Goal: Task Accomplishment & Management: Complete application form

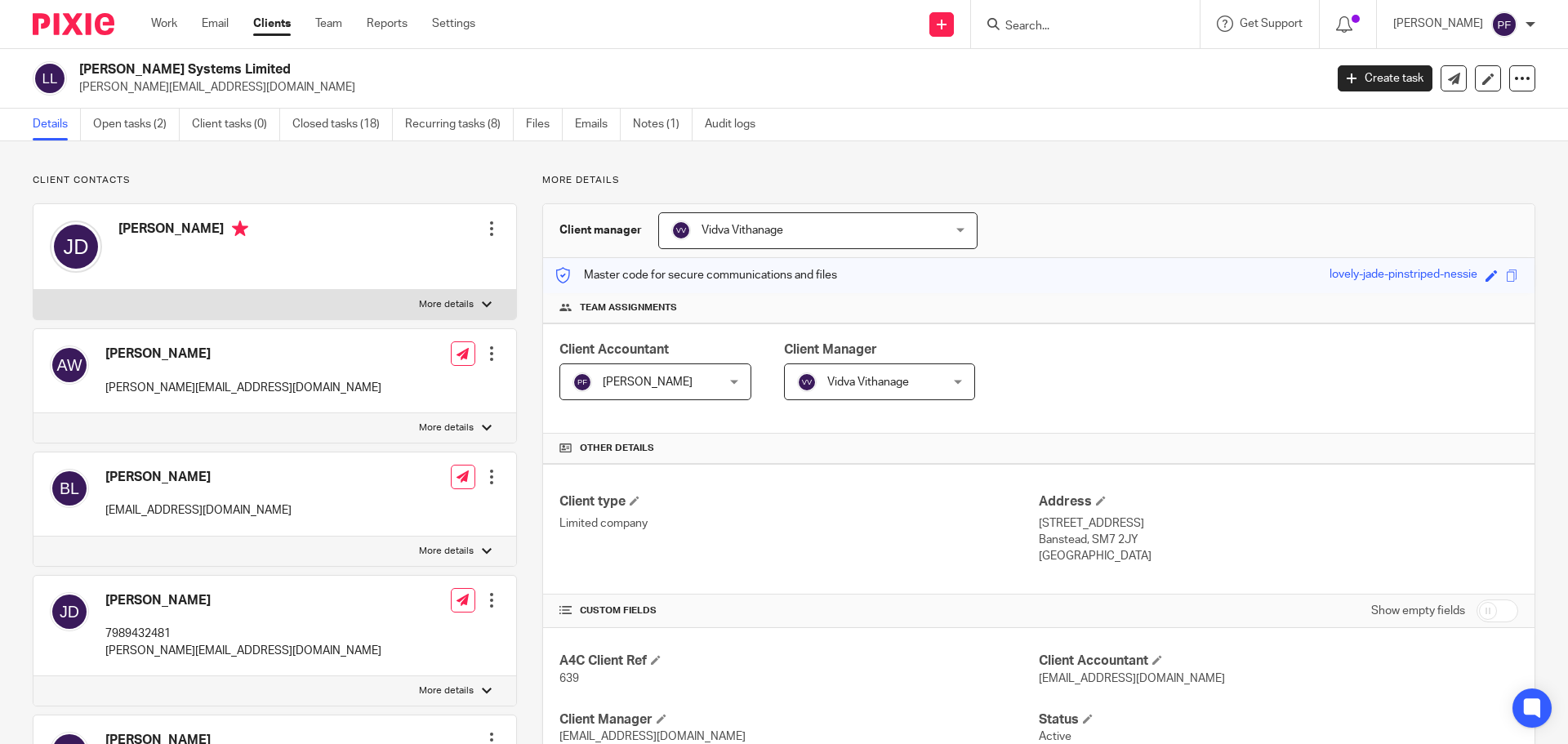
click at [1042, 29] on input "Search" at bounding box center [1076, 26] width 147 height 15
click at [1044, 73] on icon at bounding box center [1521, 78] width 17 height 17
click at [163, 18] on link "Work" at bounding box center [164, 24] width 26 height 17
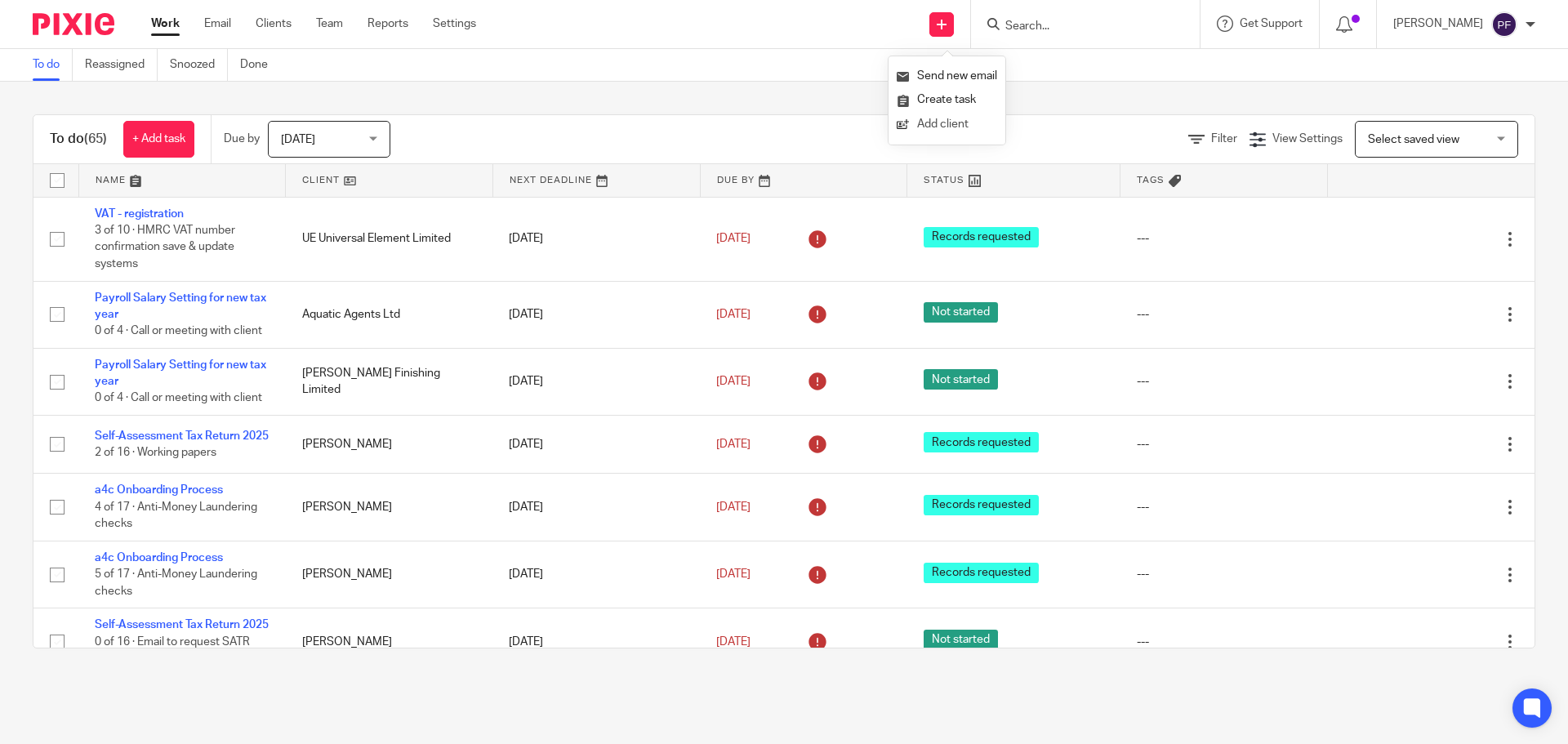
click at [939, 122] on link "Add client" at bounding box center [947, 124] width 100 height 24
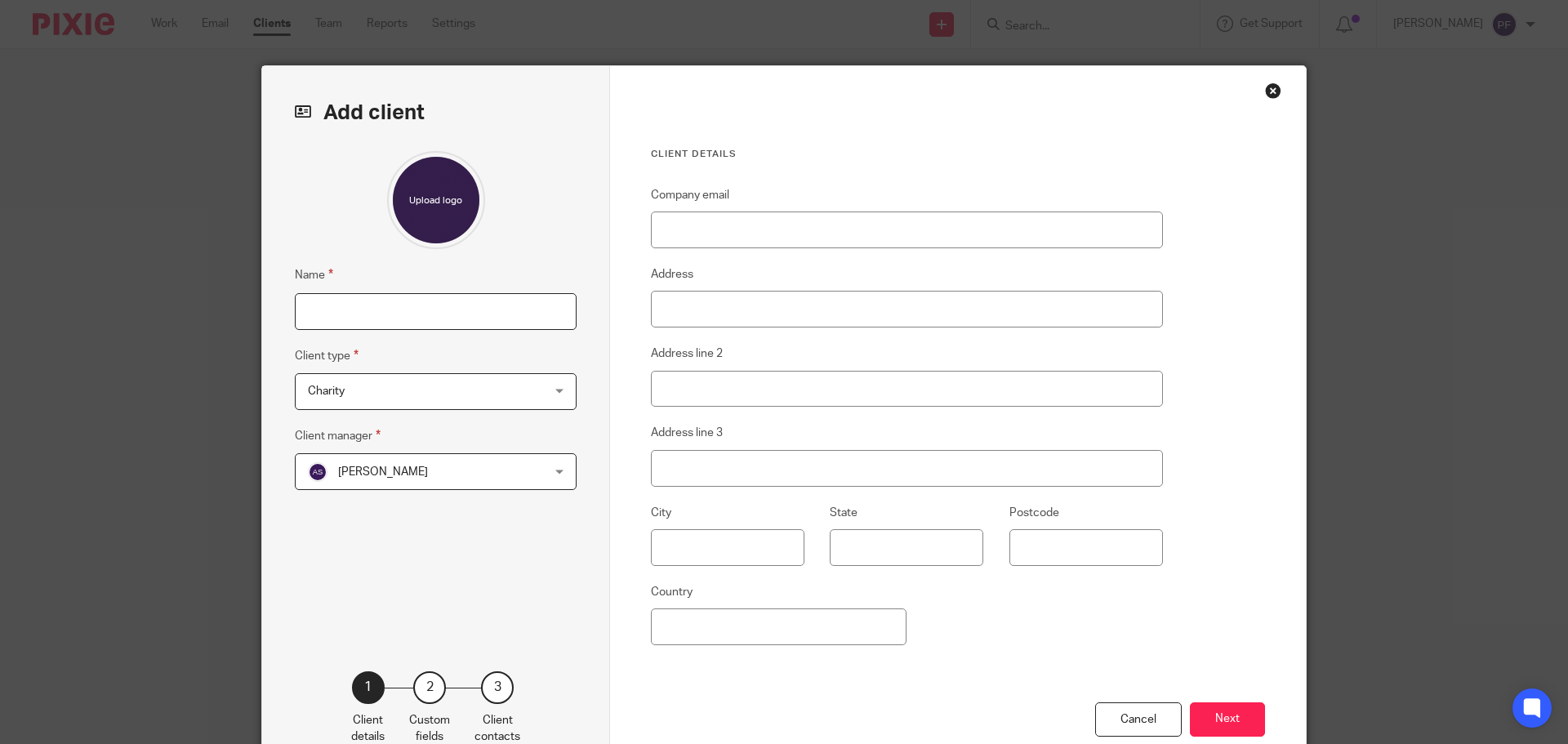
click at [361, 315] on input "Name" at bounding box center [436, 312] width 282 height 37
click at [372, 305] on input "Name" at bounding box center [436, 312] width 282 height 37
paste input "UK EDUCATION IV CONSULTING LIMITED"
type input "UK EDUCATION IV CONSULTING LIMITED"
click at [377, 401] on span "Charity" at bounding box center [415, 391] width 214 height 34
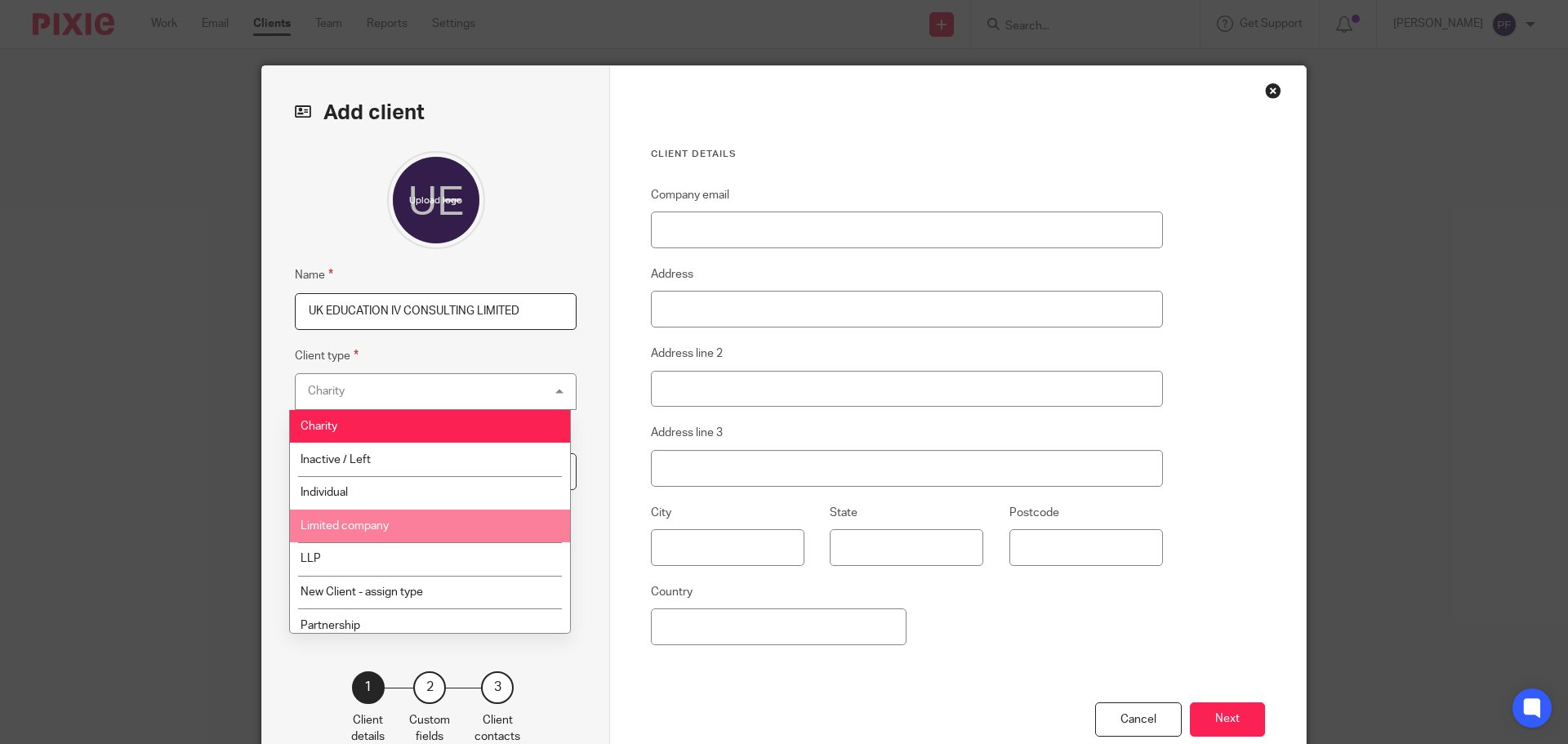
click at [387, 522] on span "Limited company" at bounding box center [344, 525] width 88 height 11
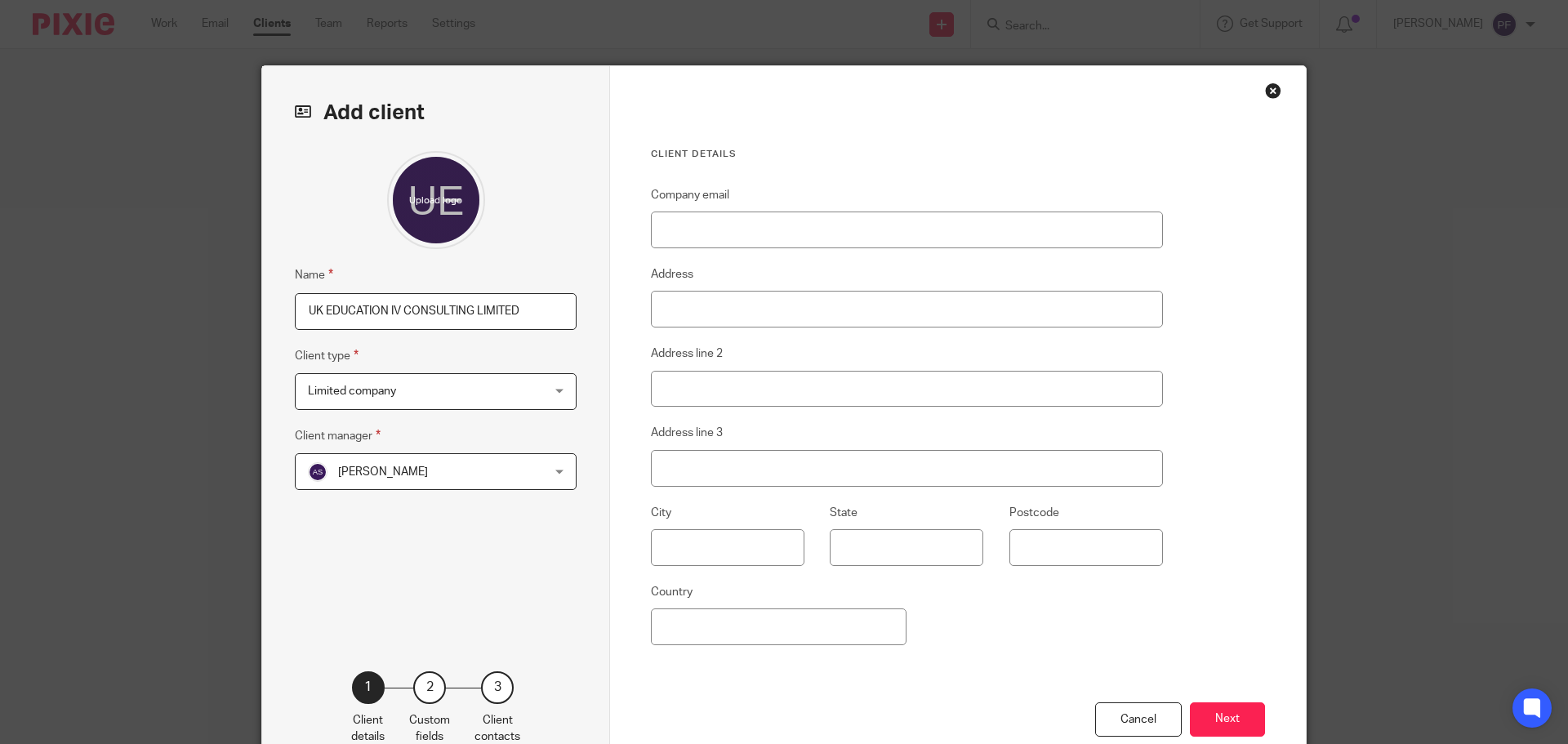
click at [385, 467] on span "[PERSON_NAME]" at bounding box center [383, 472] width 90 height 11
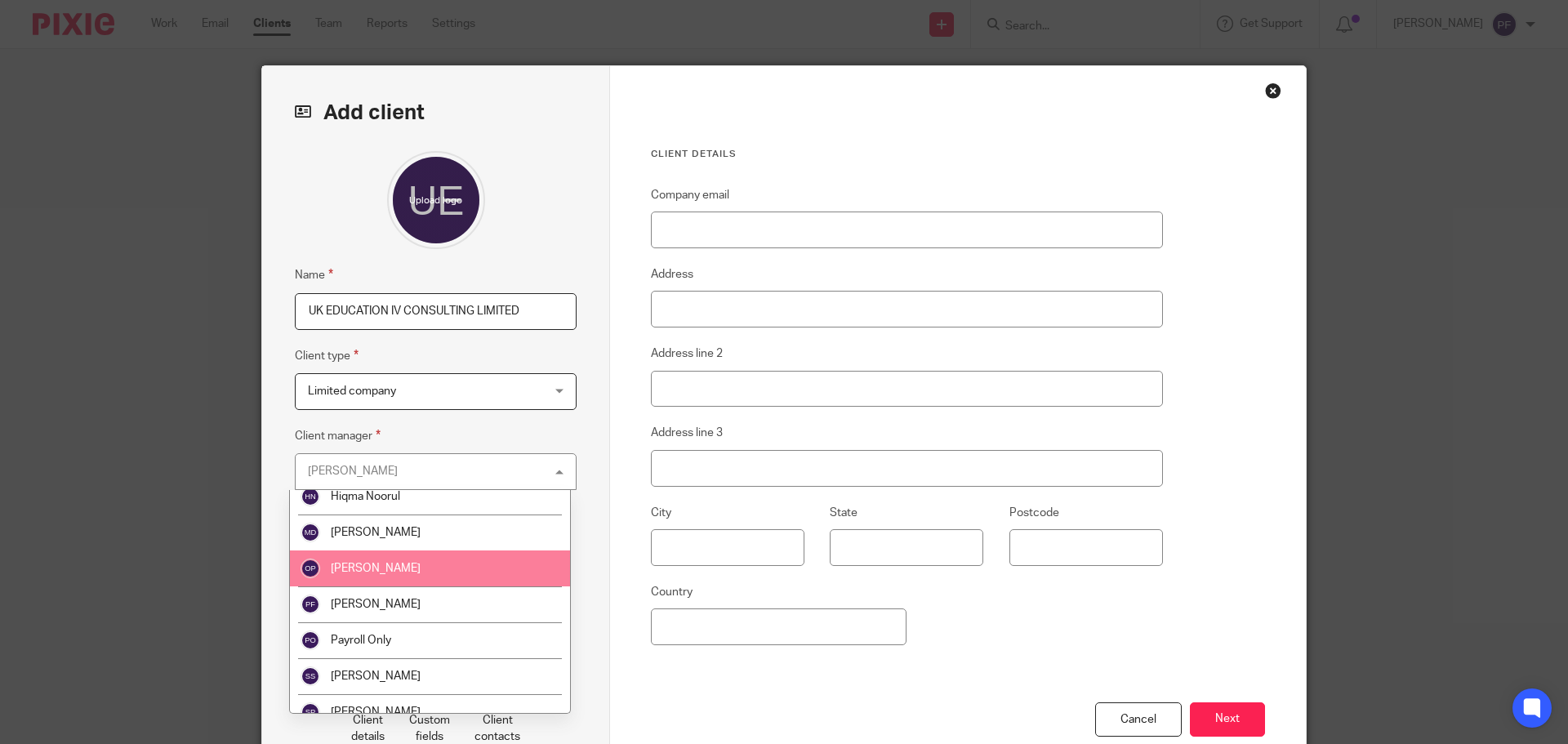
scroll to position [120, 0]
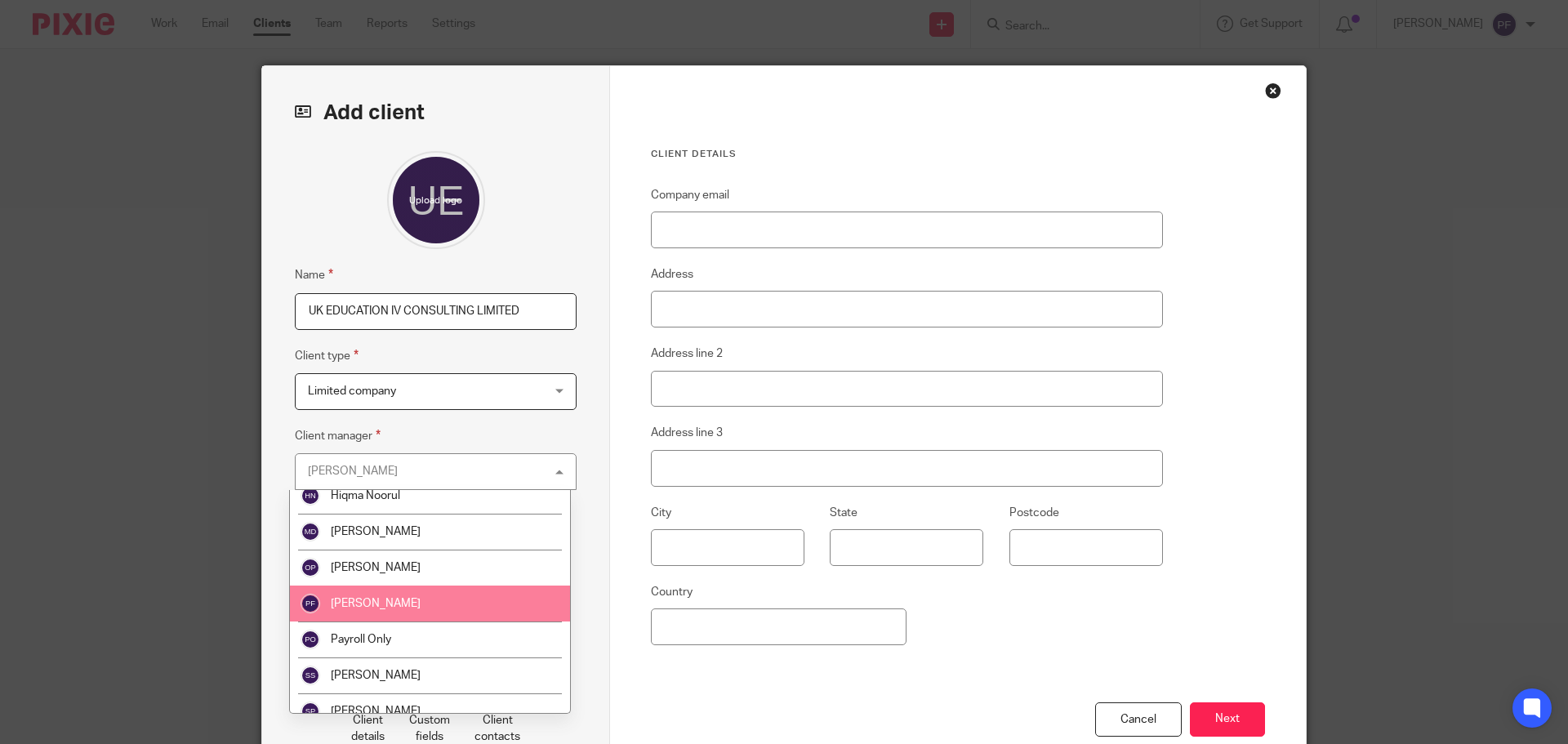
click at [388, 598] on span "[PERSON_NAME]" at bounding box center [375, 603] width 90 height 11
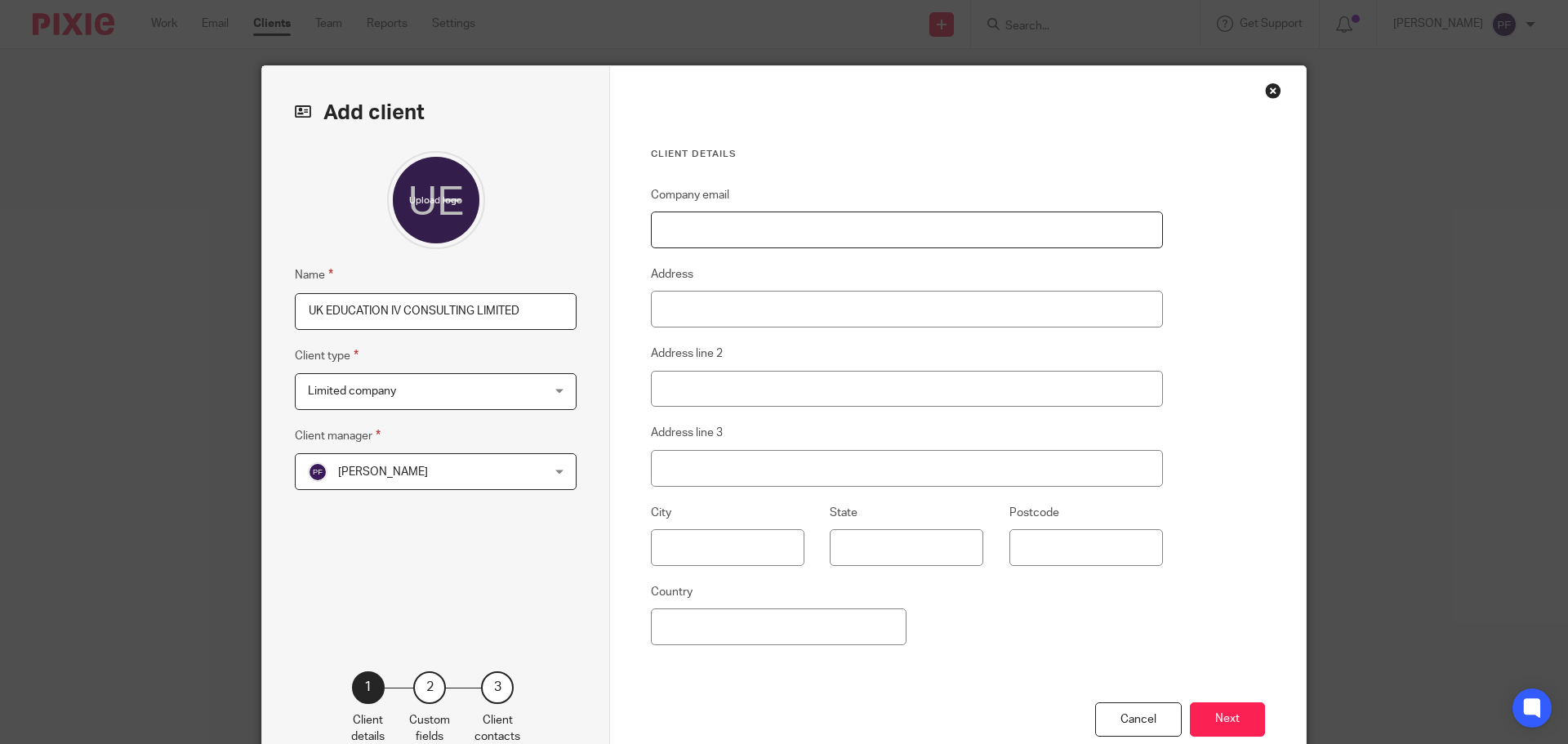
click at [689, 240] on input "Company email" at bounding box center [907, 230] width 512 height 37
click at [681, 233] on input "Company email" at bounding box center [907, 230] width 512 height 37
paste input "[EMAIL_ADDRESS][DOMAIN_NAME]"
type input "[EMAIL_ADDRESS][DOMAIN_NAME]"
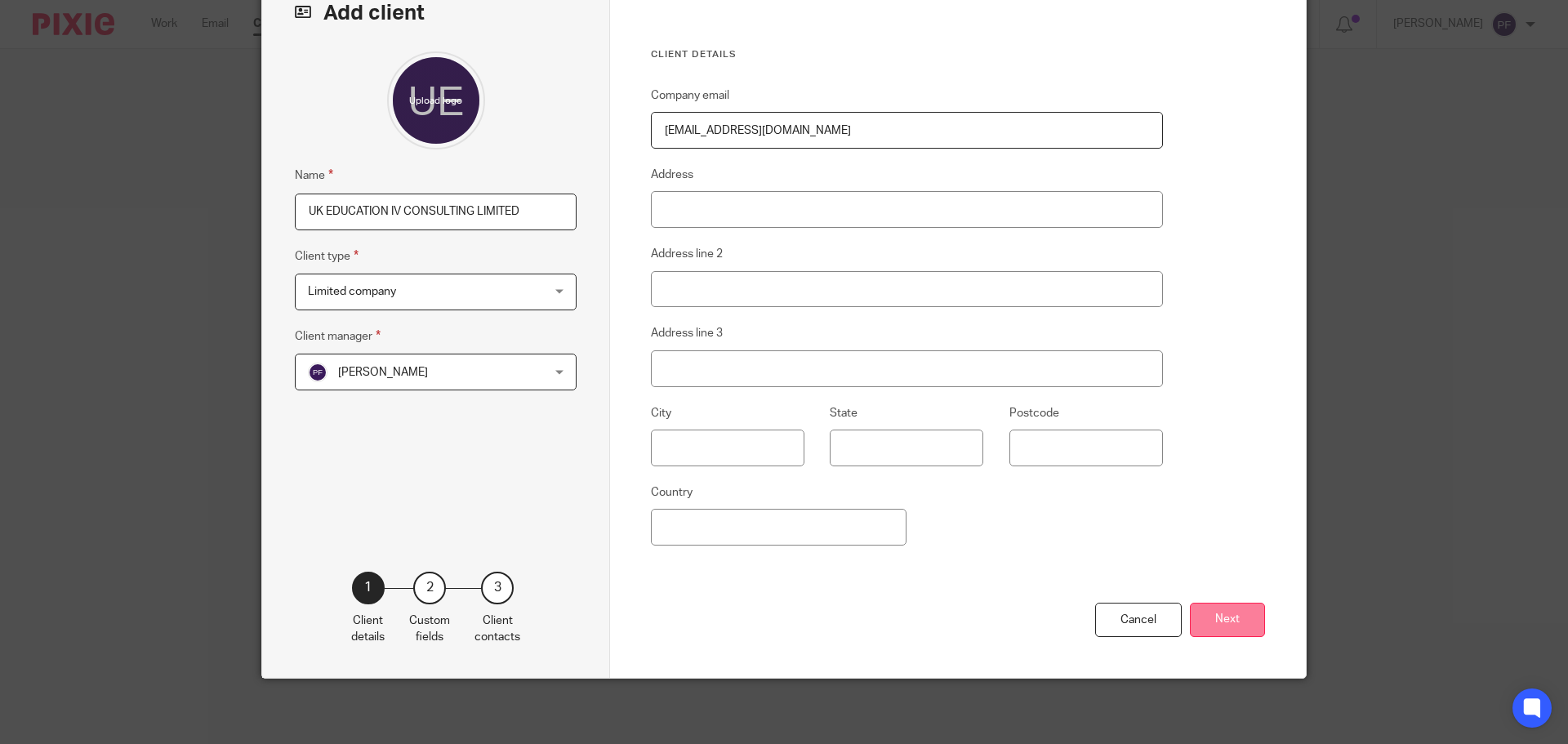
click at [1218, 622] on button "Next" at bounding box center [1227, 620] width 76 height 35
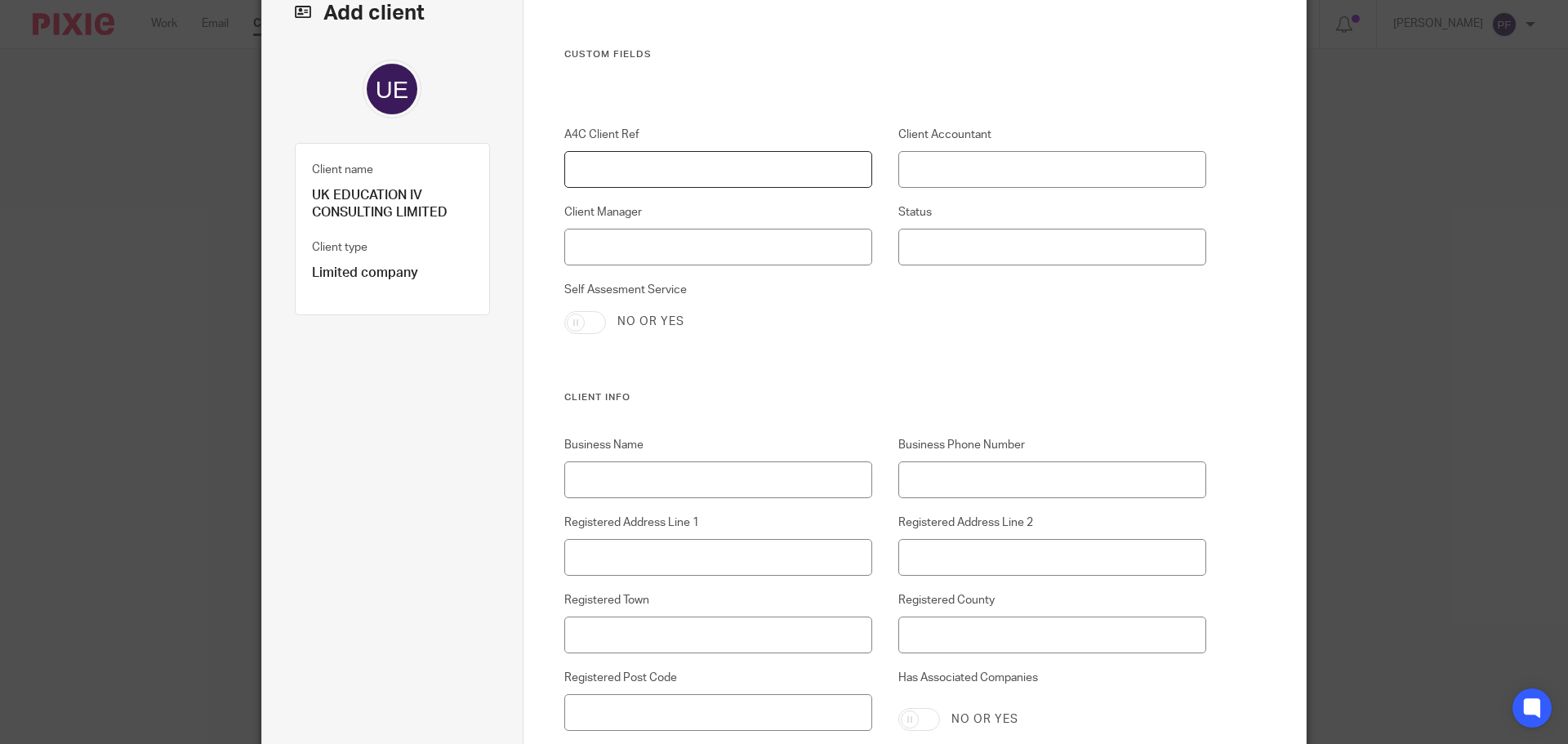
click at [592, 171] on input "A4C Client Ref" at bounding box center [718, 170] width 308 height 37
type input "1121"
click at [959, 173] on input "Client Accountant" at bounding box center [1052, 170] width 308 height 37
type input "p"
type input "[PERSON_NAME]"
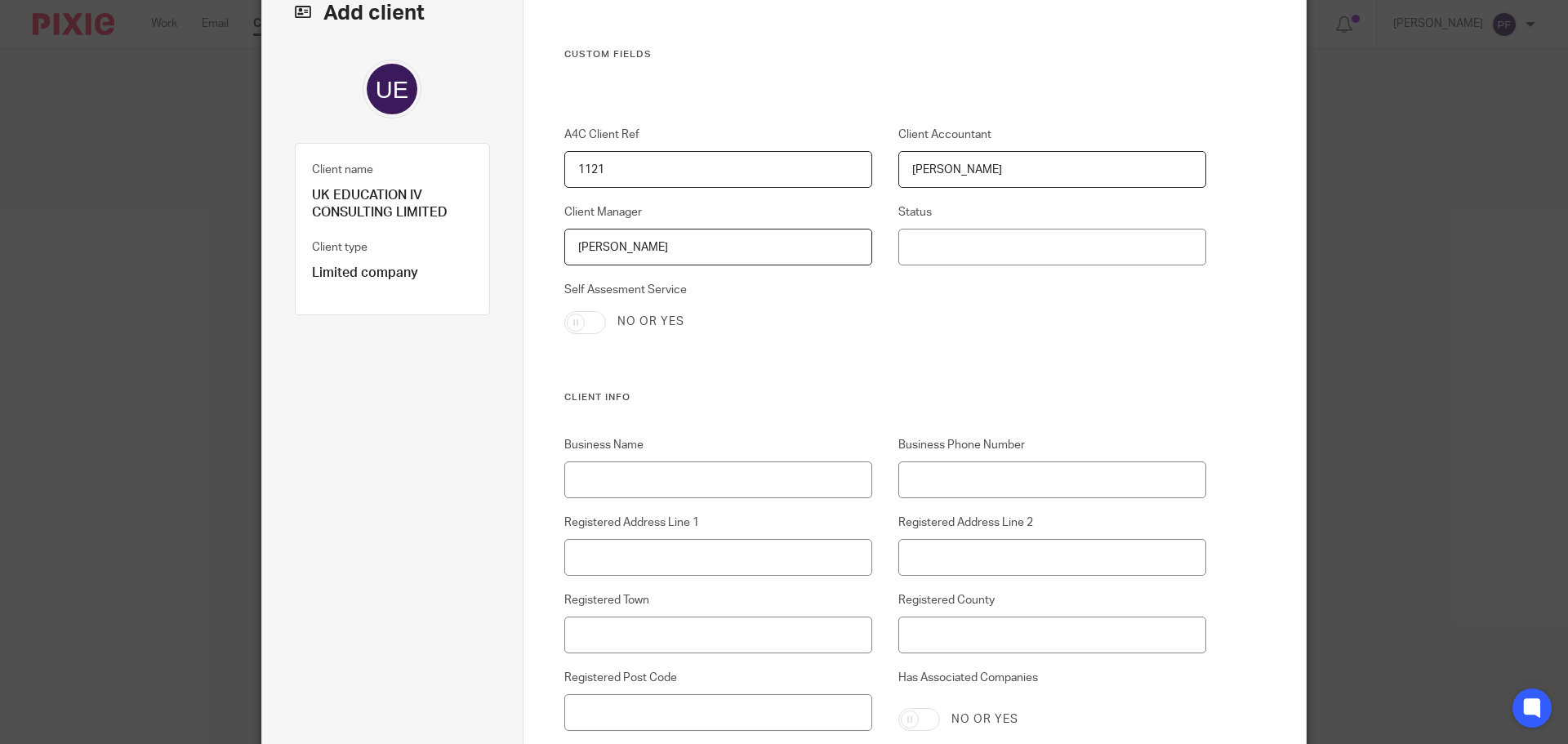
type input "[PERSON_NAME]"
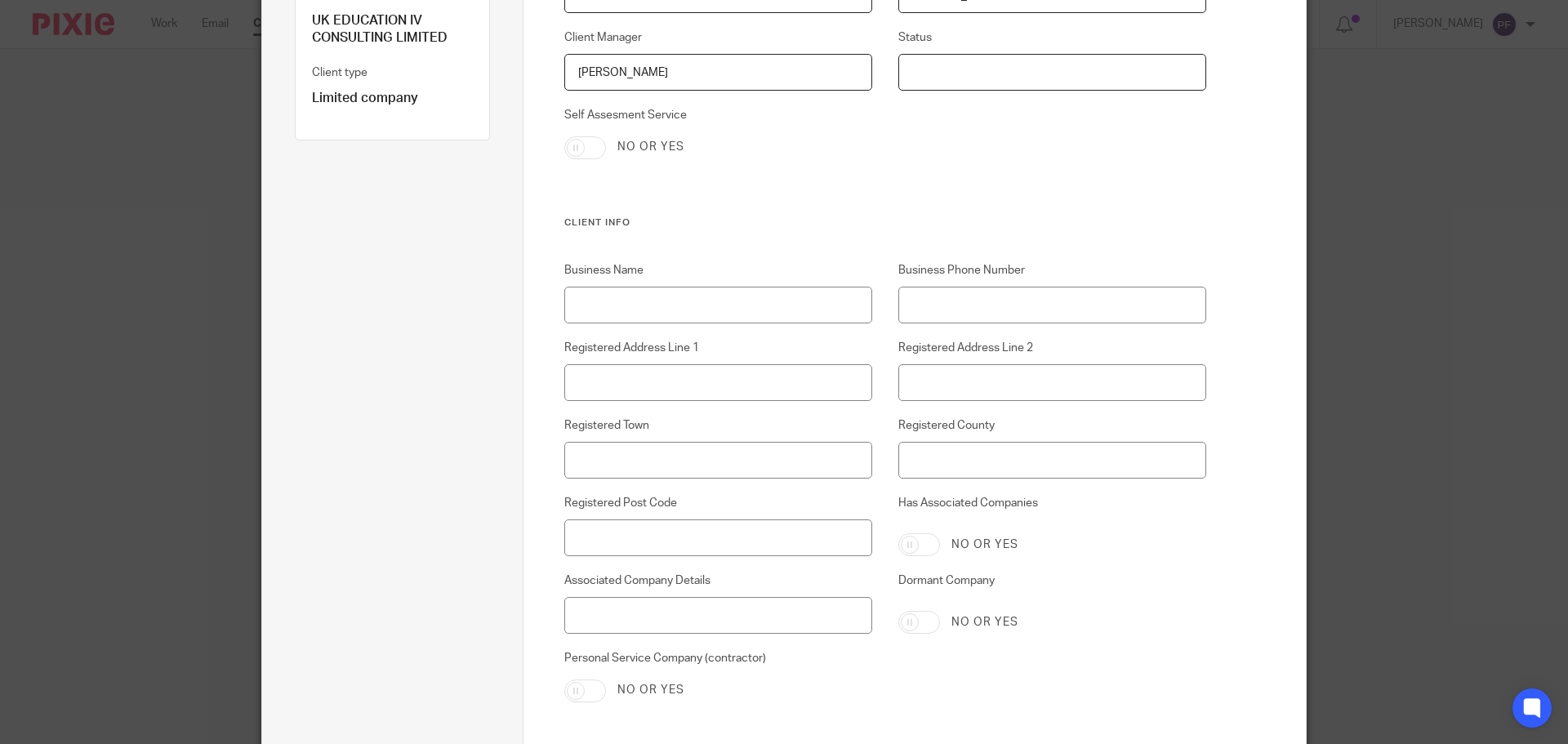
scroll to position [280, 0]
click at [614, 297] on input "Business Name" at bounding box center [718, 300] width 308 height 37
paste input "[EMAIL_ADDRESS][DOMAIN_NAME]"
type input "[EMAIL_ADDRESS][DOMAIN_NAME]"
click at [356, 25] on p "UK EDUCATION IV CONSULTING LIMITED" at bounding box center [392, 24] width 161 height 35
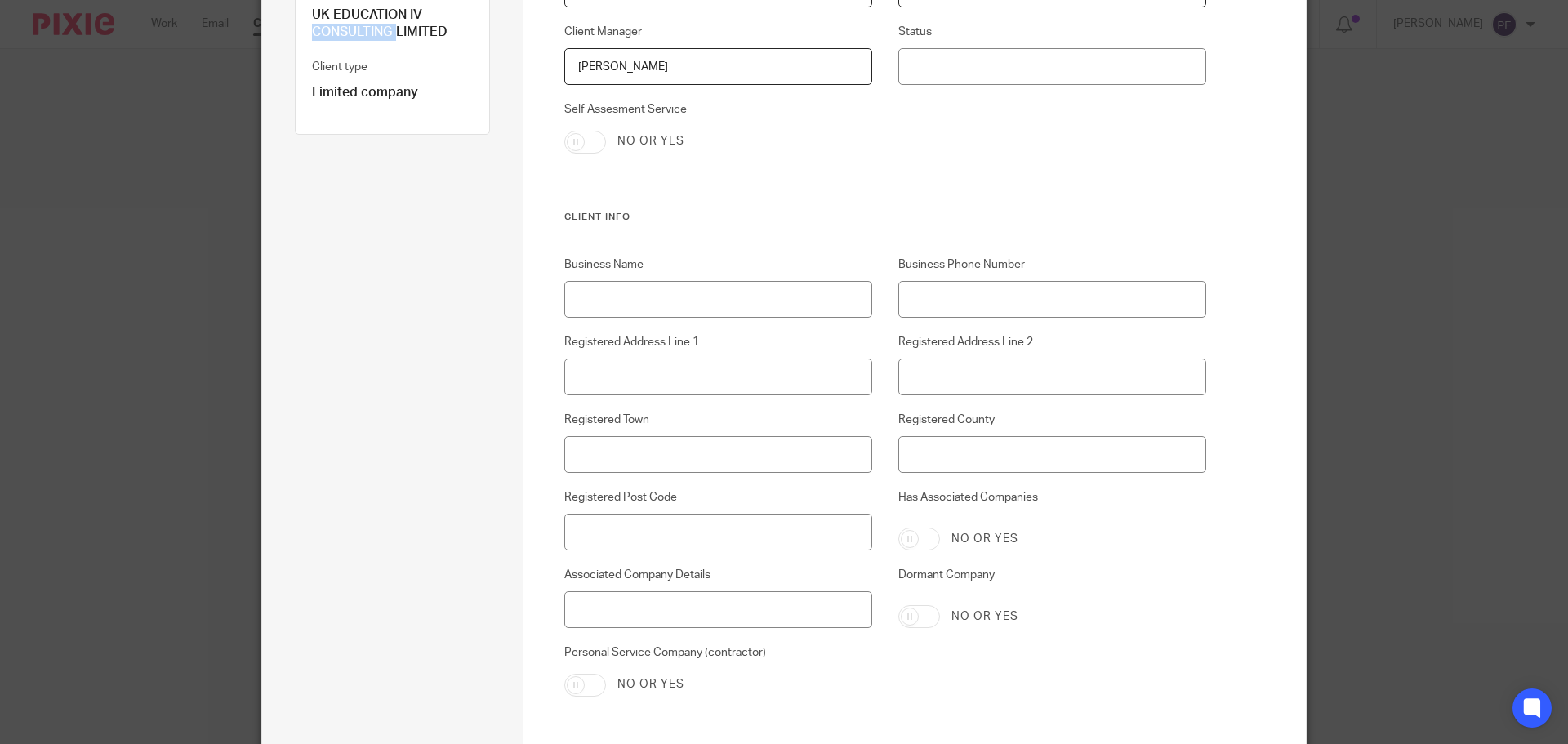
click at [356, 25] on p "UK EDUCATION IV CONSULTING LIMITED" at bounding box center [392, 24] width 161 height 35
copy div "UK EDUCATION IV CONSULTING LIMITED"
click at [625, 307] on input "Business Name" at bounding box center [718, 300] width 308 height 37
paste input "UK EDUCATION IV CONSULTING LIMITED"
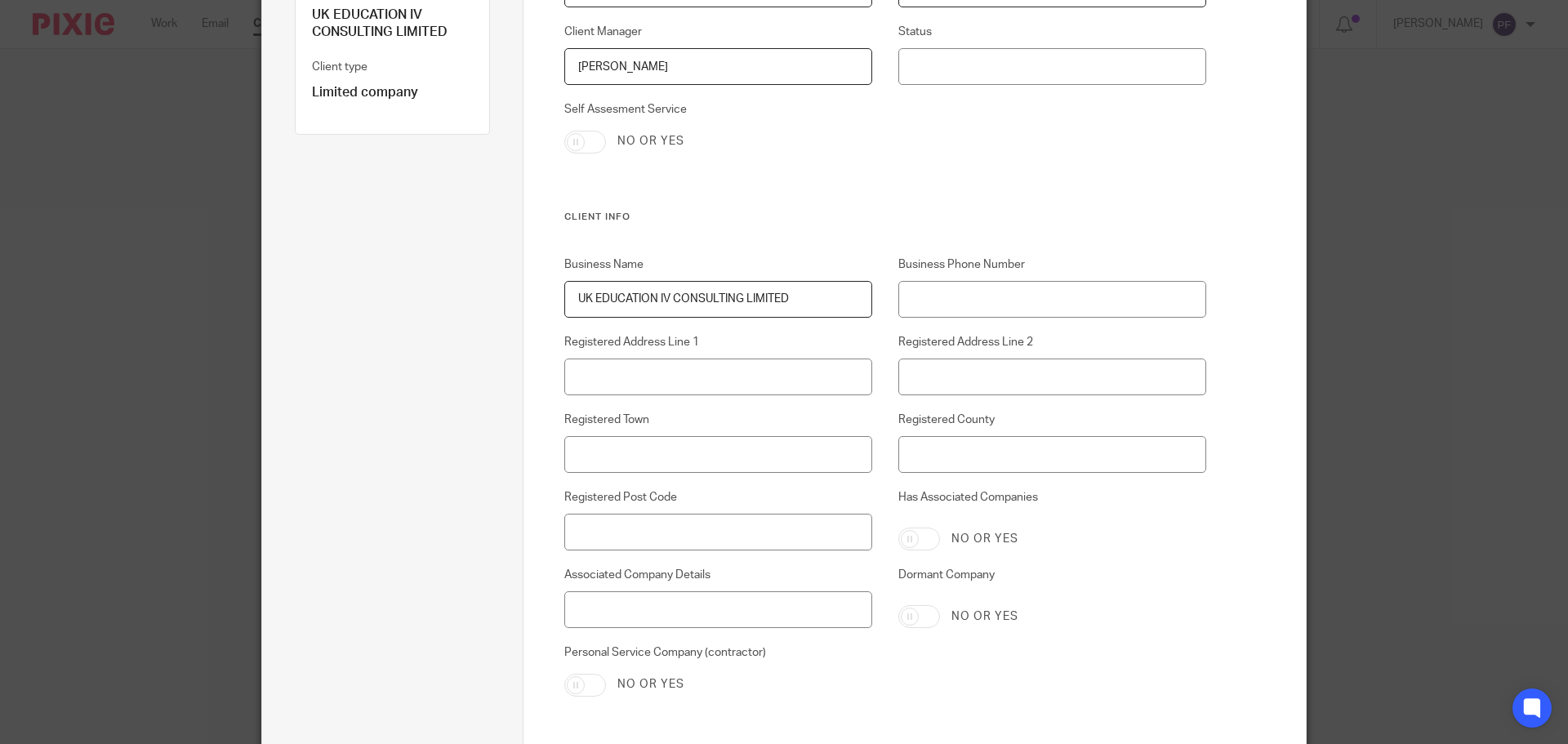
type input "UK EDUCATION IV CONSULTING LIMITED"
click at [912, 306] on input "Business Phone Number" at bounding box center [1052, 300] width 308 height 37
paste input "07808 773263"
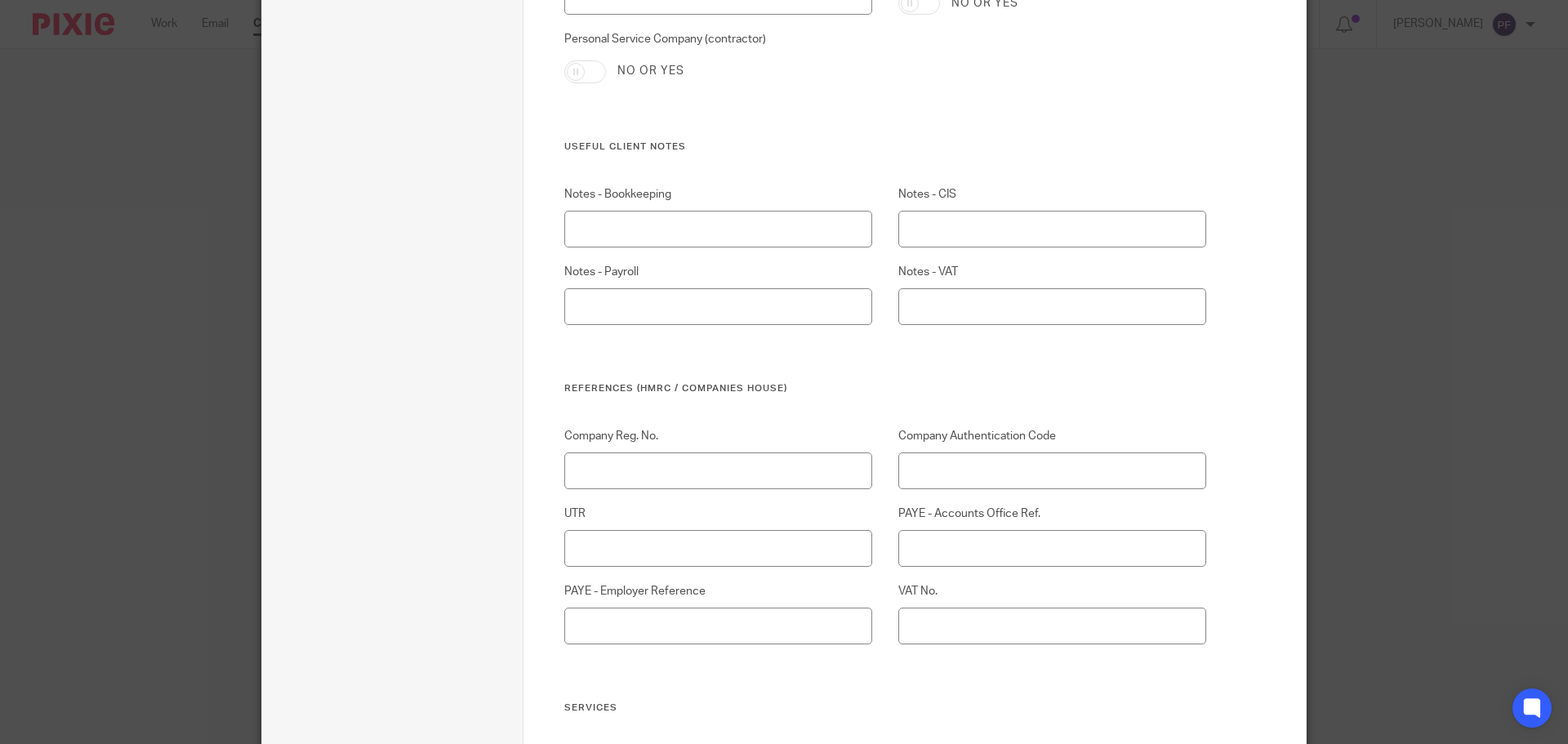
scroll to position [894, 0]
type input "07808773263"
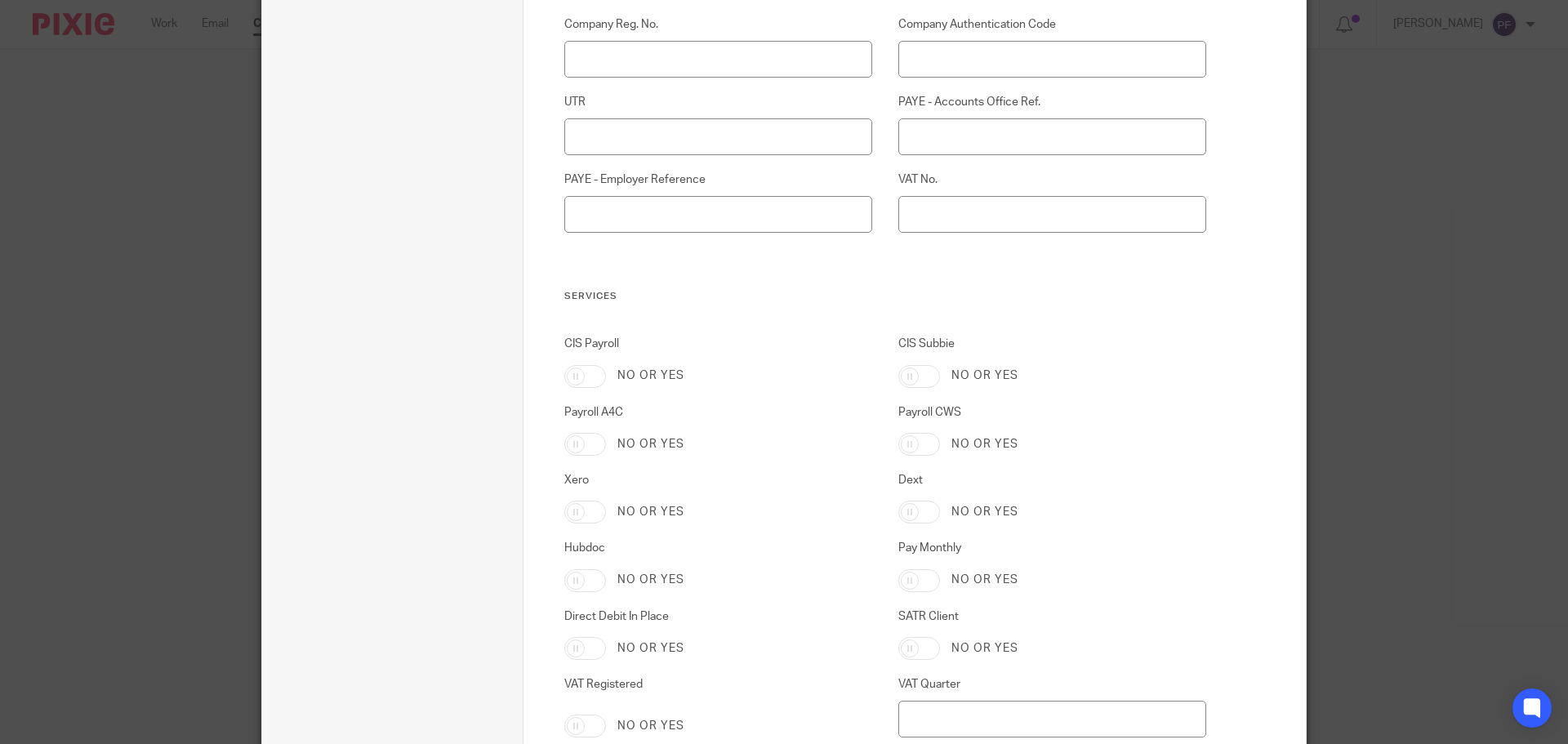
scroll to position [1305, 0]
click at [908, 443] on input "Payroll CWS" at bounding box center [919, 444] width 41 height 23
checkbox input "true"
click at [588, 511] on input "Xero" at bounding box center [584, 511] width 41 height 23
checkbox input "true"
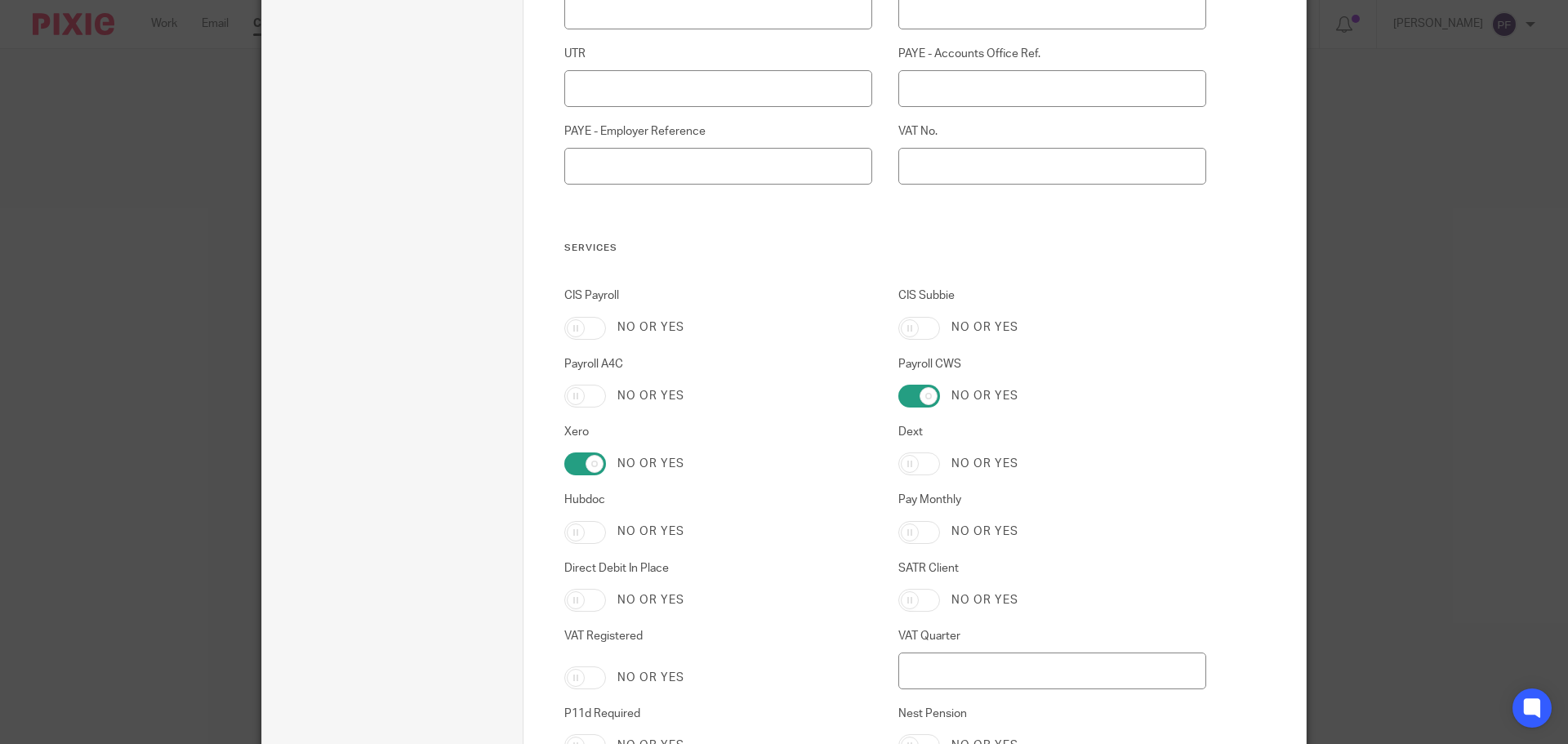
scroll to position [1359, 0]
click at [579, 516] on input "Hubdoc" at bounding box center [584, 527] width 41 height 23
checkbox input "true"
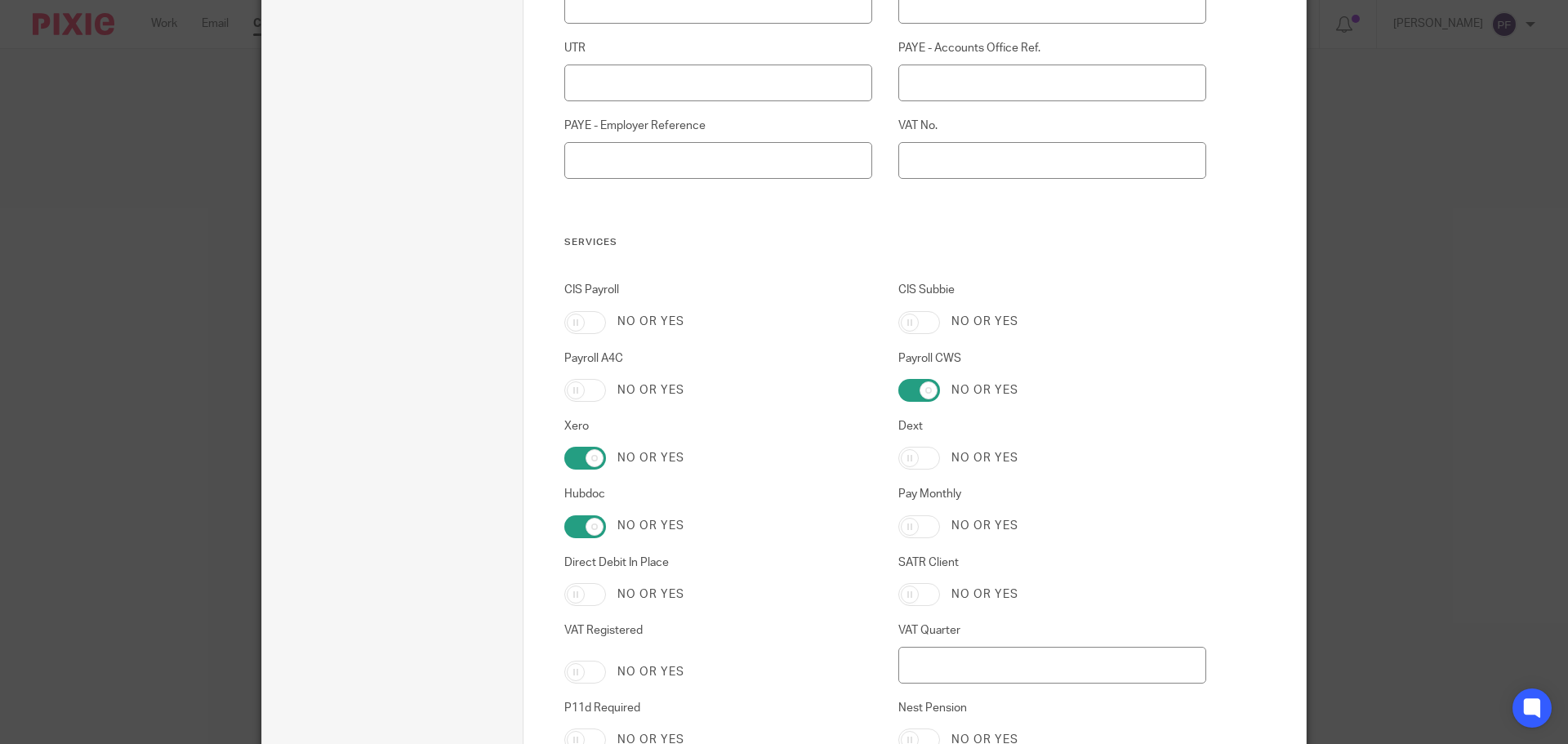
click at [577, 589] on input "Direct Debit In Place" at bounding box center [584, 595] width 41 height 23
checkbox input "true"
click at [592, 675] on input "VAT Registered" at bounding box center [584, 672] width 41 height 23
checkbox input "true"
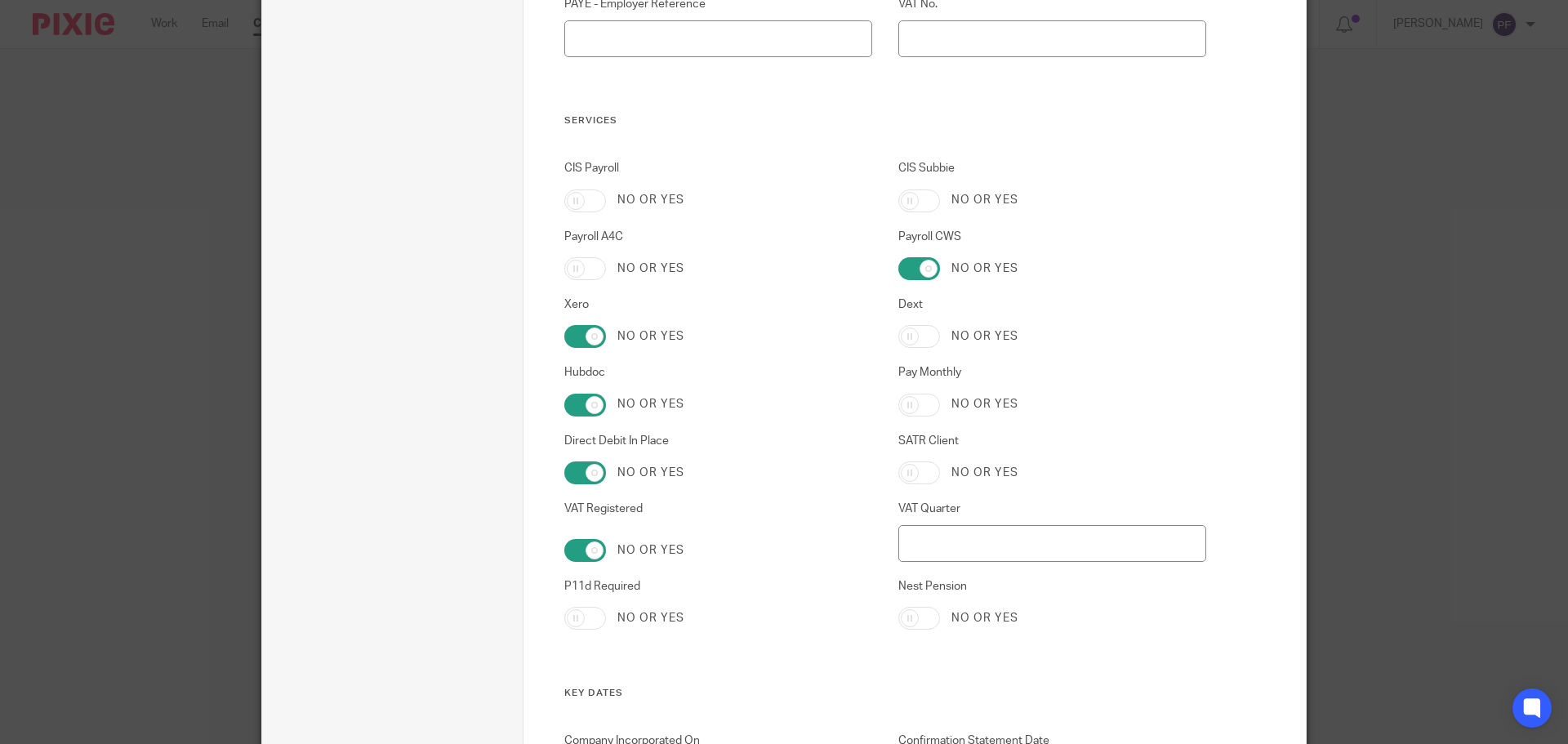
scroll to position [1481, 0]
click at [900, 412] on input "Pay Monthly" at bounding box center [919, 404] width 41 height 23
checkbox input "true"
click at [903, 469] on input "SATR Client" at bounding box center [919, 472] width 41 height 23
checkbox input "true"
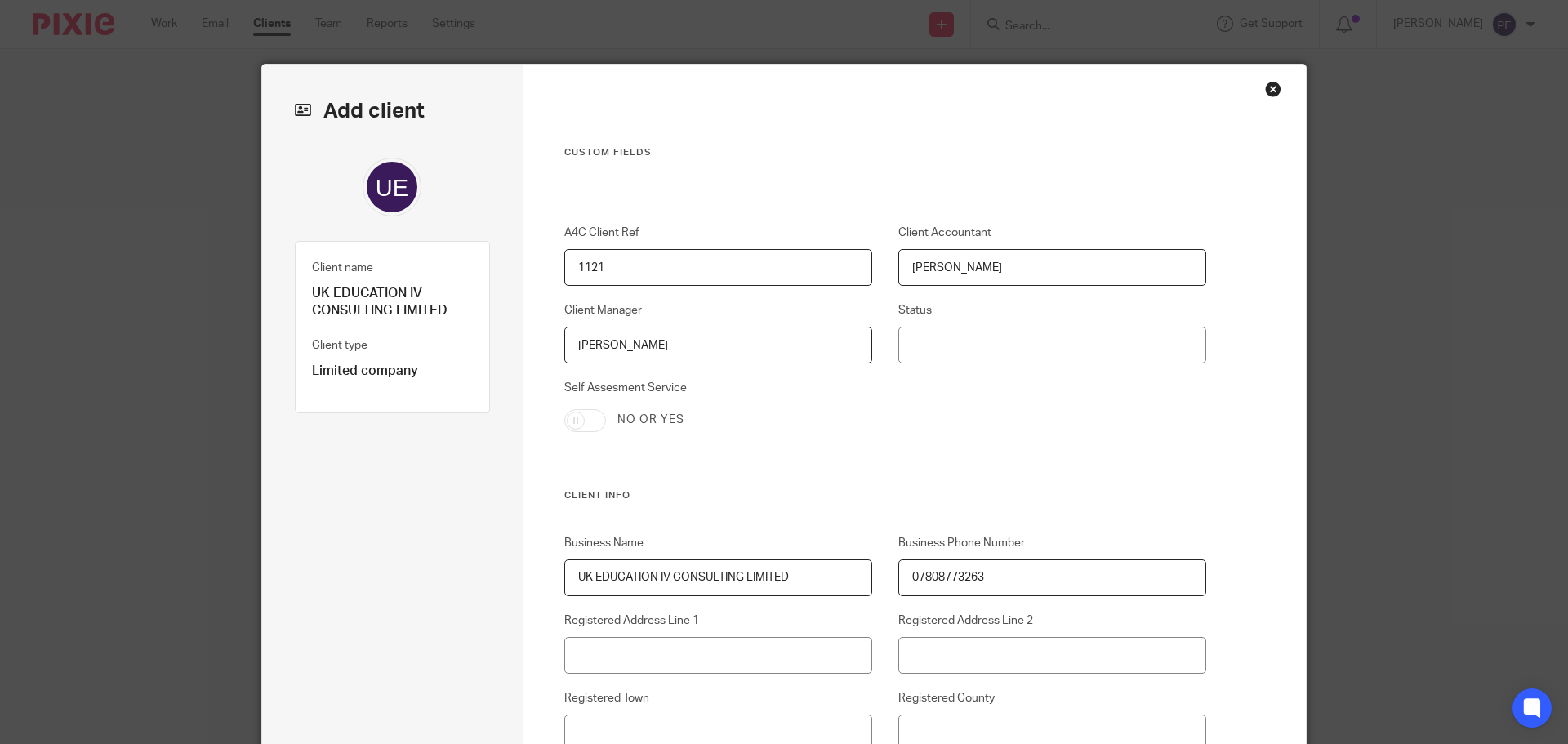
scroll to position [0, 0]
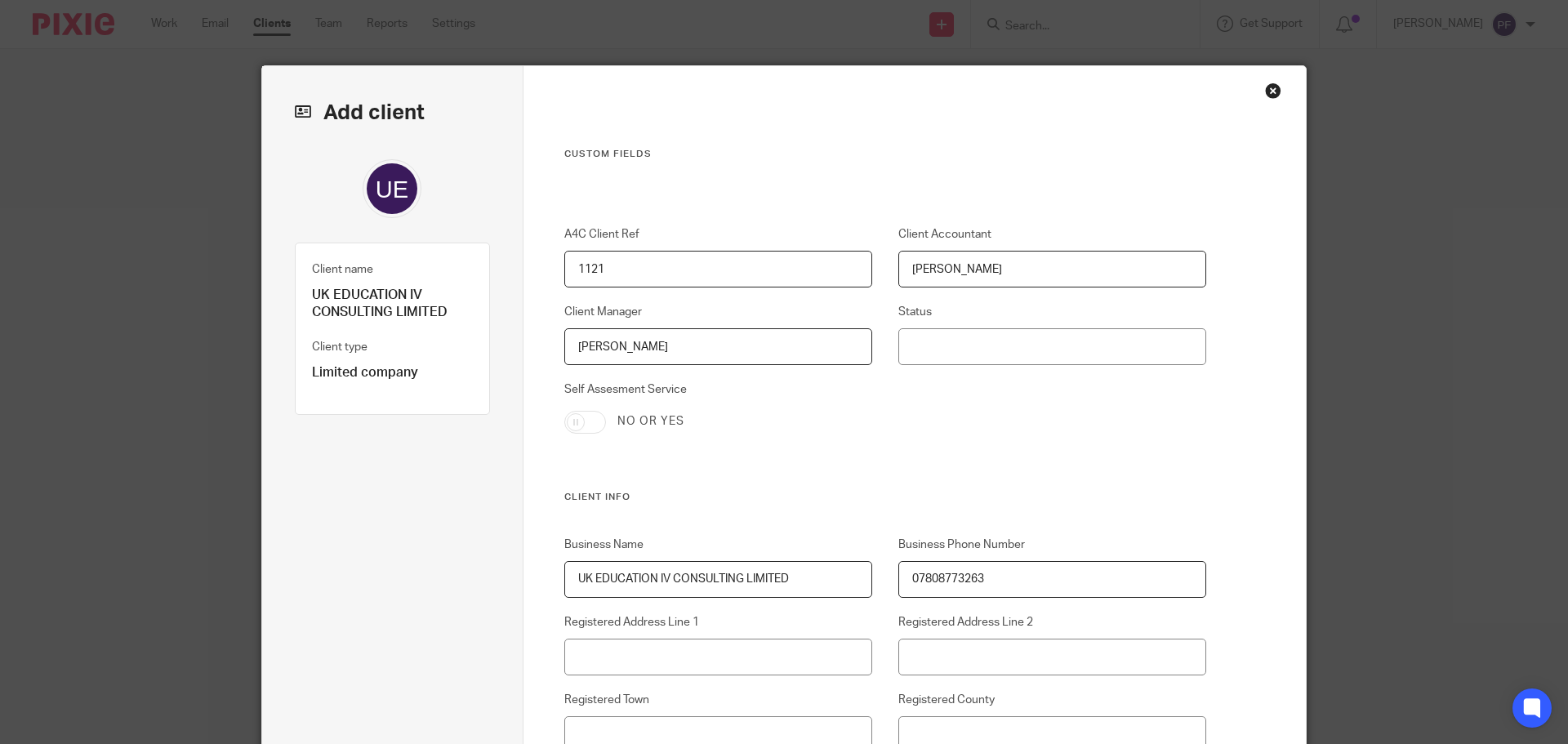
click at [358, 298] on p "UK EDUCATION IV CONSULTING LIMITED" at bounding box center [392, 304] width 161 height 35
copy div "UK EDUCATION IV CONSULTING LIMITED"
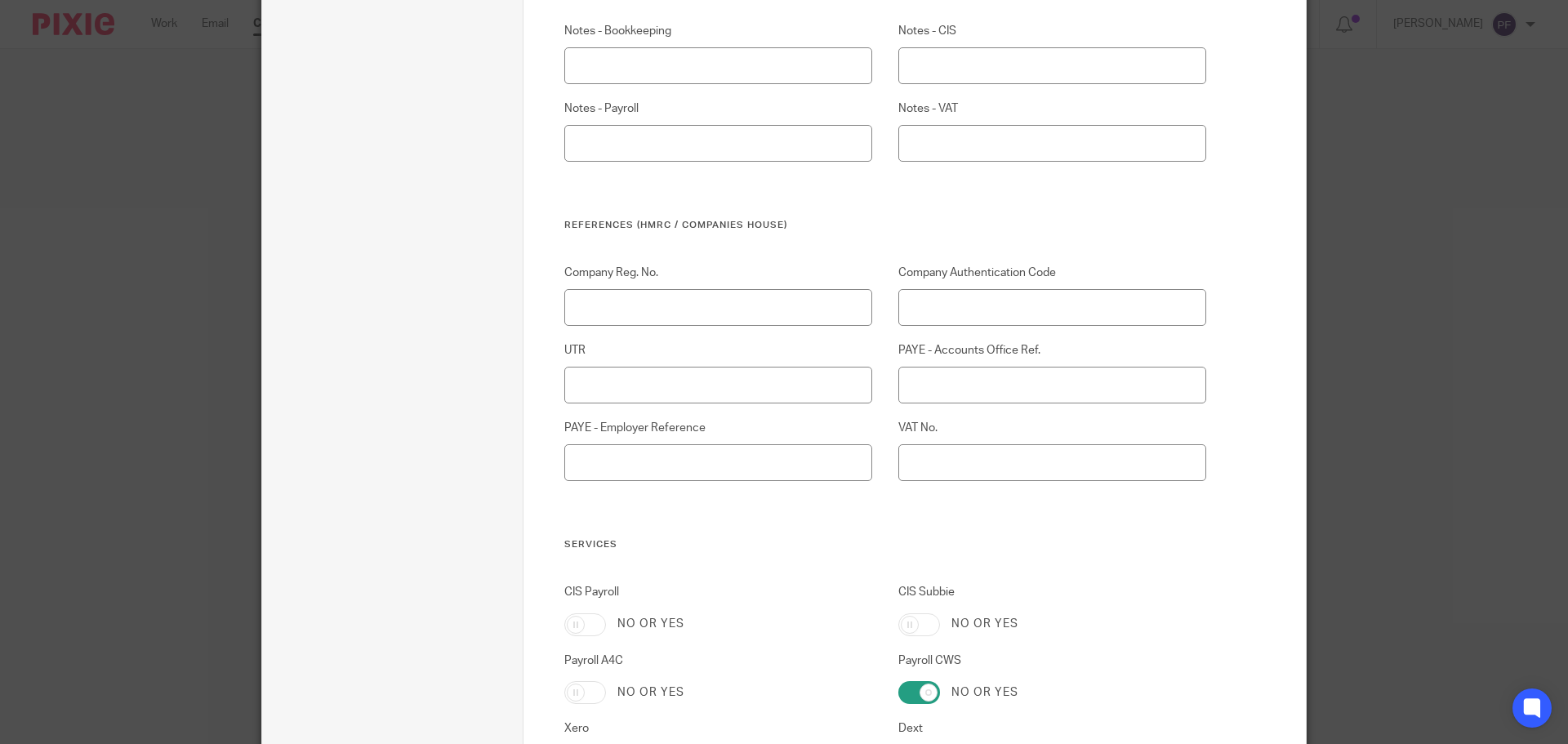
scroll to position [1056, 0]
click at [615, 293] on input "Company Reg. No." at bounding box center [718, 308] width 308 height 37
paste input "16573726"
type input "16573726"
click at [767, 545] on h3 "Services" at bounding box center [885, 545] width 643 height 13
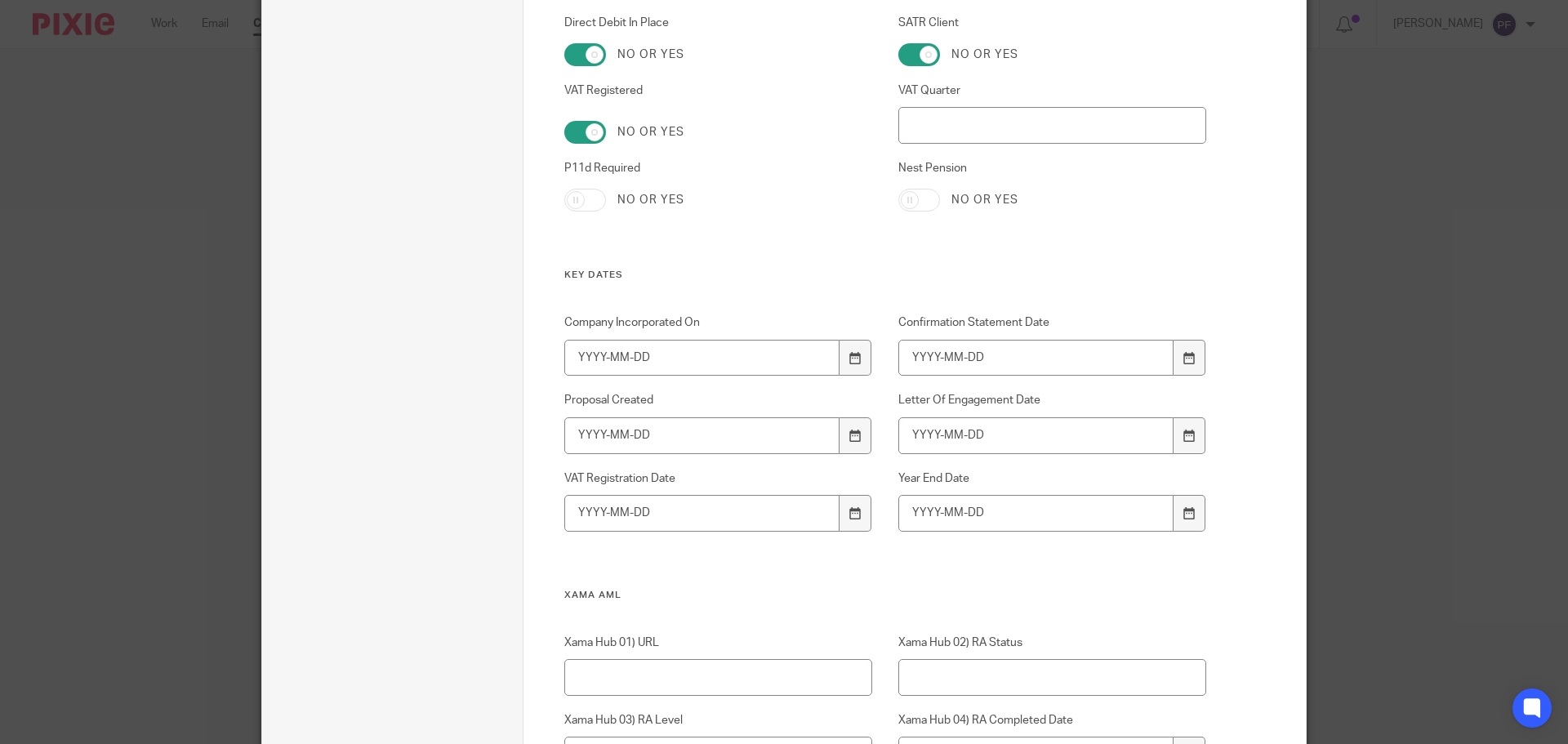
scroll to position [1902, 0]
click at [849, 355] on icon at bounding box center [856, 355] width 12 height 12
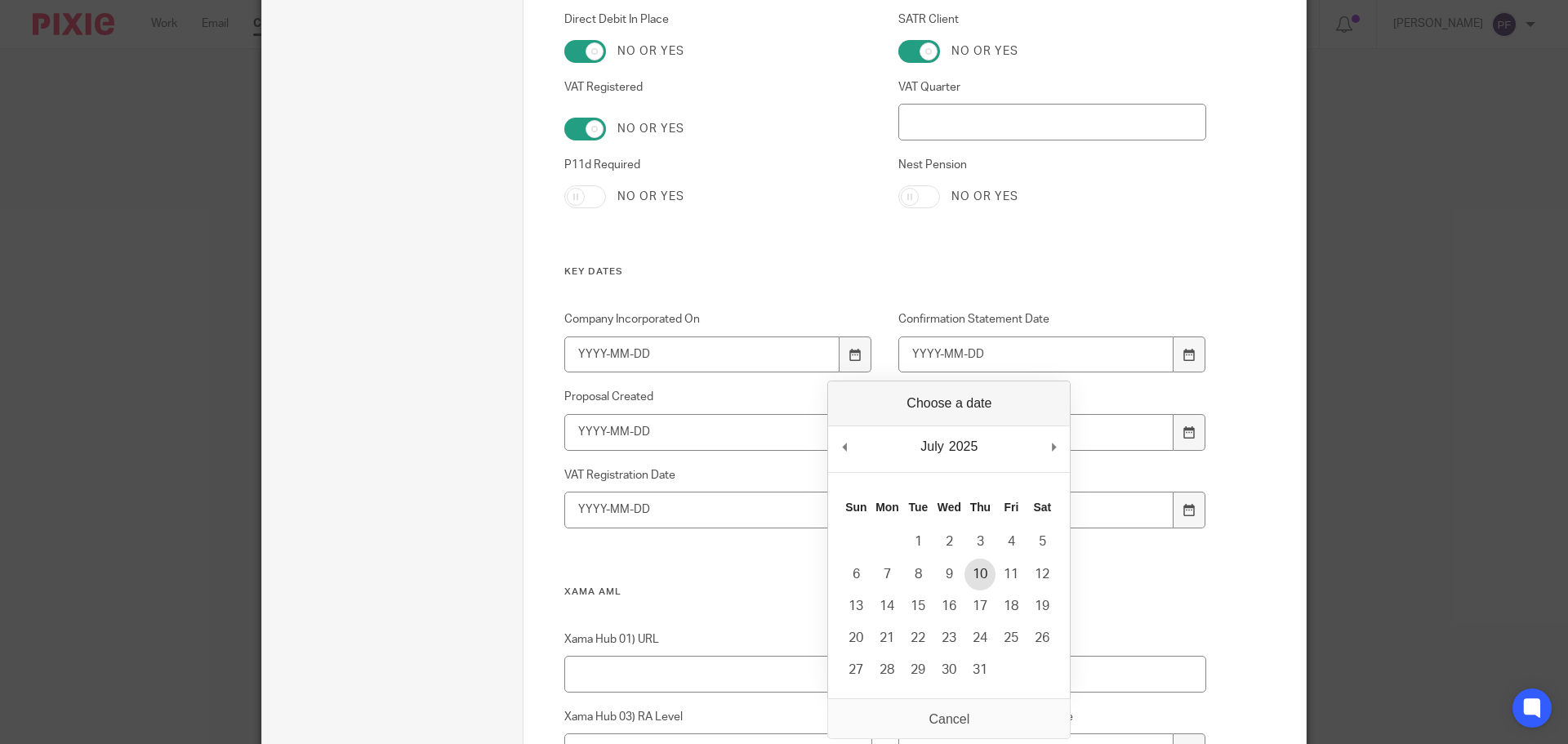
type input "2025-07-10"
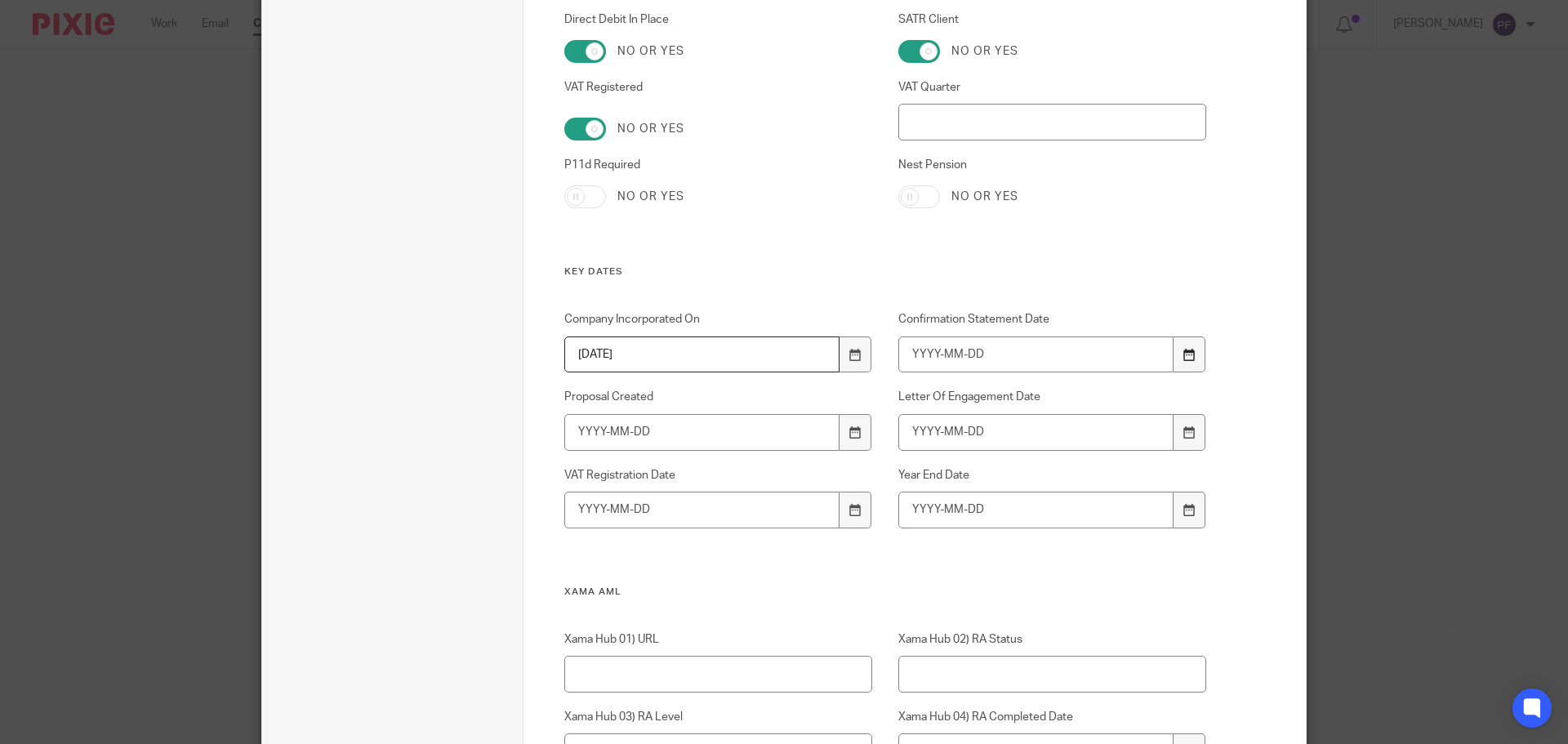
click at [1174, 360] on div at bounding box center [1189, 355] width 31 height 37
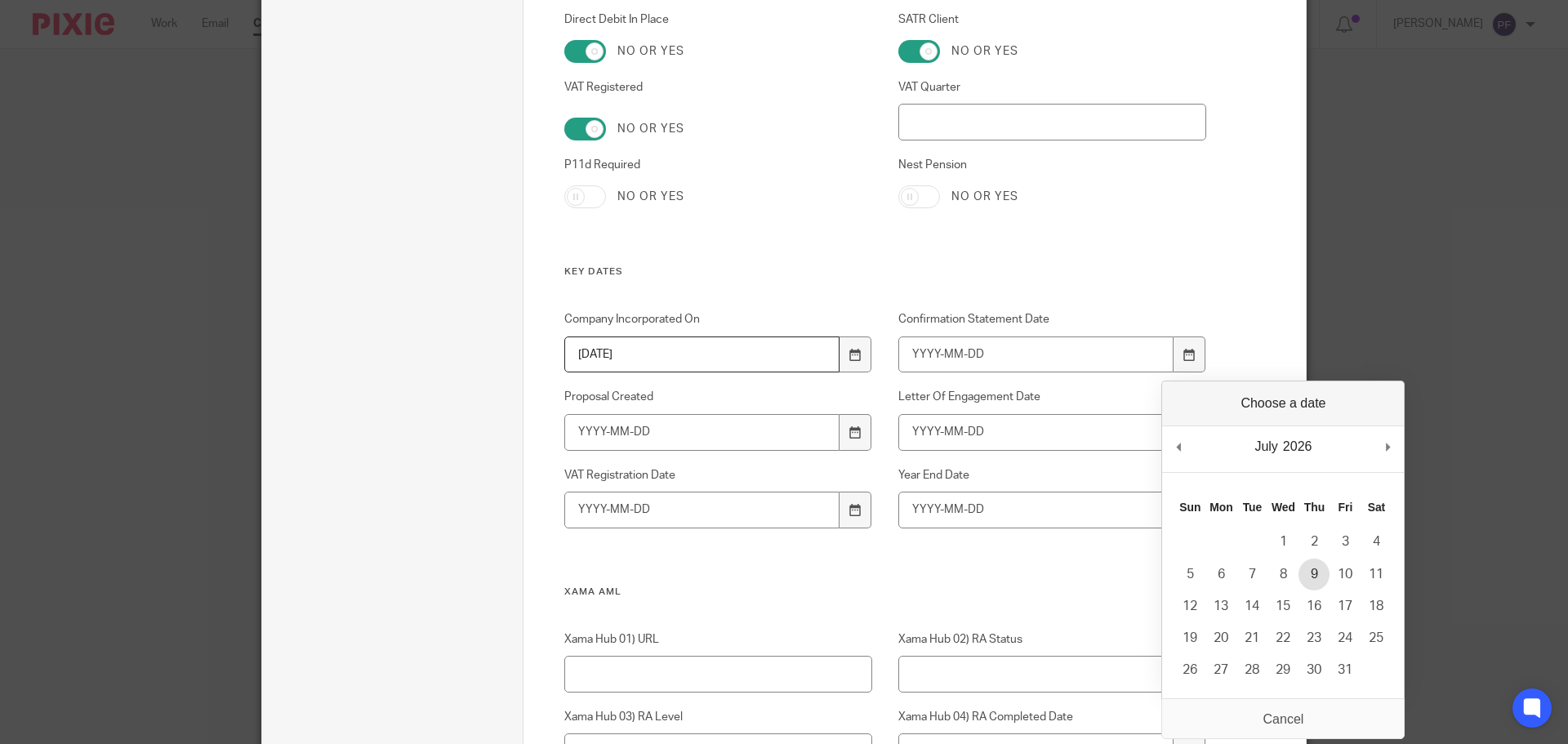
type input "2026-07-09"
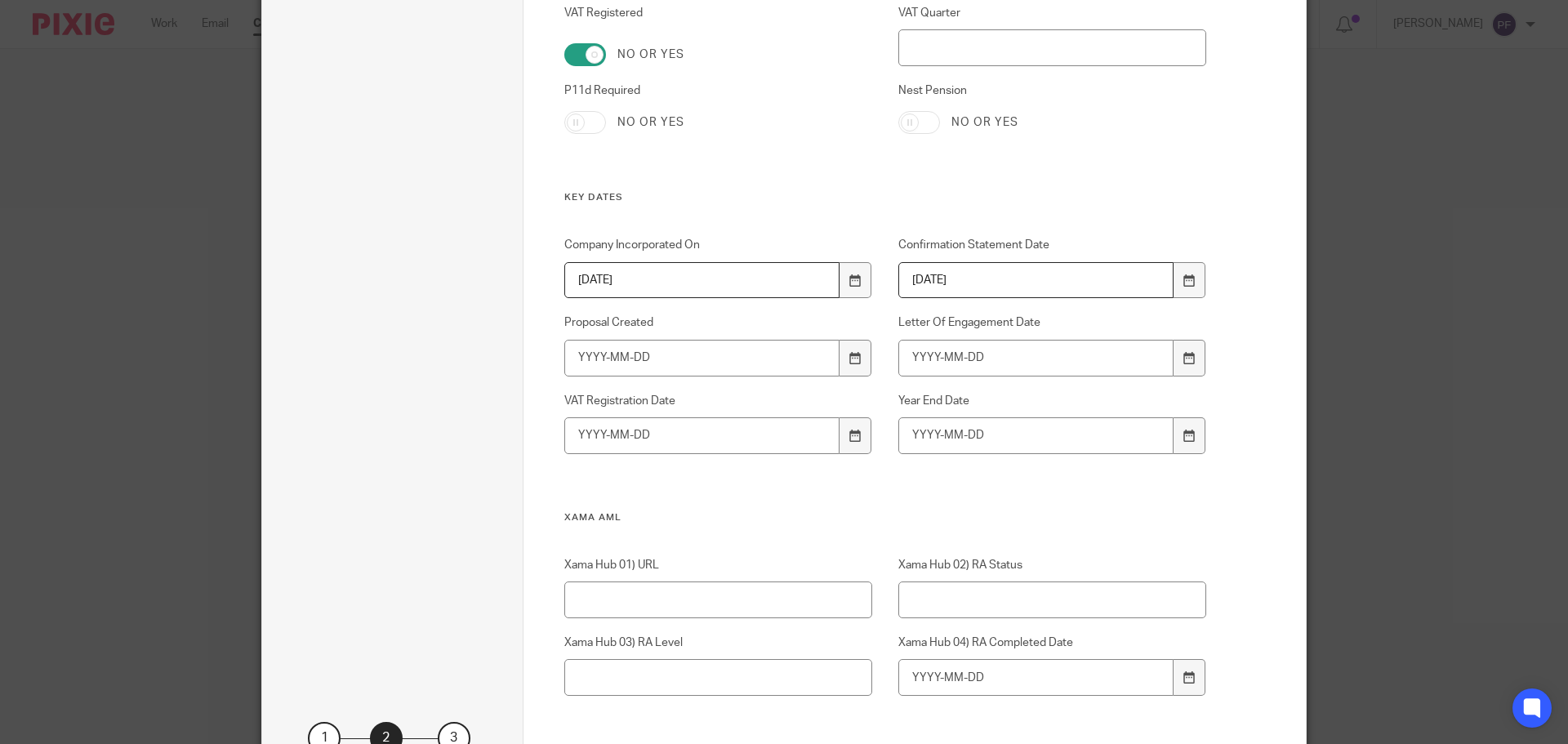
scroll to position [2021, 0]
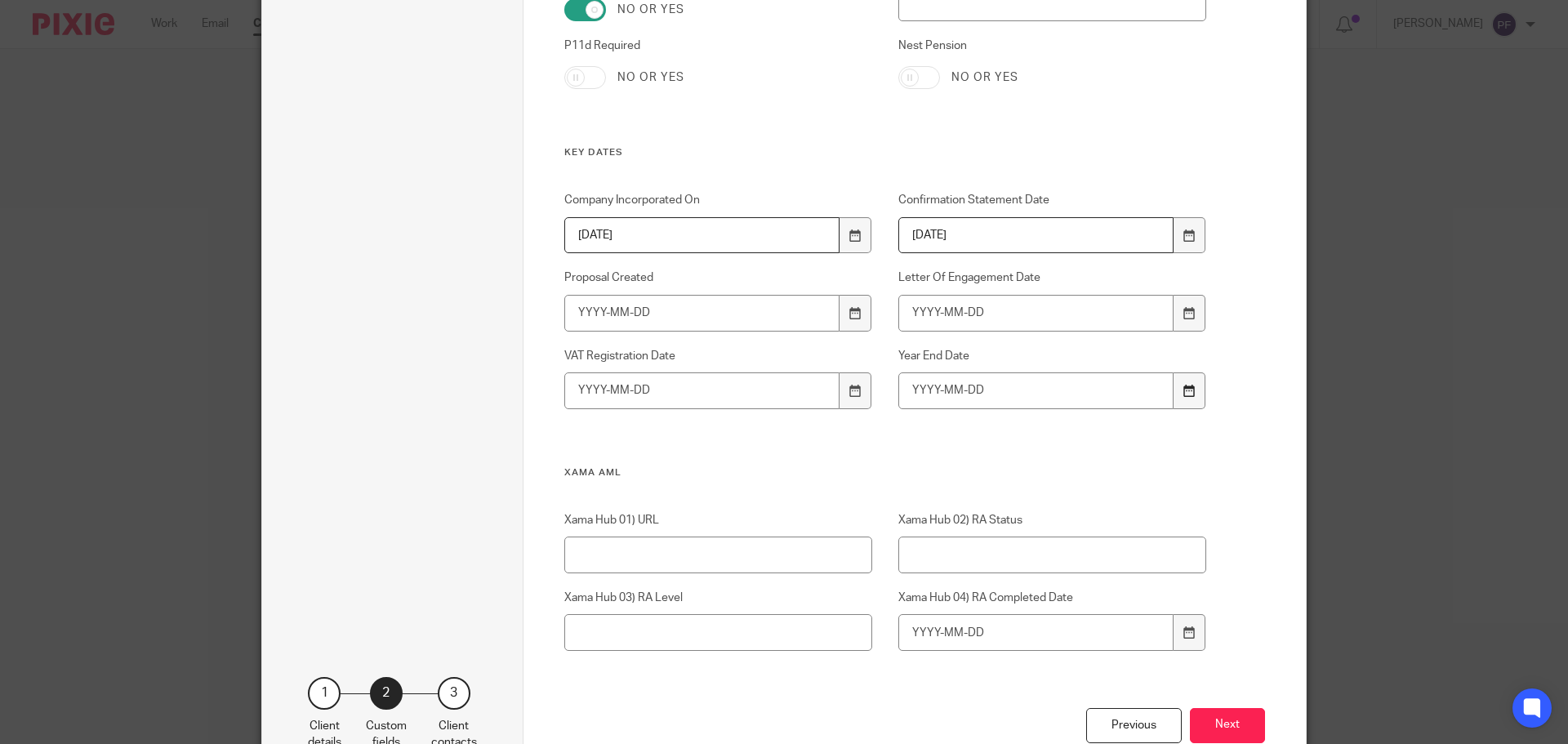
click at [1183, 388] on icon at bounding box center [1189, 391] width 12 height 12
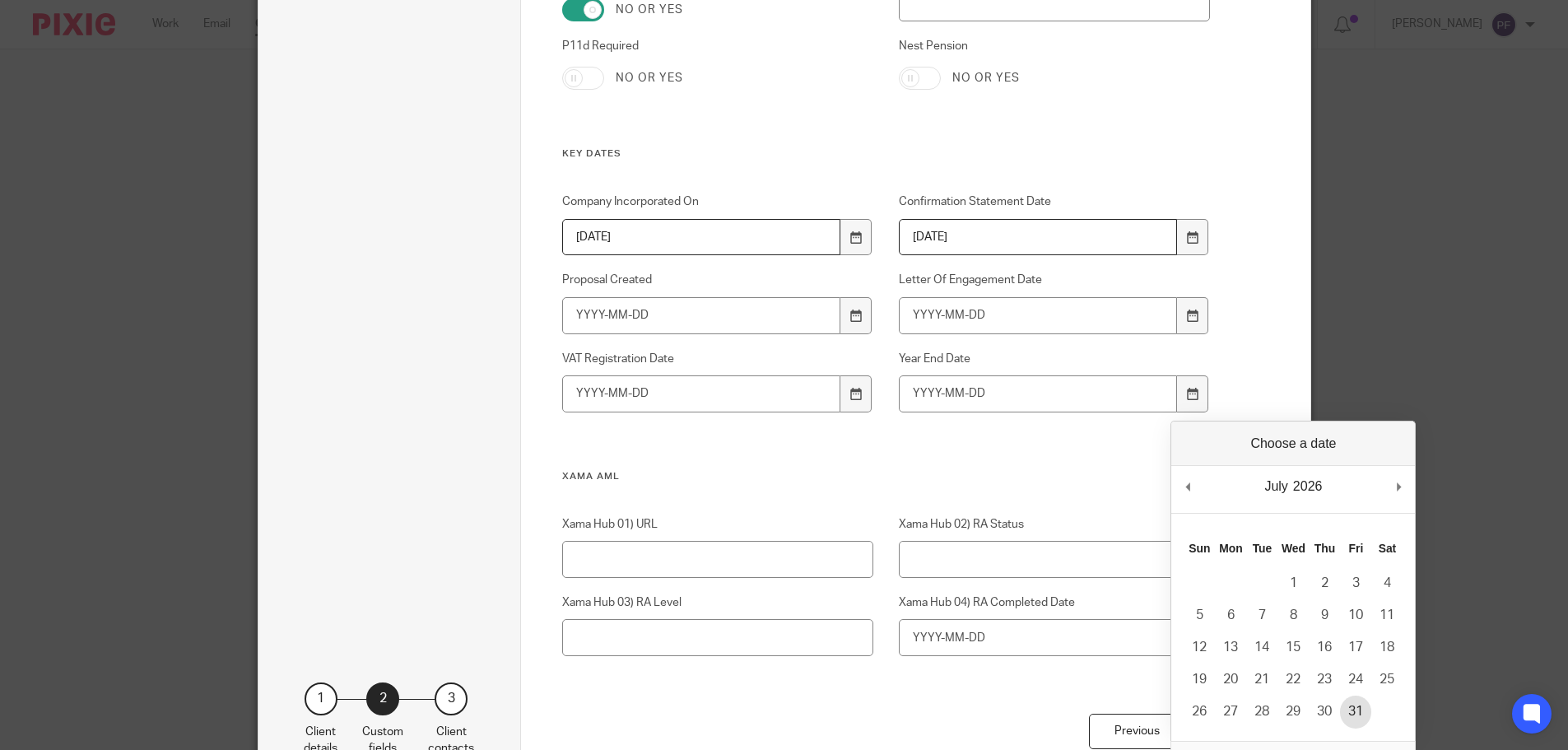
type input "2026-07-31"
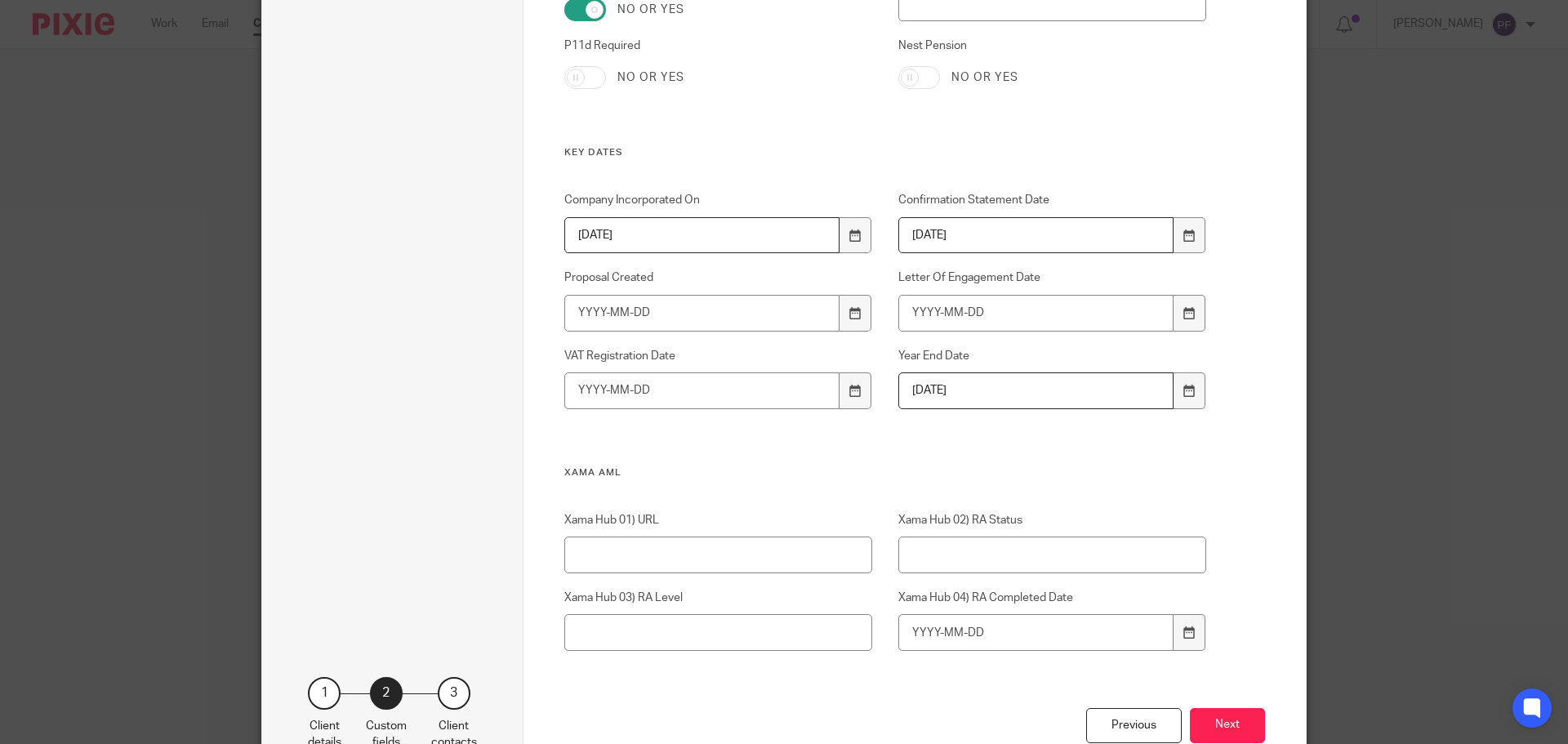
scroll to position [2127, 0]
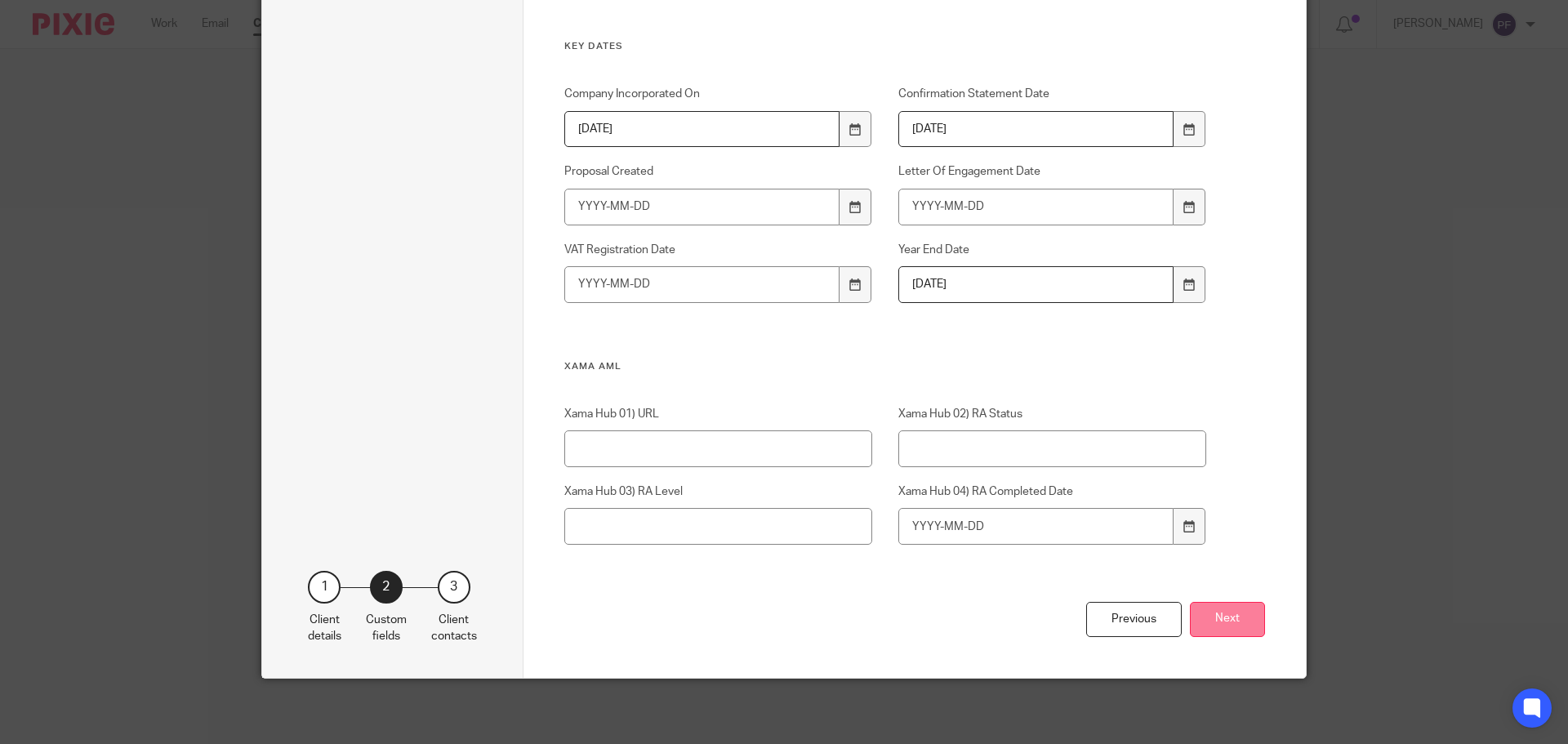
click at [1227, 614] on button "Next" at bounding box center [1227, 619] width 76 height 35
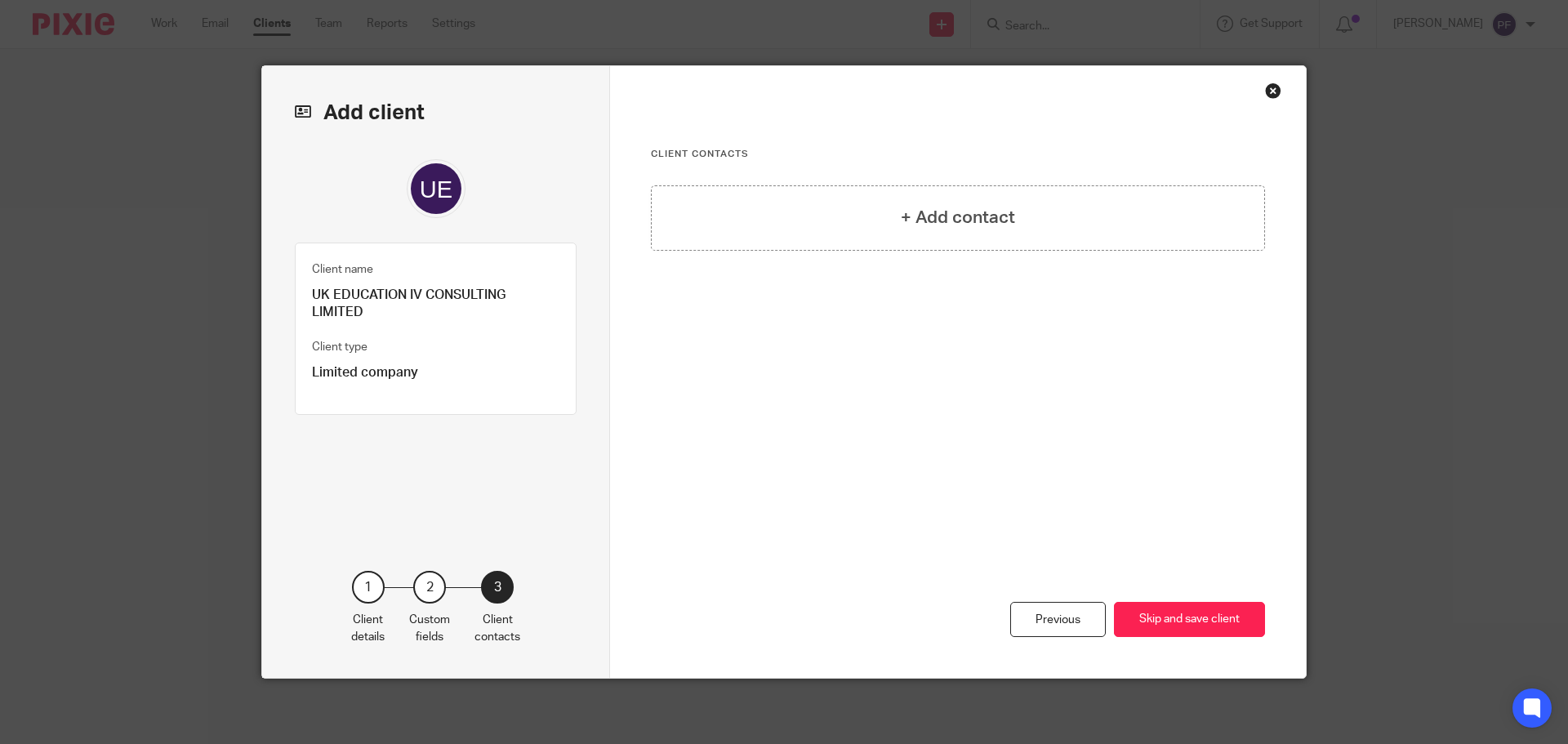
scroll to position [0, 0]
click at [857, 220] on div "+ Add contact" at bounding box center [957, 218] width 614 height 65
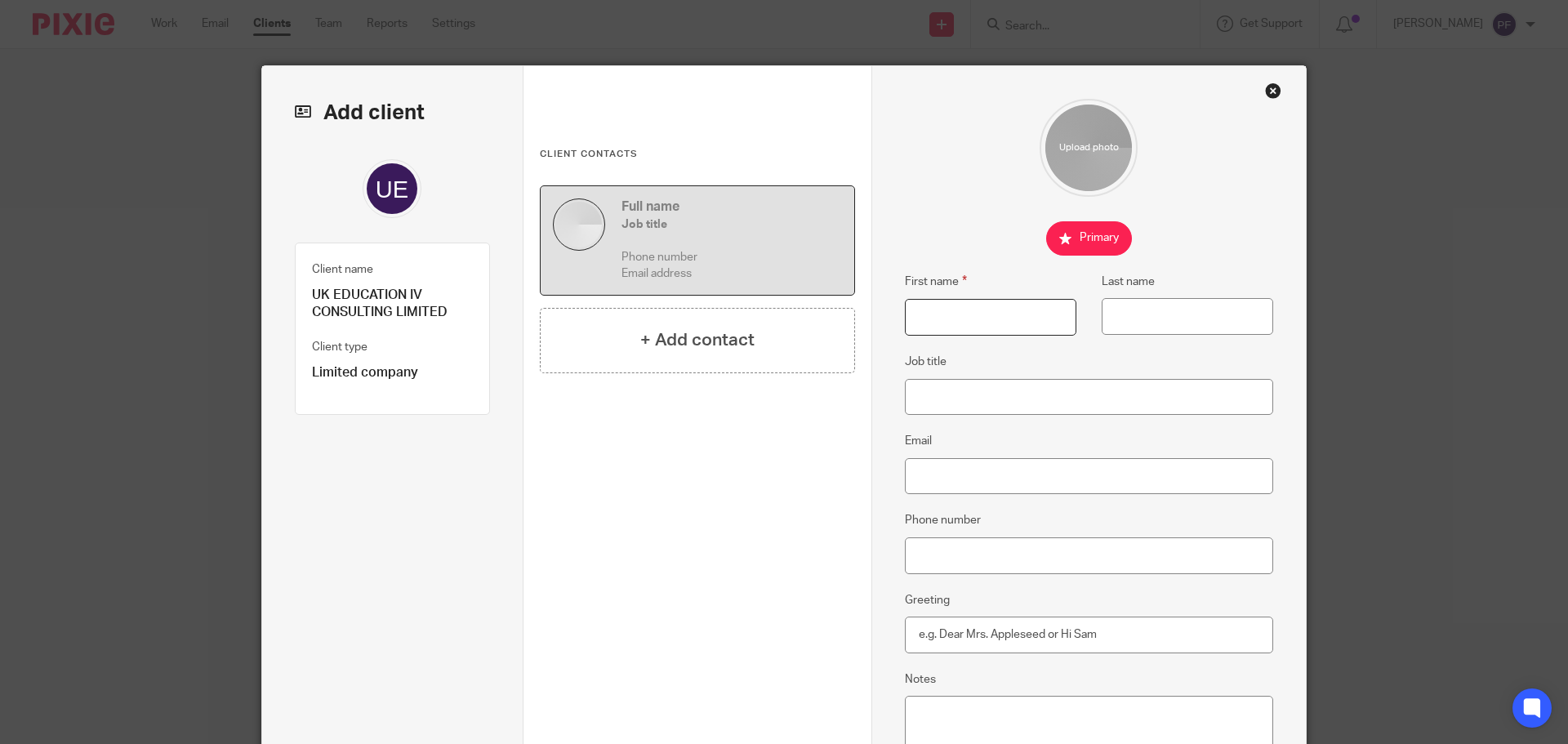
click at [925, 316] on input "First name" at bounding box center [990, 317] width 171 height 37
click at [950, 308] on input "First name" at bounding box center [990, 317] width 171 height 37
type input "Irina"
click at [1141, 329] on input "Last name" at bounding box center [1187, 316] width 171 height 37
paste input "Phillips"
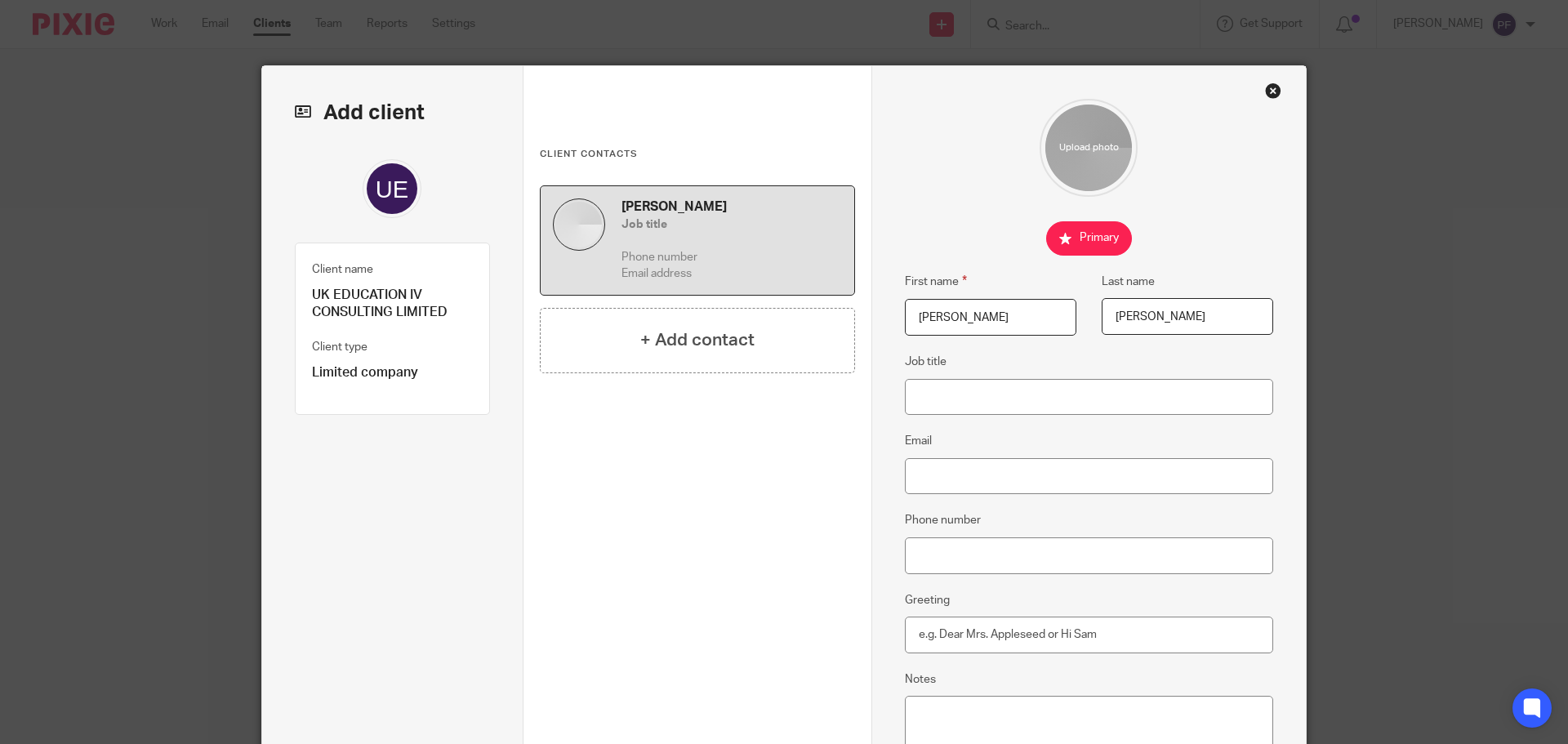
type input "Phillips"
click at [953, 397] on input "Job title" at bounding box center [1089, 397] width 369 height 37
click at [919, 466] on input "Email" at bounding box center [1089, 477] width 369 height 37
click at [943, 474] on input "Email" at bounding box center [1089, 477] width 369 height 37
paste input "director@ukeducationivconsulting.co.uk"
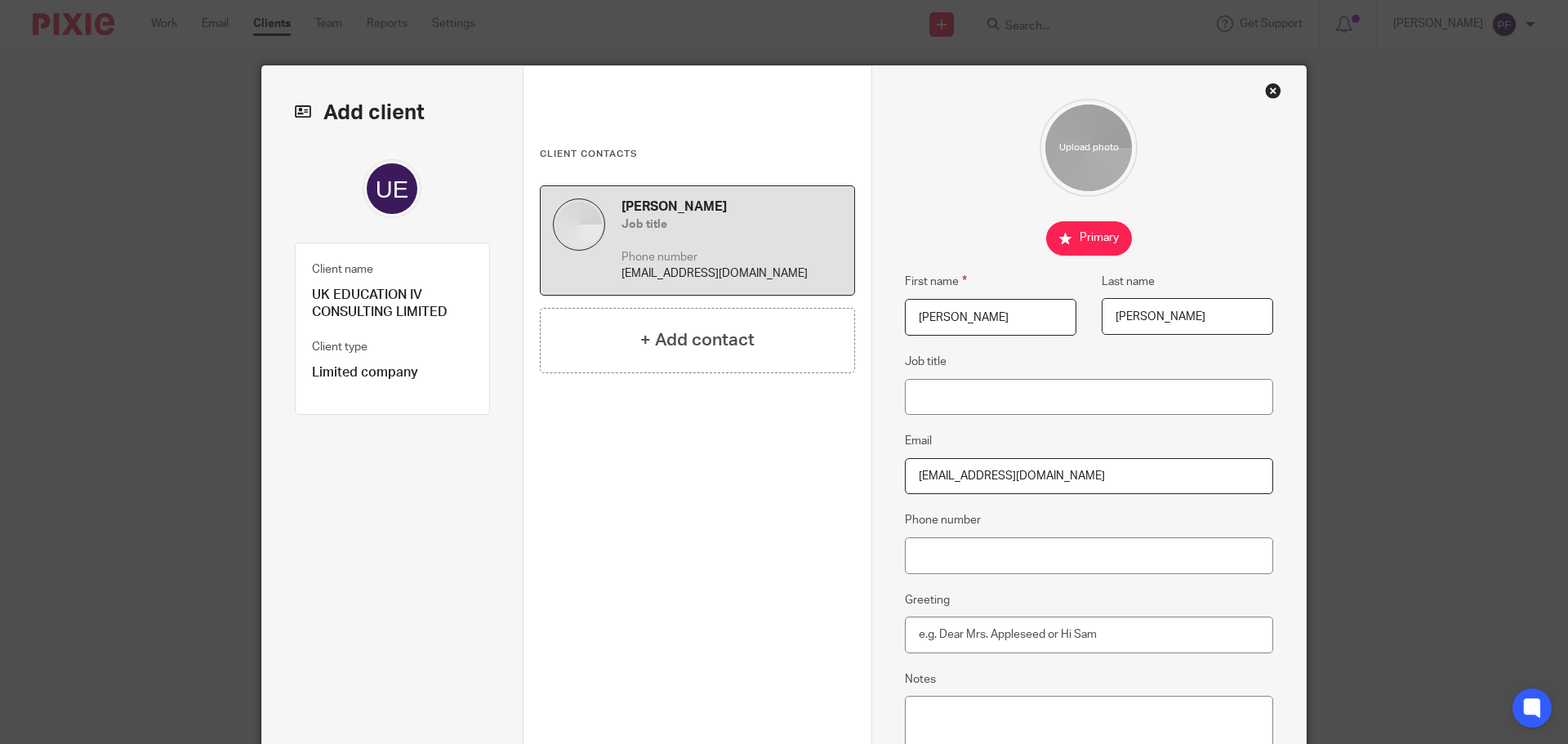
type input "director@ukeducationivconsulting.co.uk"
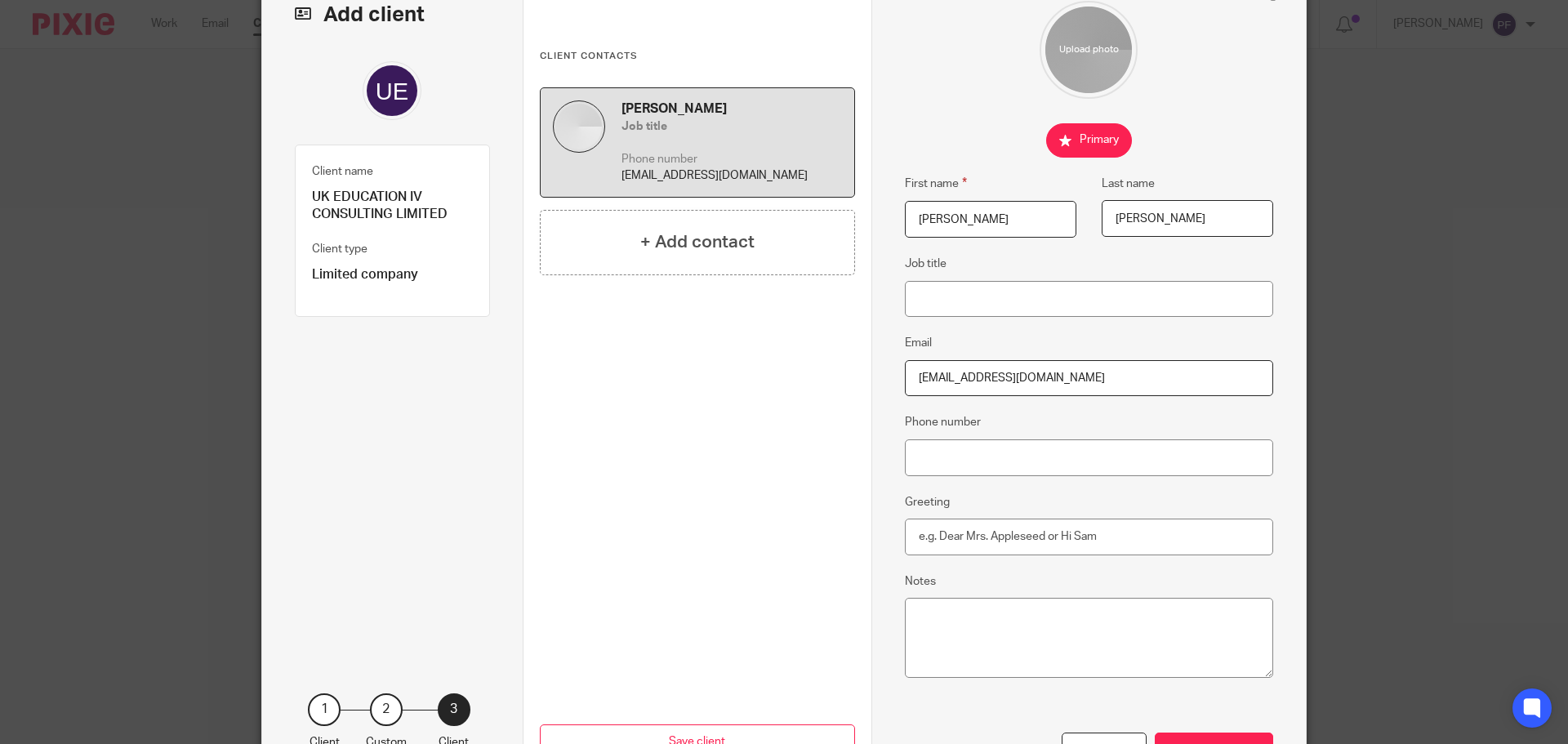
scroll to position [98, 0]
click at [966, 451] on input "Phone number" at bounding box center [1089, 457] width 369 height 37
paste input "07808 773263"
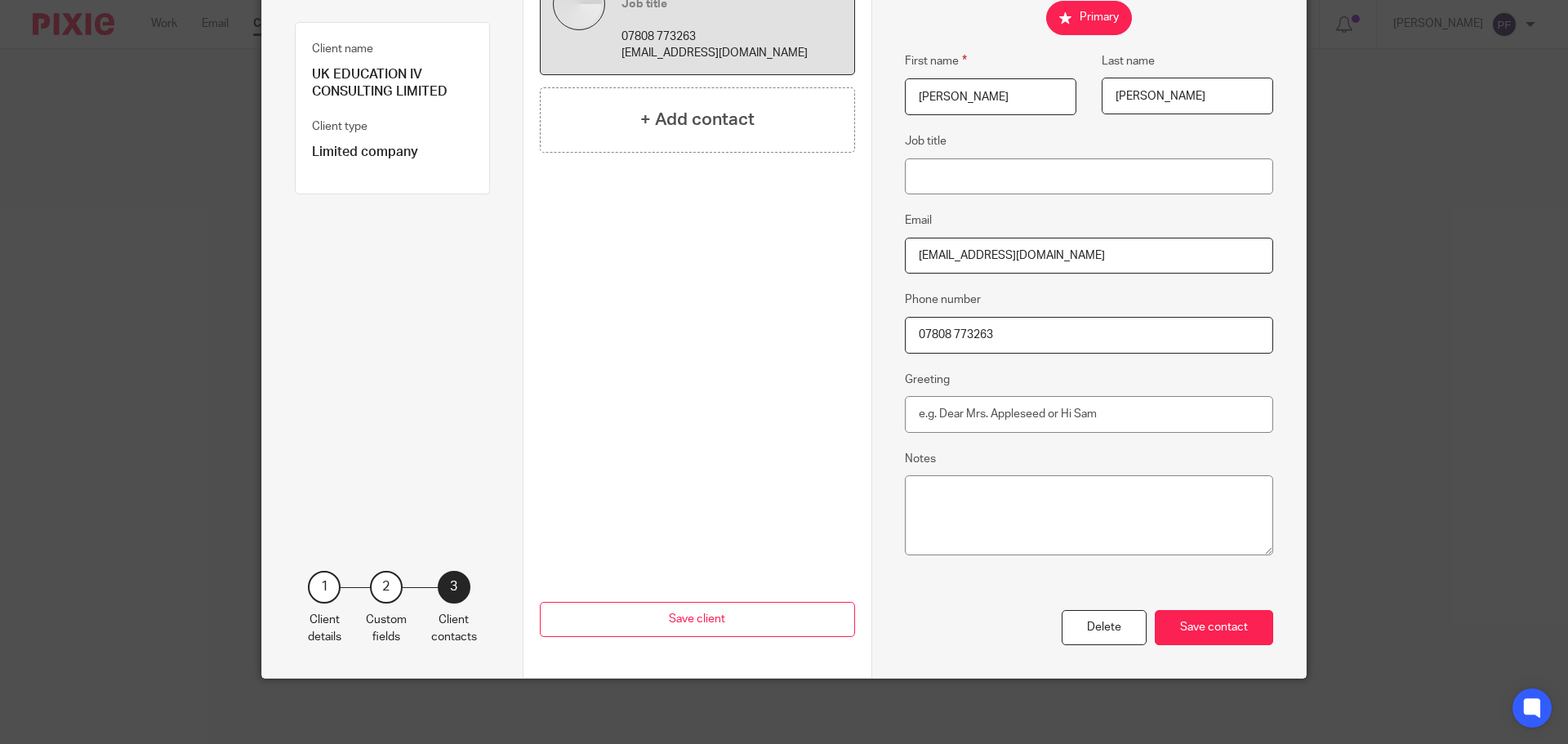
click at [953, 332] on input "07808 773263" at bounding box center [1089, 336] width 369 height 37
type input "07808773263"
click at [1179, 630] on div "Save contact" at bounding box center [1213, 627] width 119 height 35
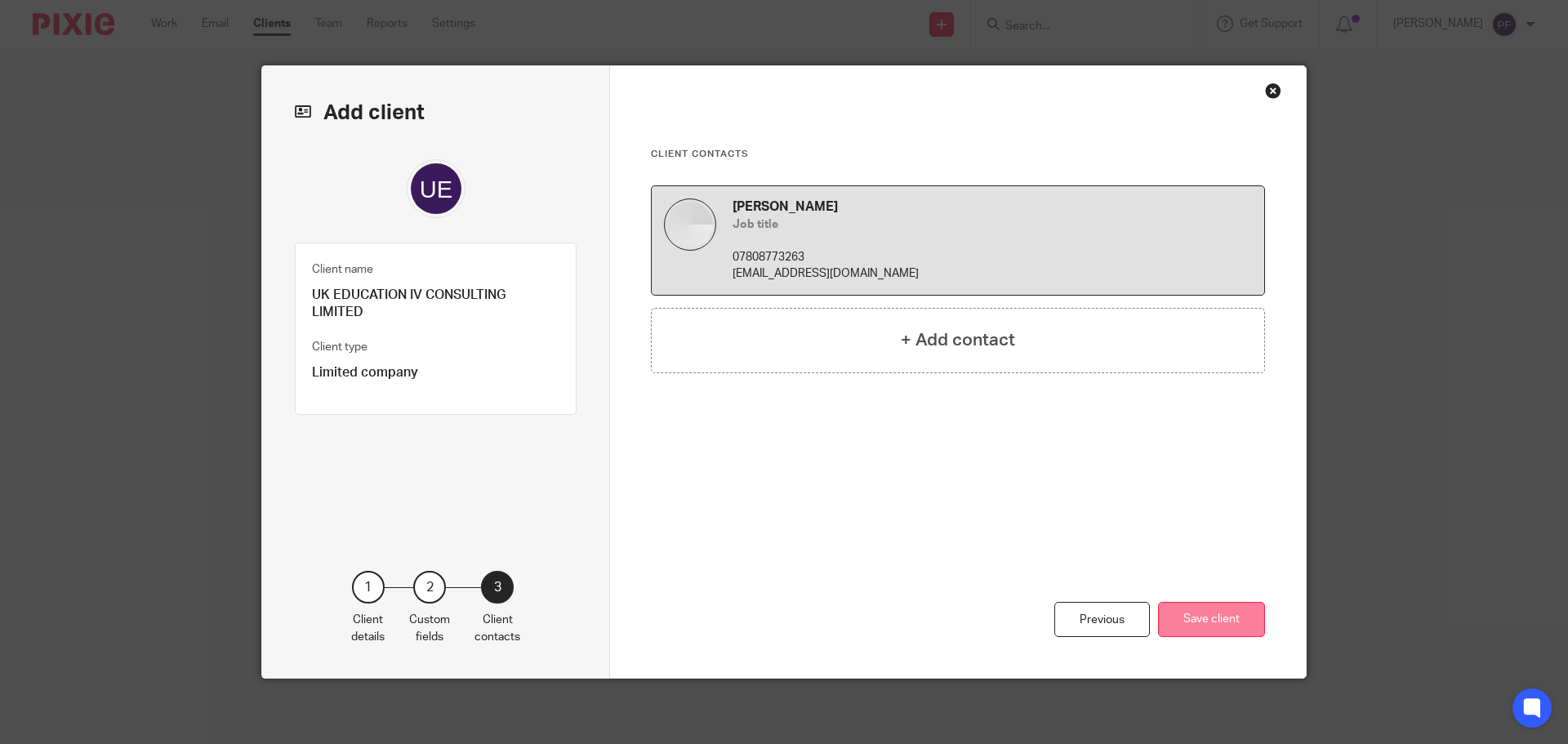
click at [1196, 617] on button "Save client" at bounding box center [1211, 619] width 107 height 35
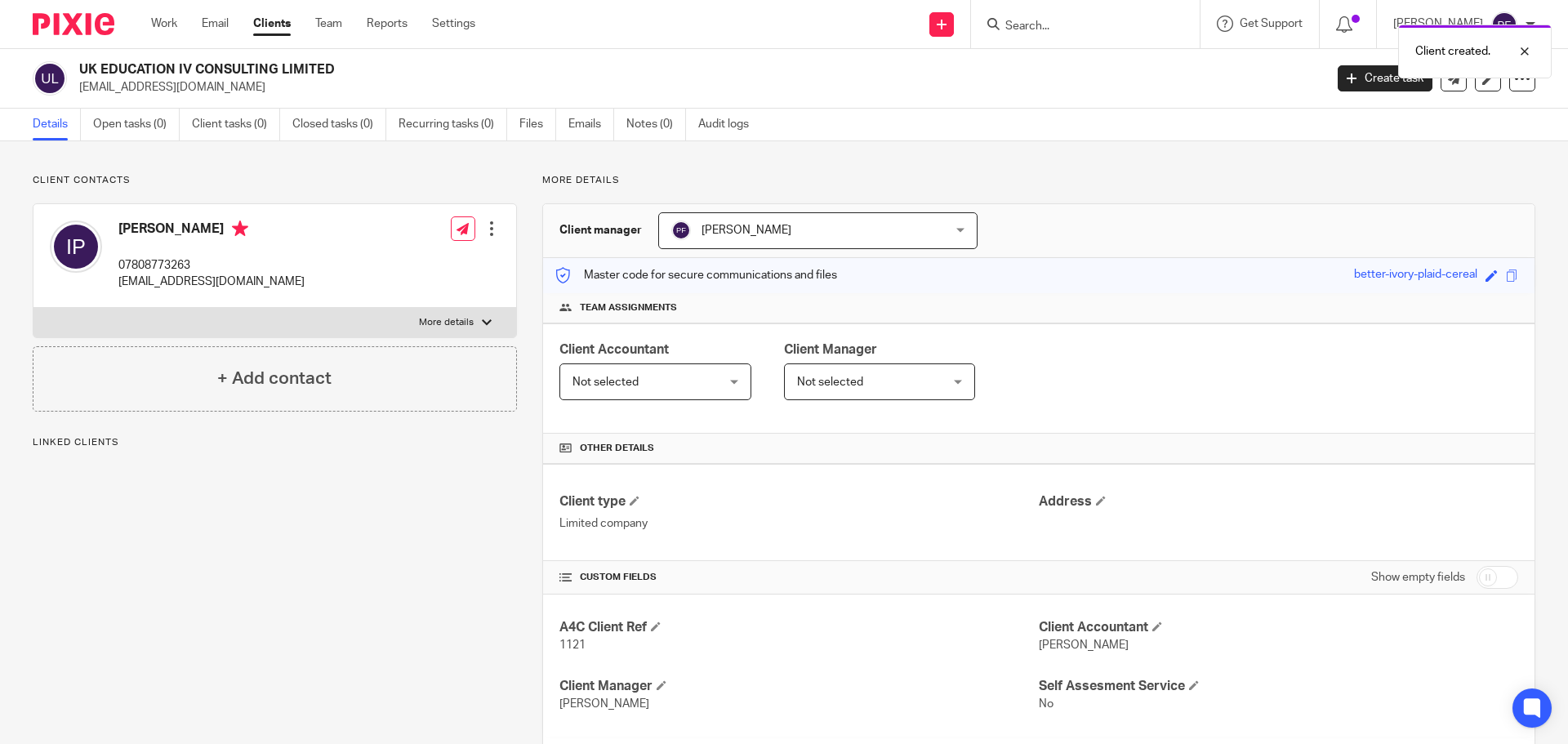
click at [945, 24] on div "Client created." at bounding box center [1167, 47] width 768 height 62
click at [953, 31] on div "Client created." at bounding box center [1167, 47] width 768 height 62
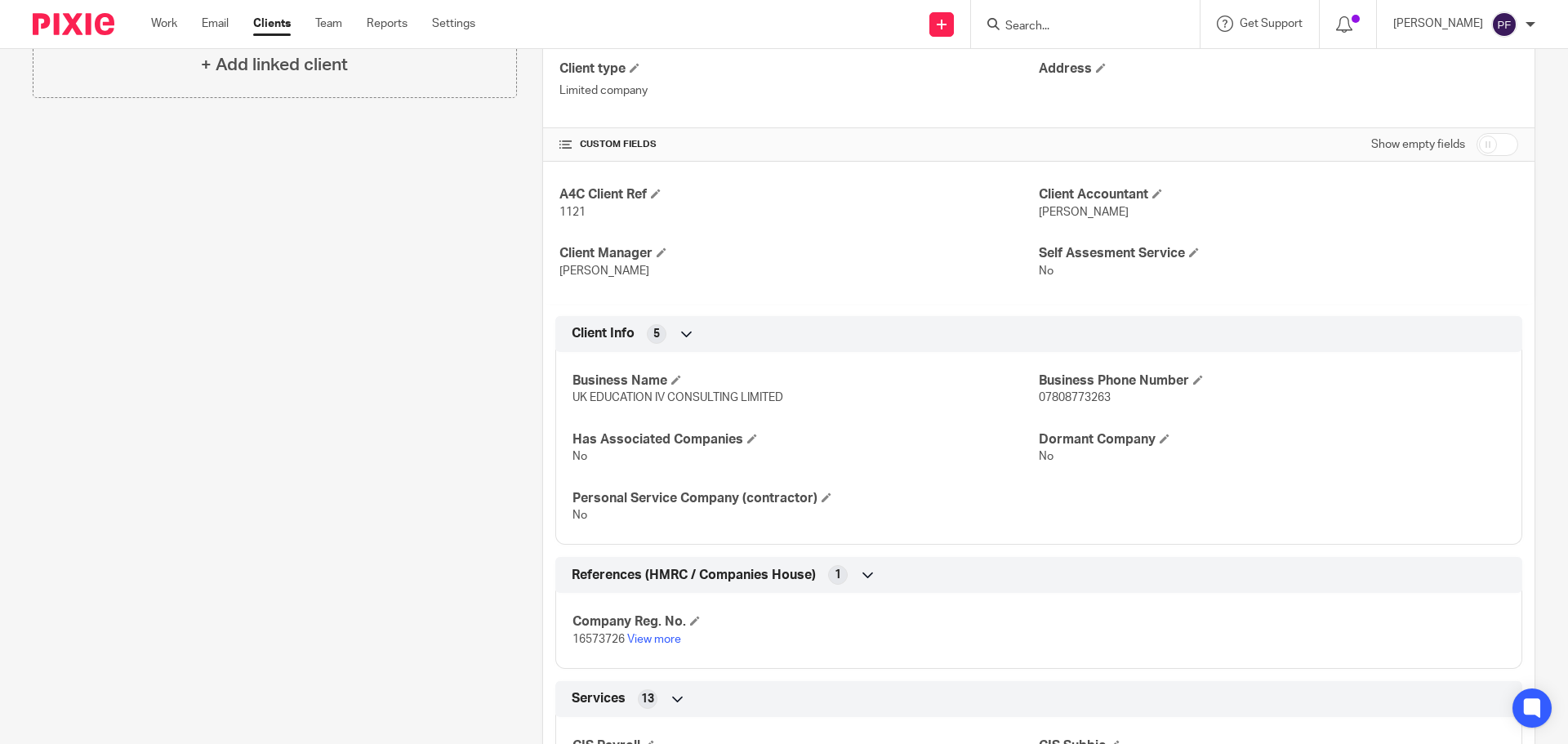
scroll to position [430, 0]
click at [941, 22] on link at bounding box center [942, 25] width 25 height 25
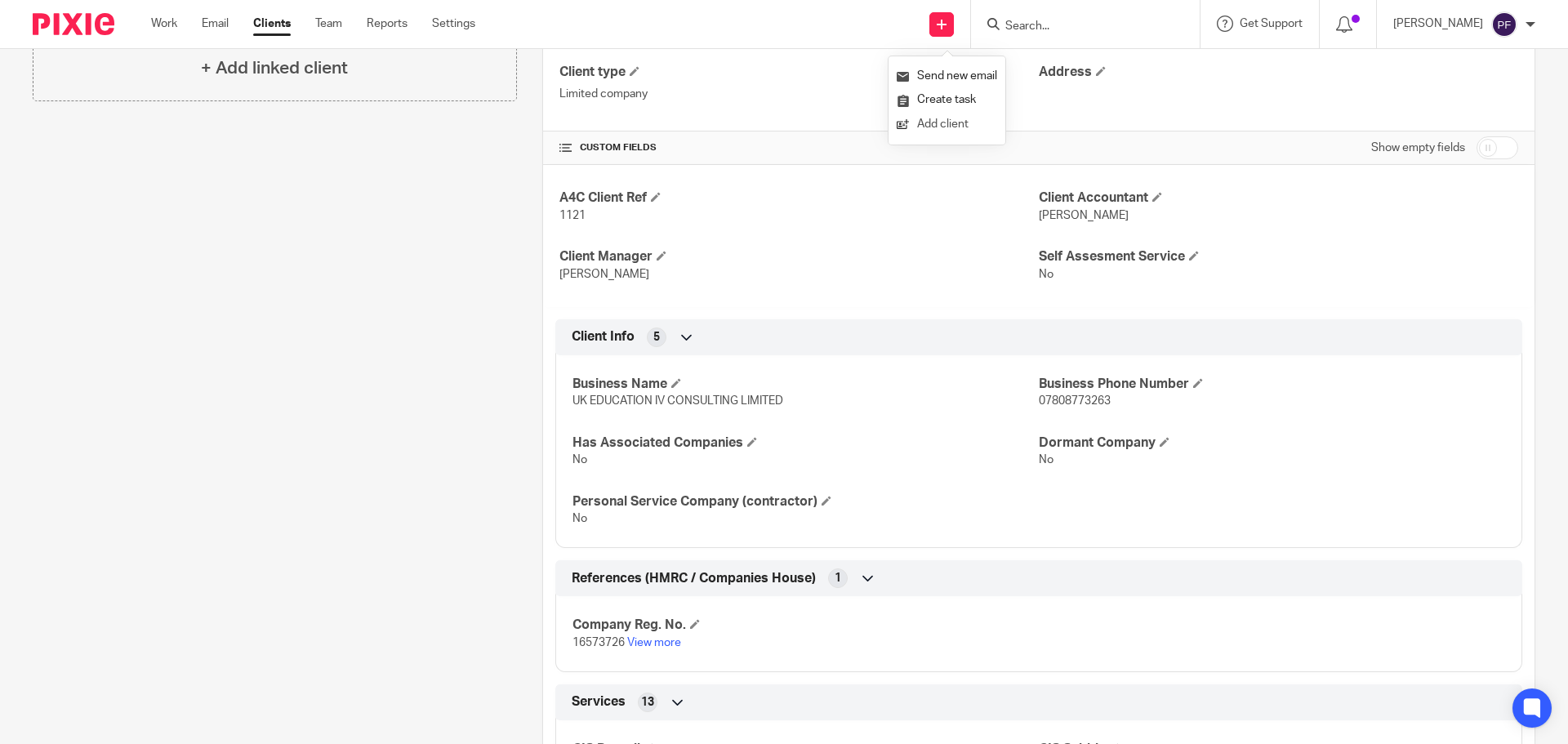
click at [927, 121] on link "Add client" at bounding box center [947, 124] width 100 height 24
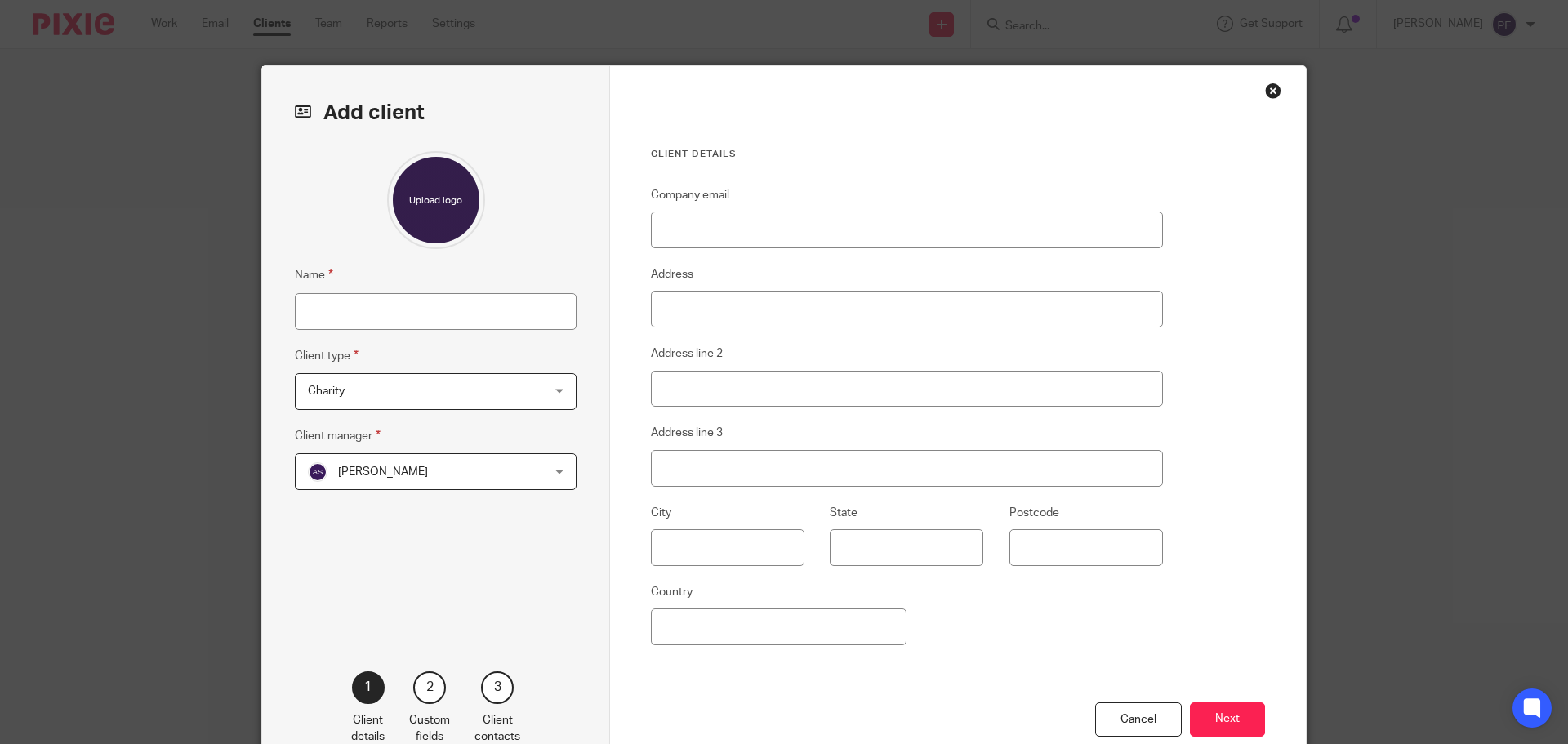
click at [347, 313] on input "Name" at bounding box center [436, 312] width 282 height 37
click at [401, 316] on input "Name" at bounding box center [436, 312] width 282 height 37
paste input "[PERSON_NAME]"
type input "[PERSON_NAME]"
click at [343, 381] on span "Charity" at bounding box center [415, 391] width 214 height 34
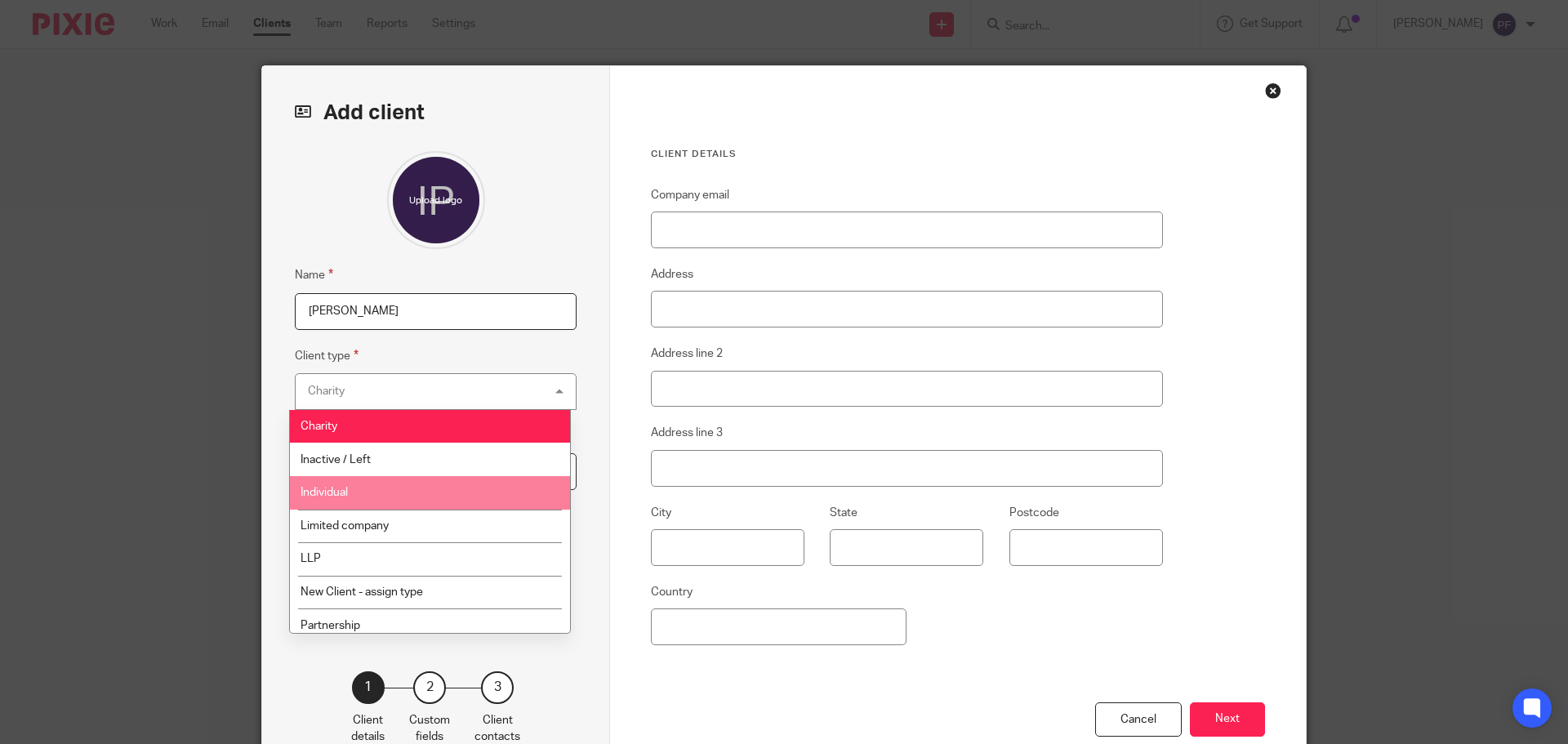
click at [369, 493] on li "Individual" at bounding box center [430, 493] width 280 height 33
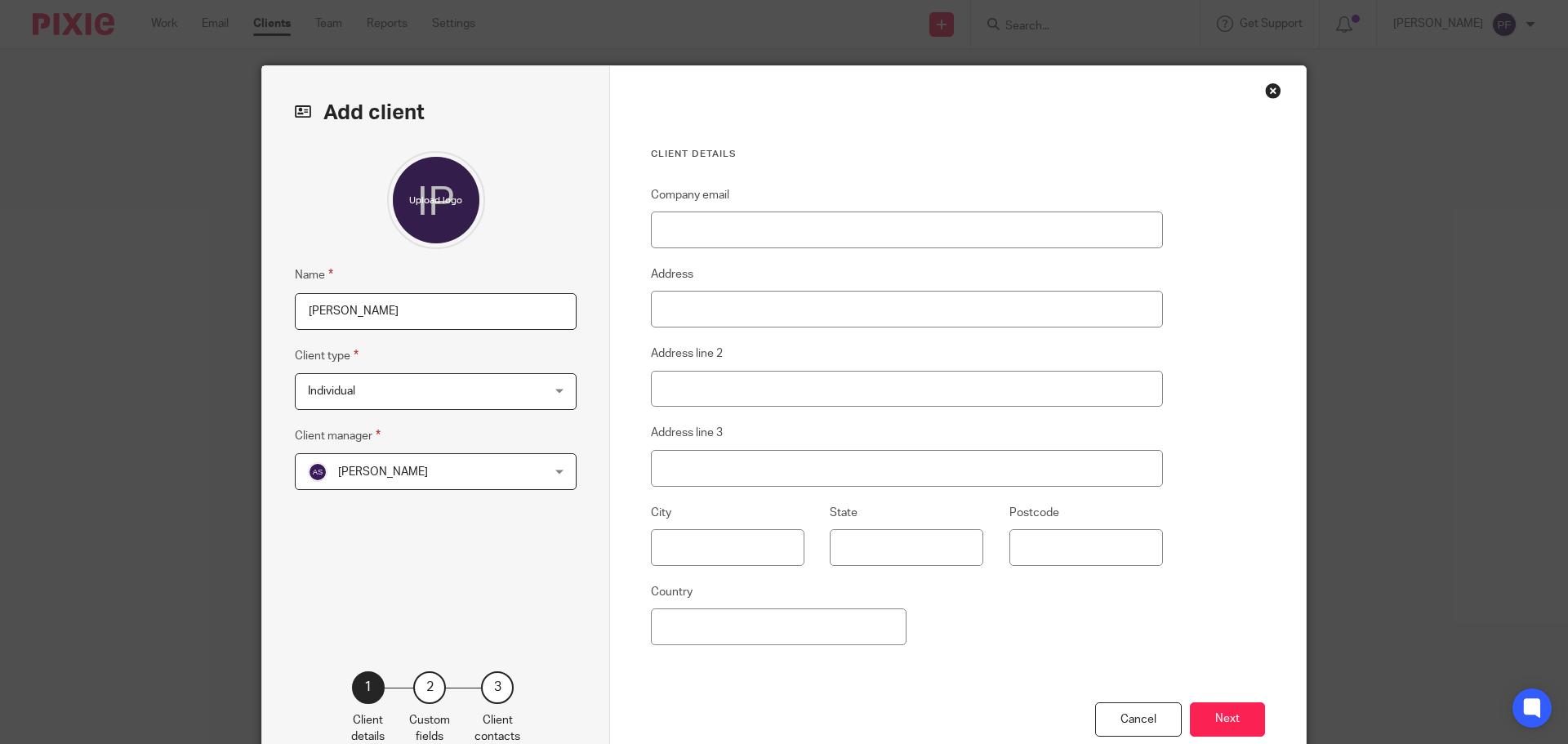
click at [357, 464] on span "[PERSON_NAME]" at bounding box center [415, 471] width 214 height 34
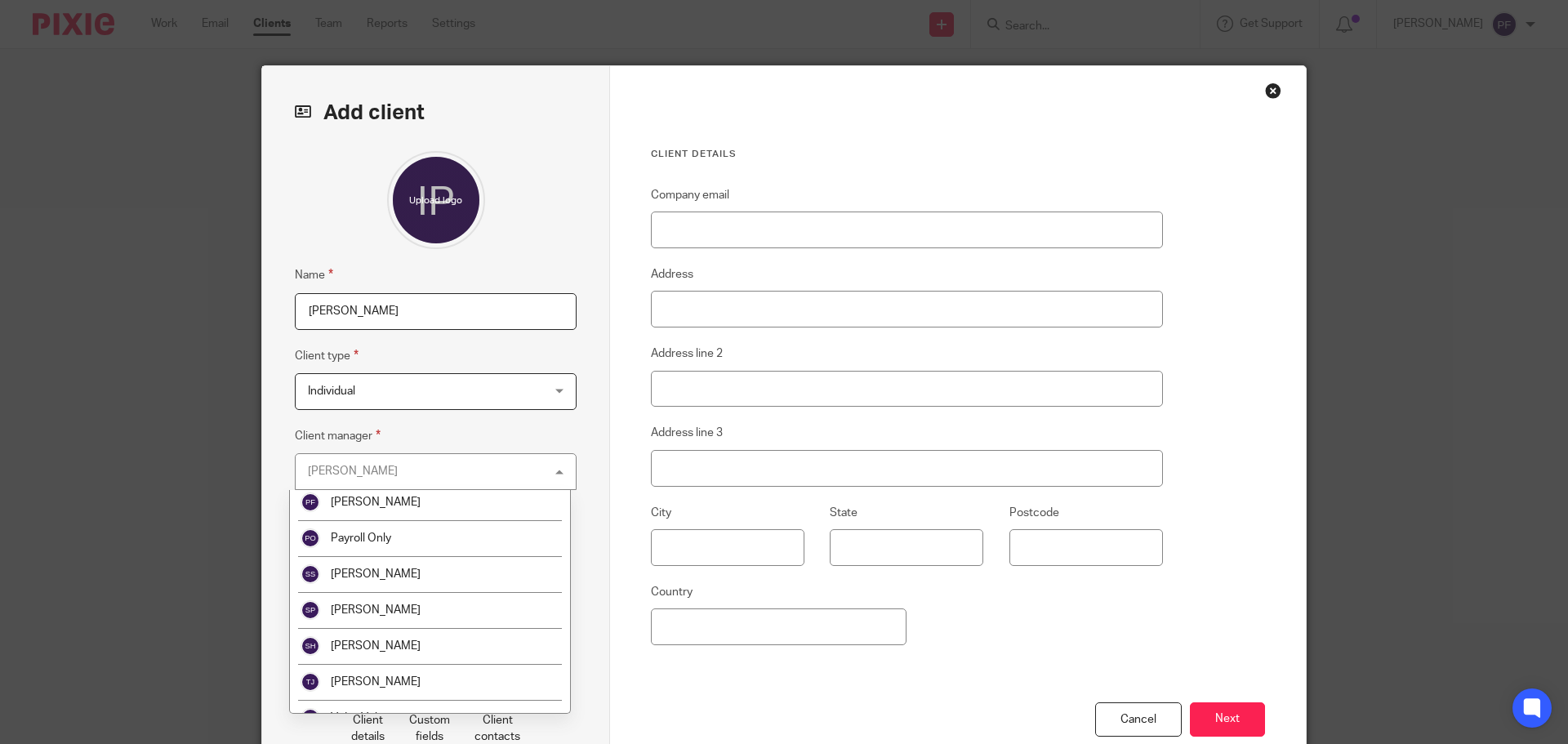
scroll to position [222, 0]
click at [376, 497] on span "[PERSON_NAME]" at bounding box center [375, 501] width 90 height 11
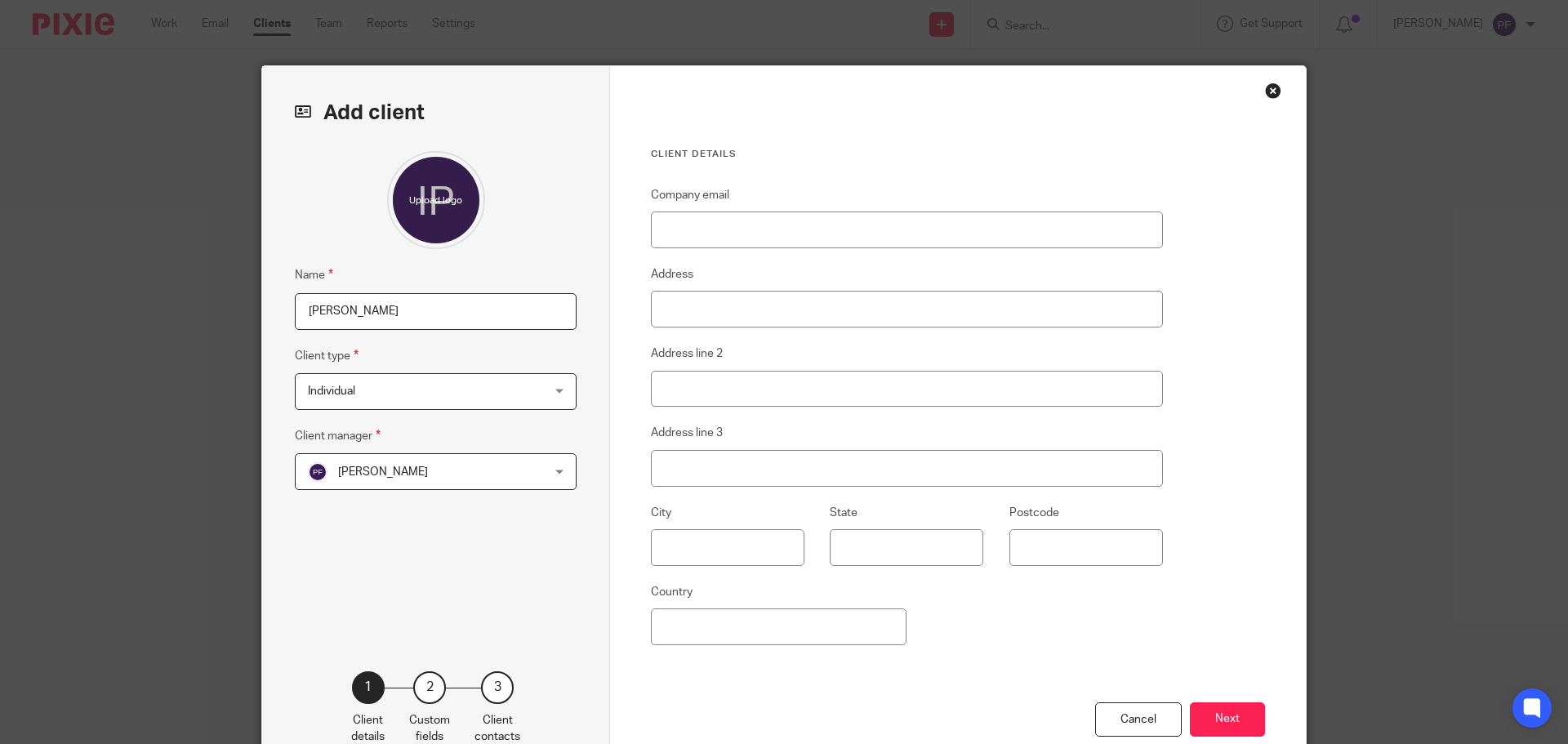
scroll to position [18, 0]
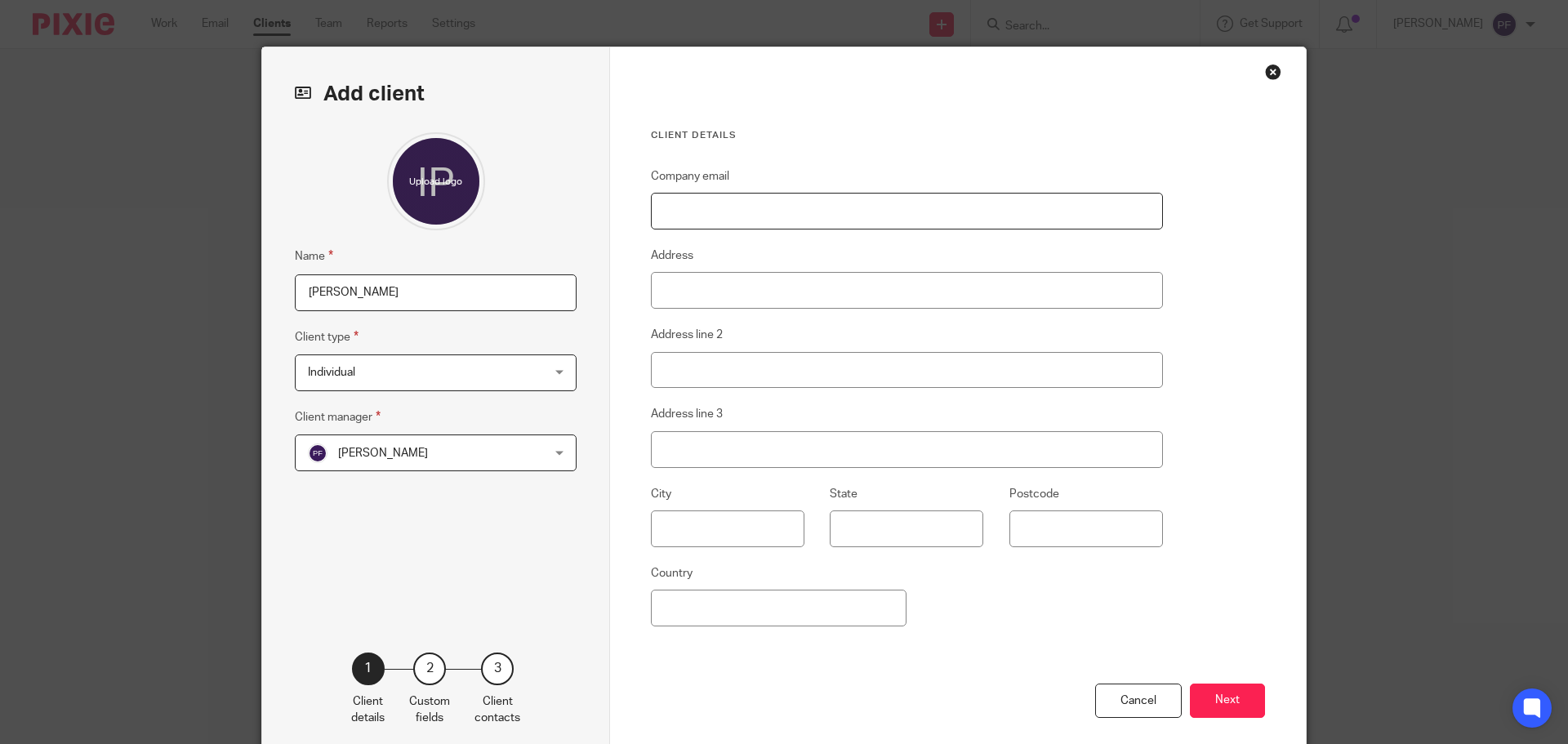
click at [715, 206] on input "Company email" at bounding box center [907, 211] width 512 height 37
paste input "[EMAIL_ADDRESS][DOMAIN_NAME]"
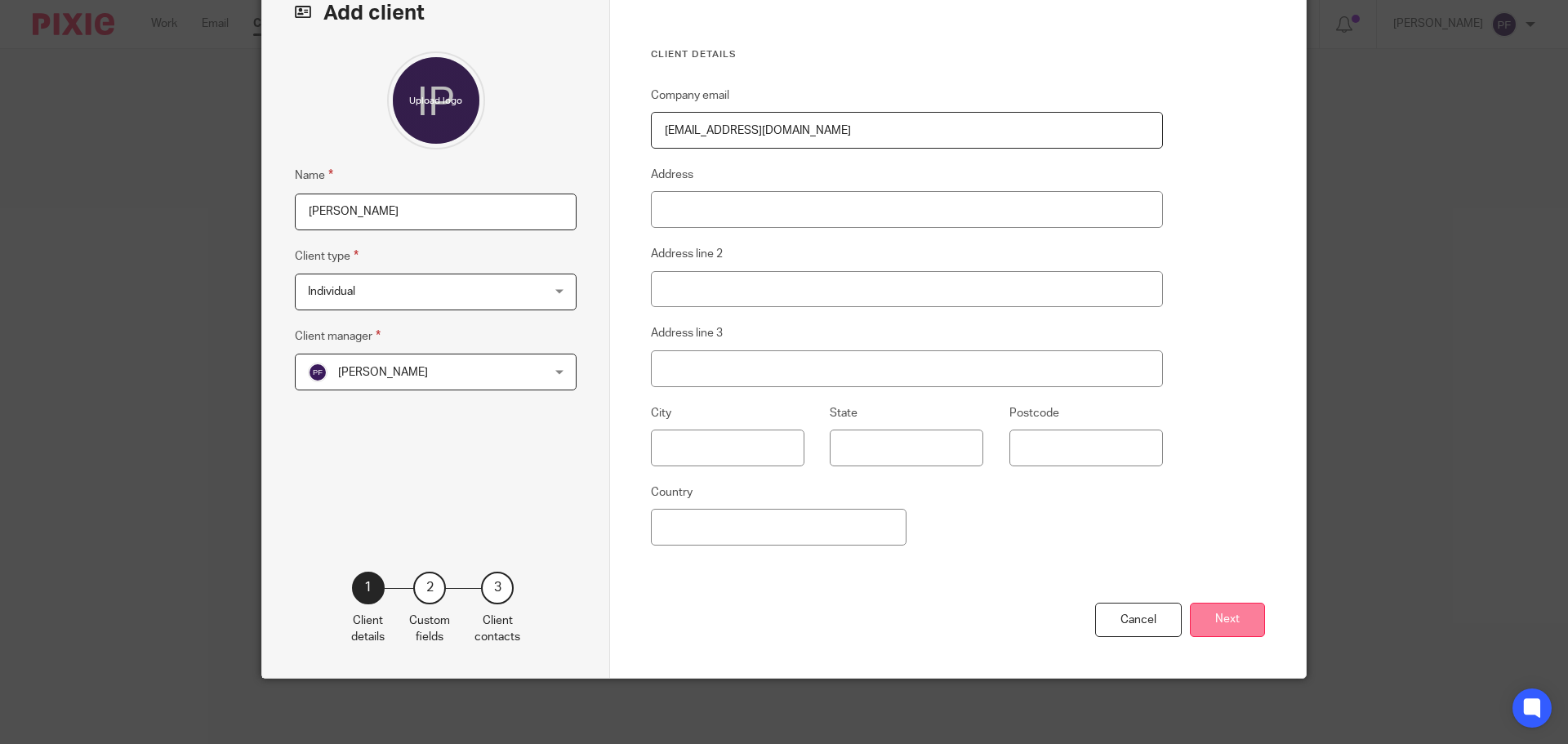
type input "[EMAIL_ADDRESS][DOMAIN_NAME]"
click at [1254, 624] on button "Next" at bounding box center [1227, 620] width 76 height 35
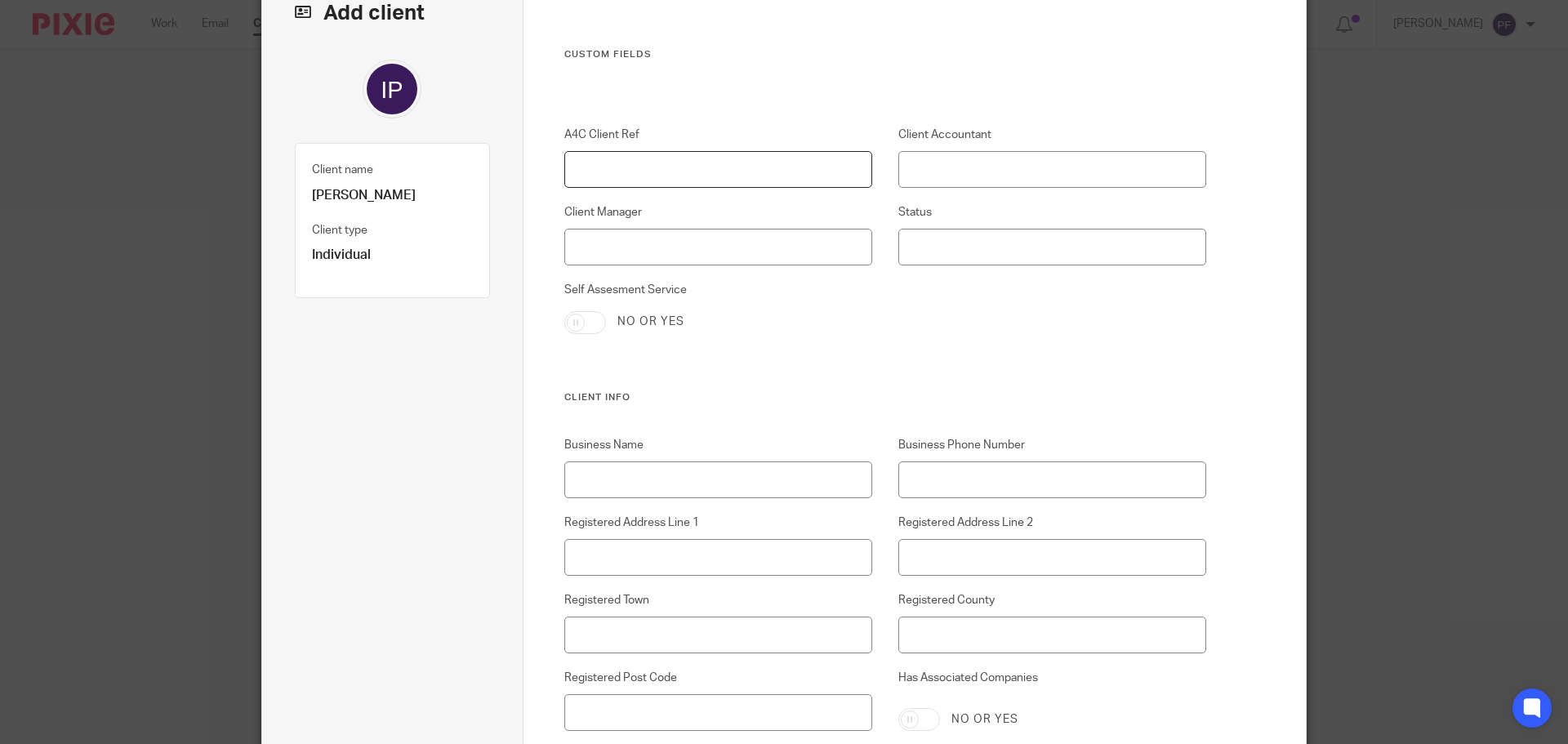
click at [649, 184] on input "A4C Client Ref" at bounding box center [718, 170] width 308 height 37
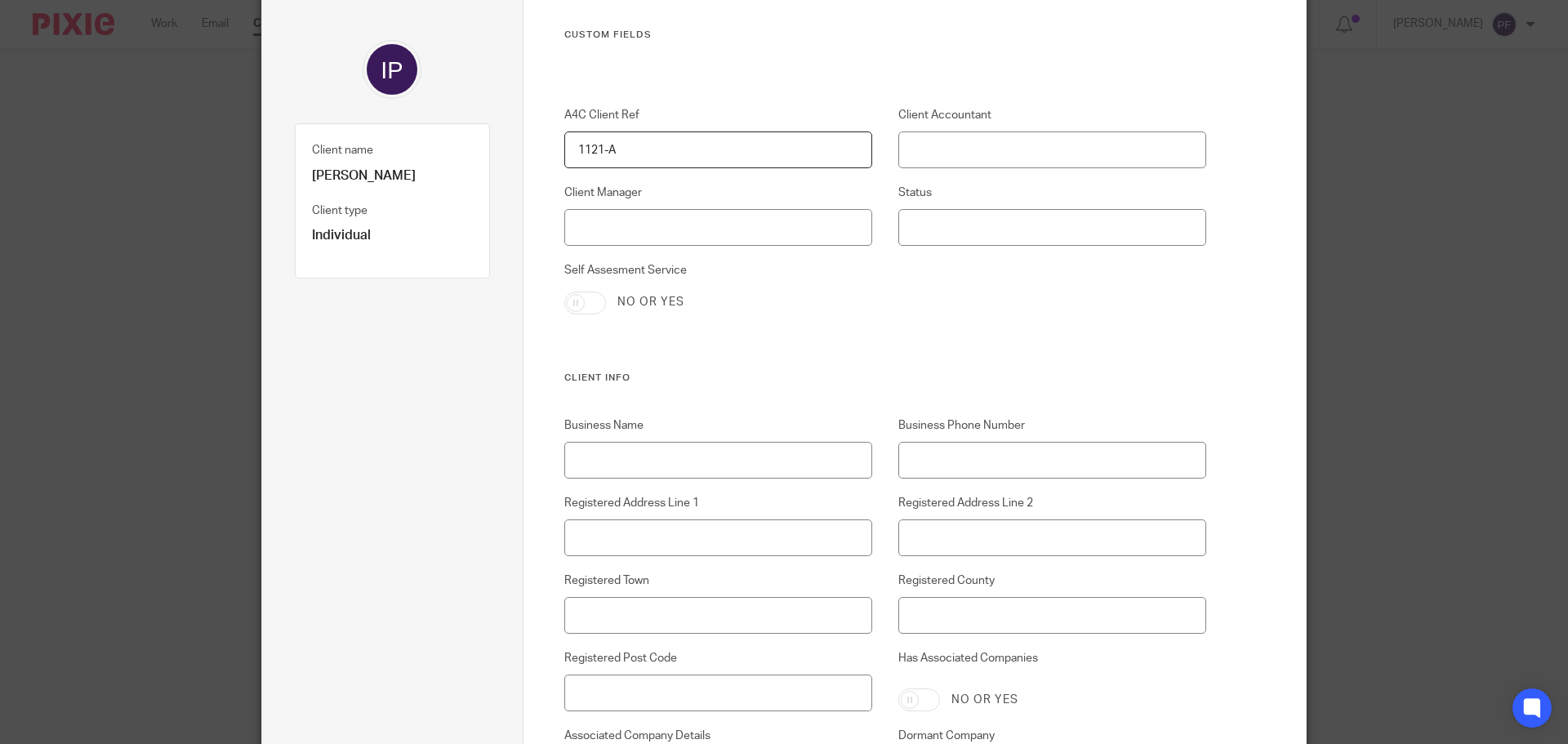
scroll to position [125, 0]
type input "1121-A"
click at [935, 144] on input "Client Accountant" at bounding box center [1052, 144] width 308 height 37
click at [935, 144] on input "[PERSON_NAME]" at bounding box center [1052, 144] width 308 height 37
click at [977, 153] on input "[PERSON_NAME]" at bounding box center [1052, 144] width 308 height 37
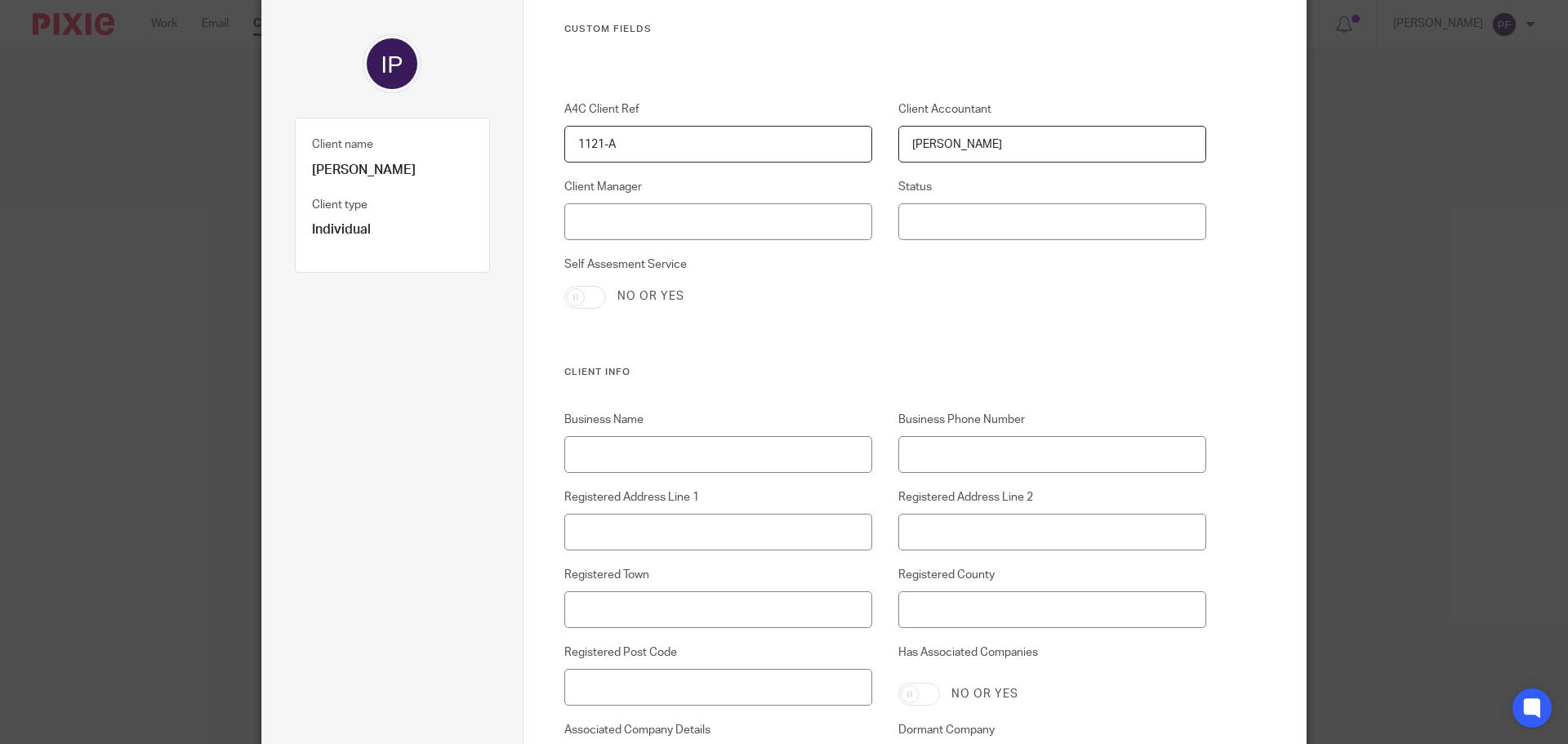
click at [977, 153] on input "[PERSON_NAME]" at bounding box center [1052, 144] width 308 height 37
type input "[PERSON_NAME]"
click at [639, 226] on input "Client Manager" at bounding box center [718, 221] width 308 height 37
paste input "[PERSON_NAME]"
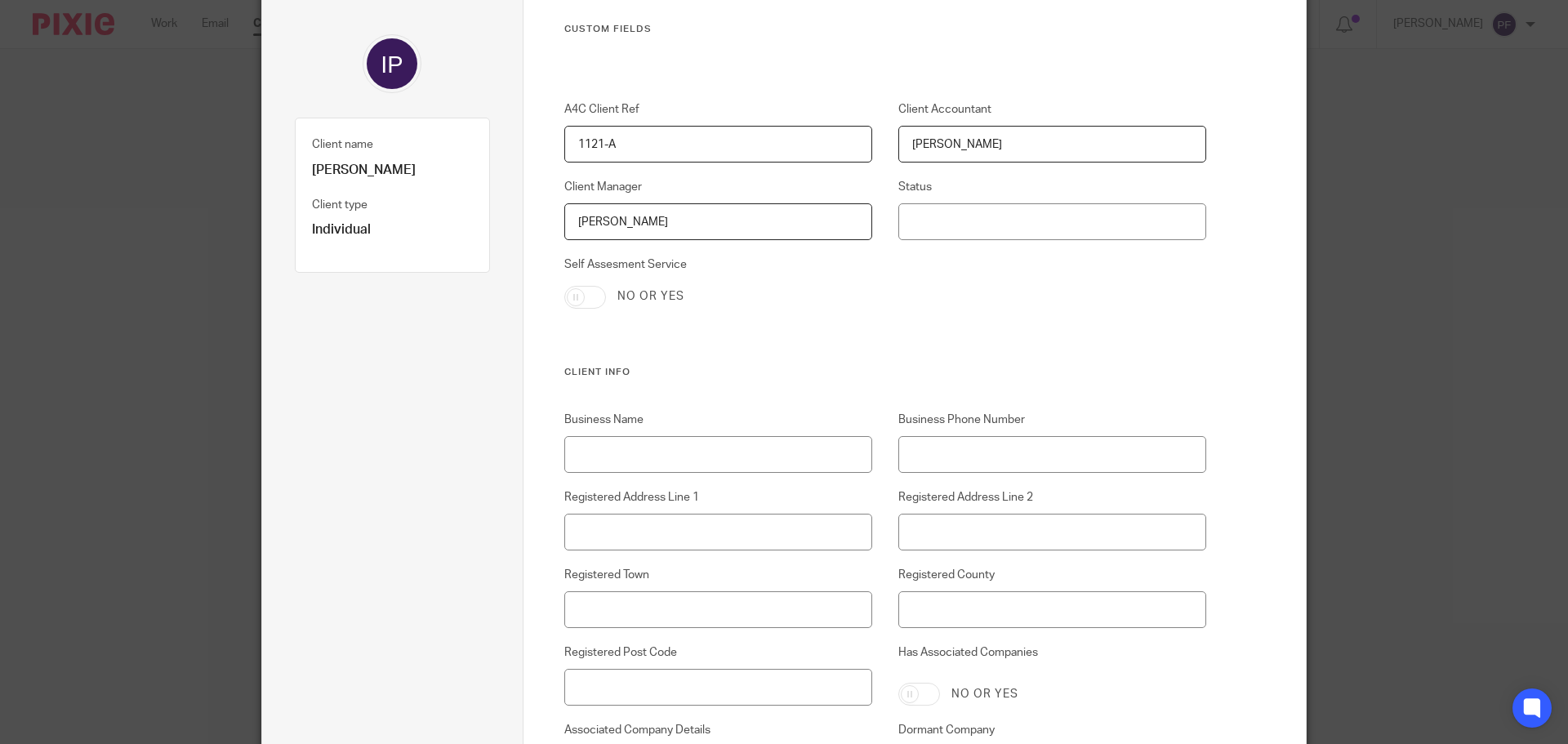
type input "[PERSON_NAME]"
click at [581, 300] on input "Self Assesment Service" at bounding box center [584, 297] width 41 height 23
checkbox input "true"
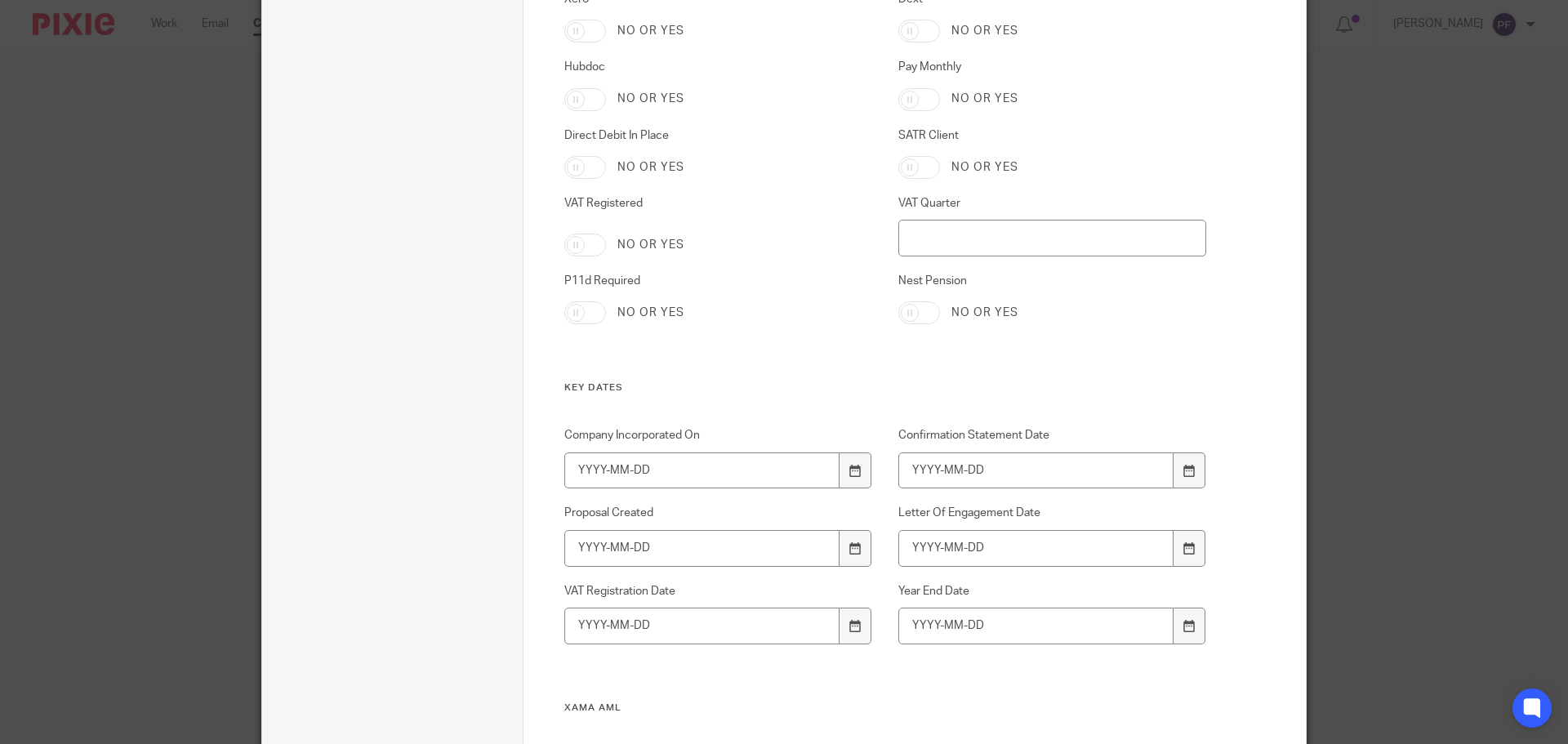
scroll to position [1787, 0]
click at [928, 166] on input "SATR Client" at bounding box center [919, 167] width 41 height 23
checkbox input "true"
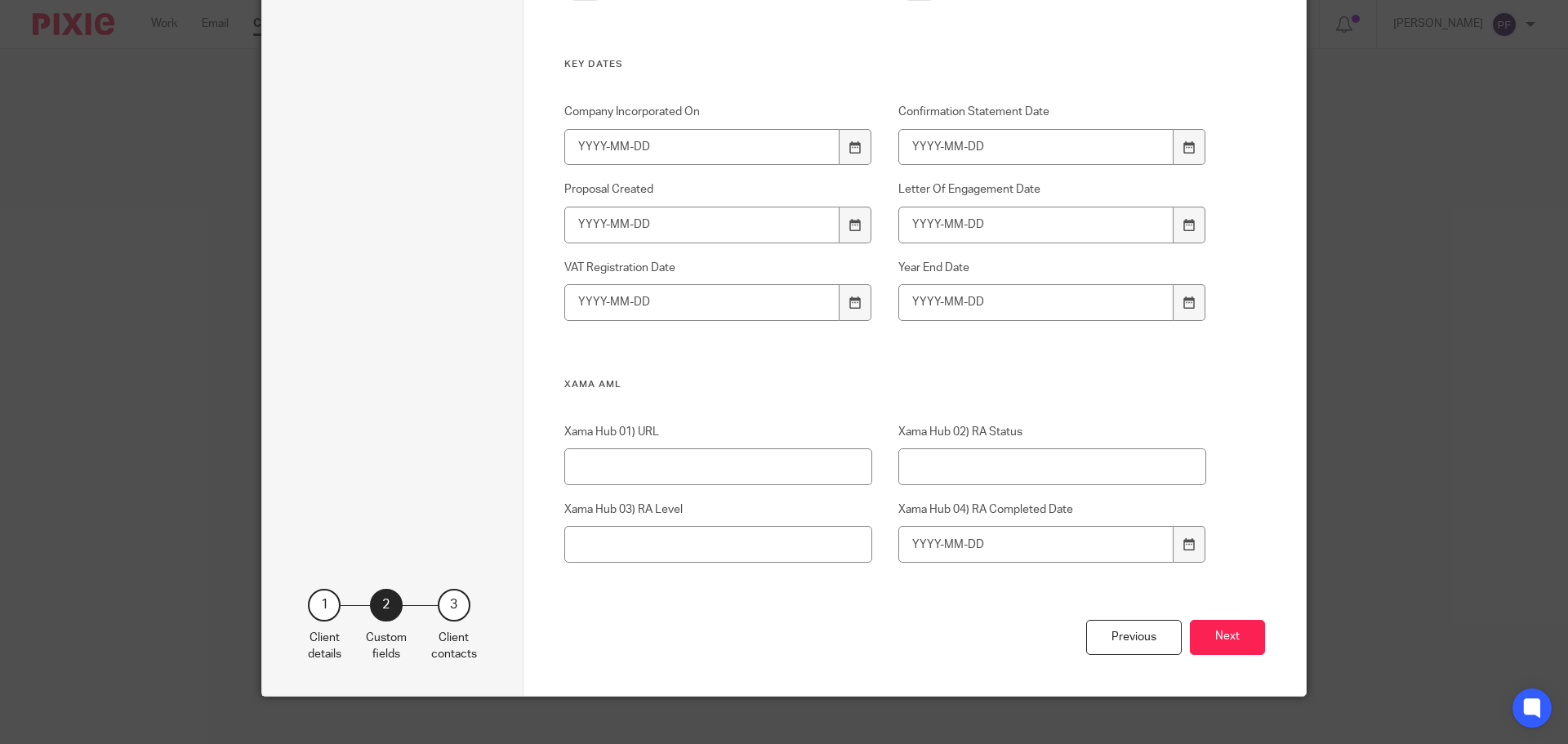
scroll to position [2110, 0]
click at [1214, 650] on button "Next" at bounding box center [1227, 637] width 76 height 35
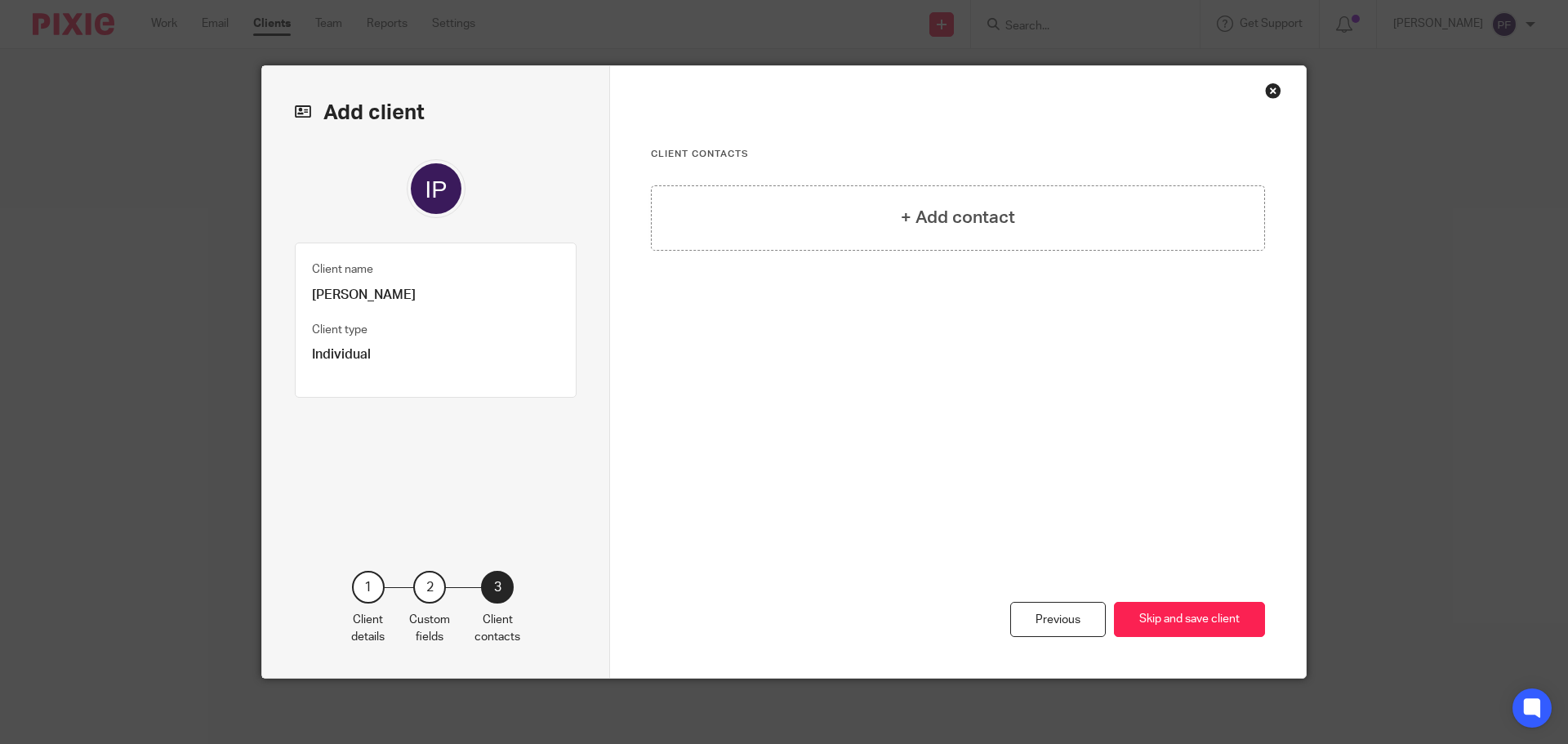
scroll to position [0, 0]
click at [1144, 609] on button "Skip and save client" at bounding box center [1189, 619] width 151 height 35
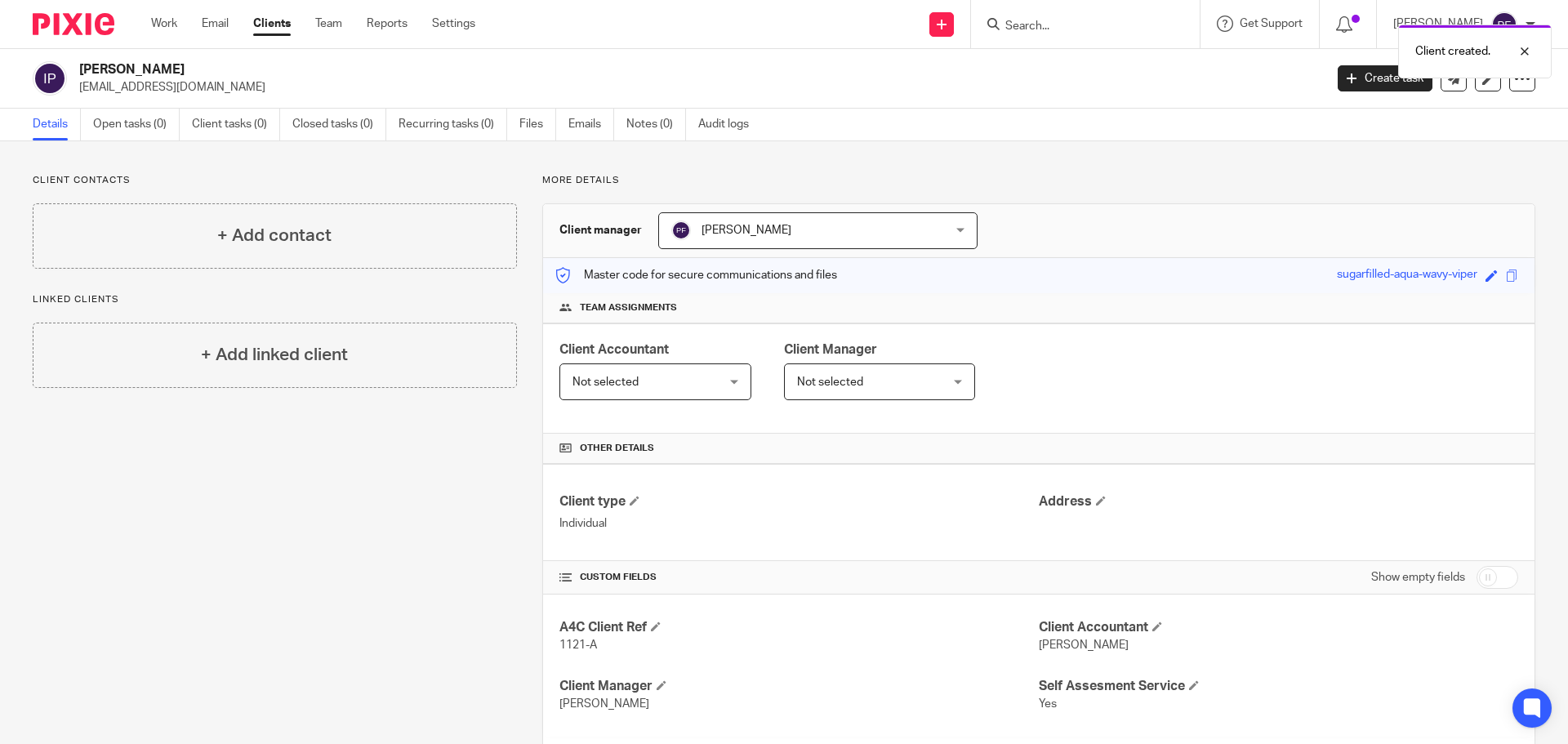
click at [59, 128] on link "Details" at bounding box center [56, 125] width 48 height 32
click at [257, 341] on div "+ Add linked client" at bounding box center [274, 355] width 484 height 65
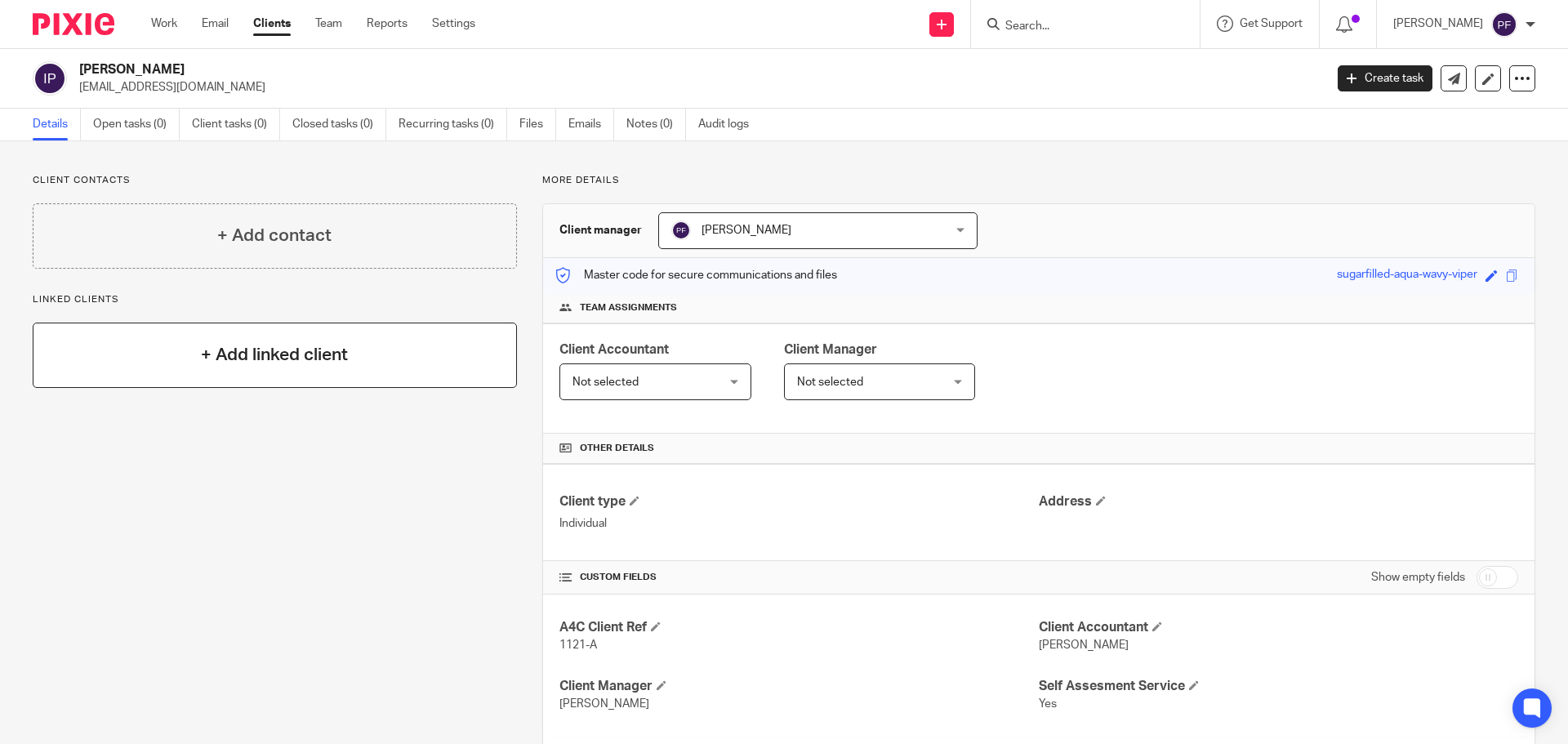
click at [216, 372] on div "+ Add linked client" at bounding box center [274, 355] width 484 height 65
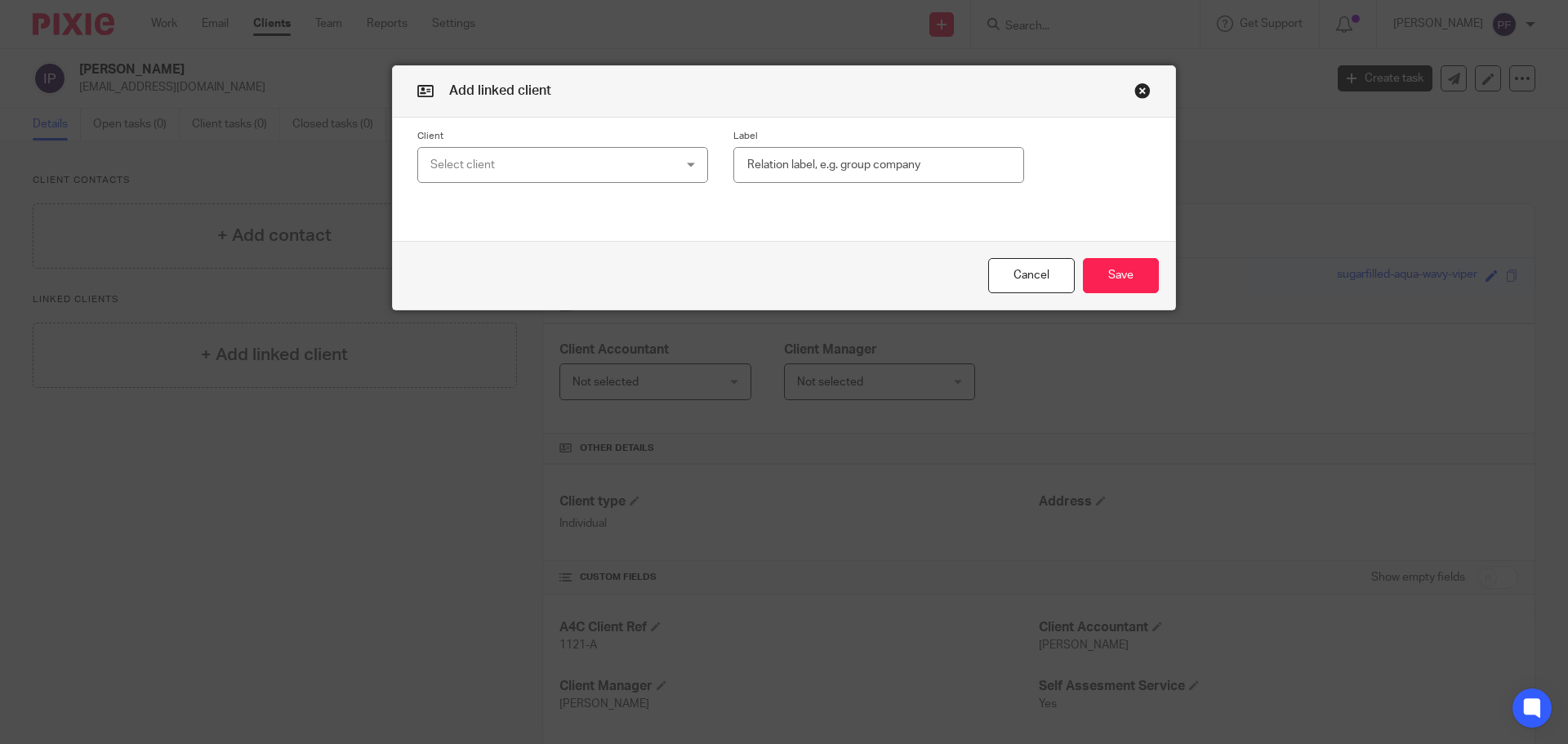
click at [472, 163] on div "Select client" at bounding box center [541, 164] width 221 height 34
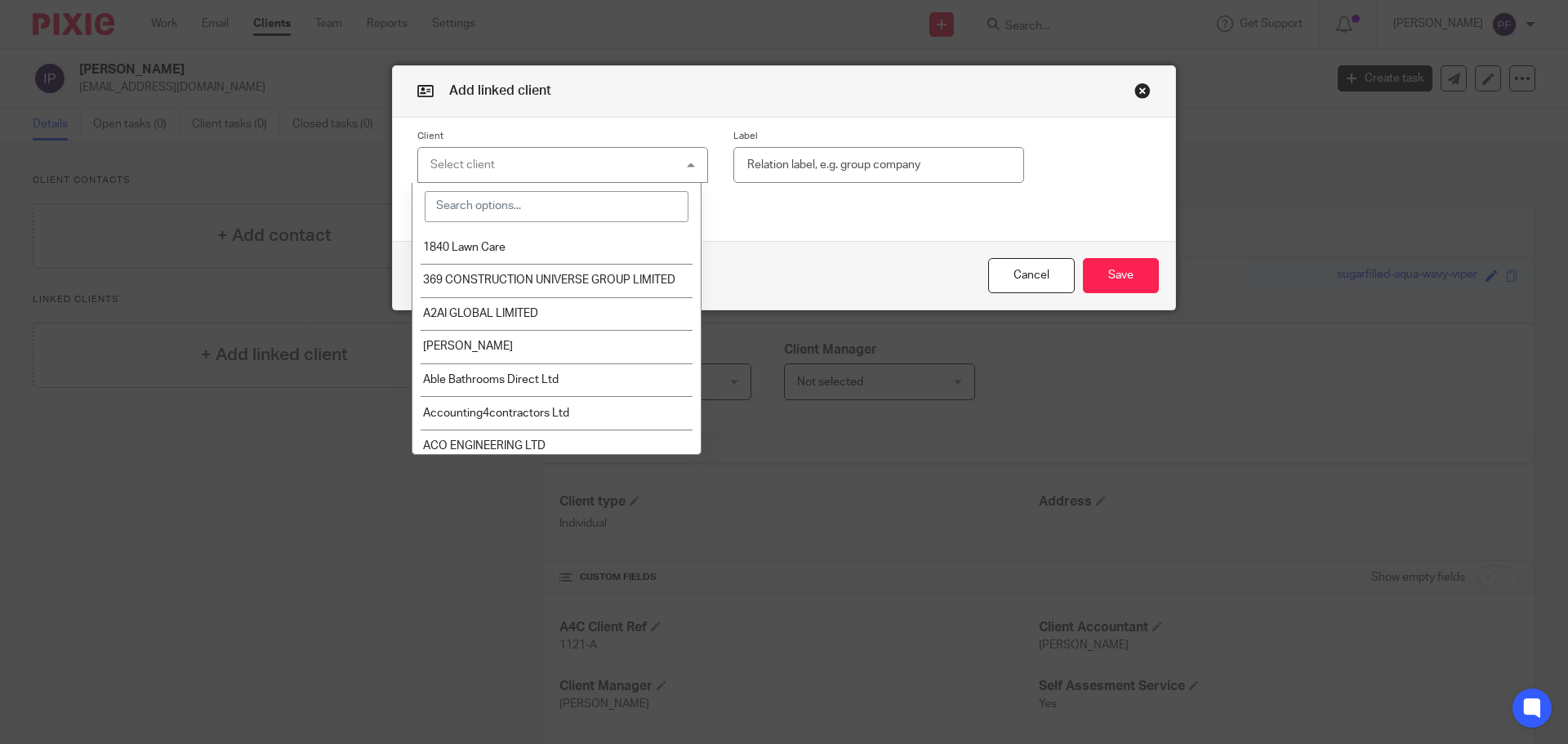
click at [476, 204] on input "search" at bounding box center [556, 206] width 264 height 31
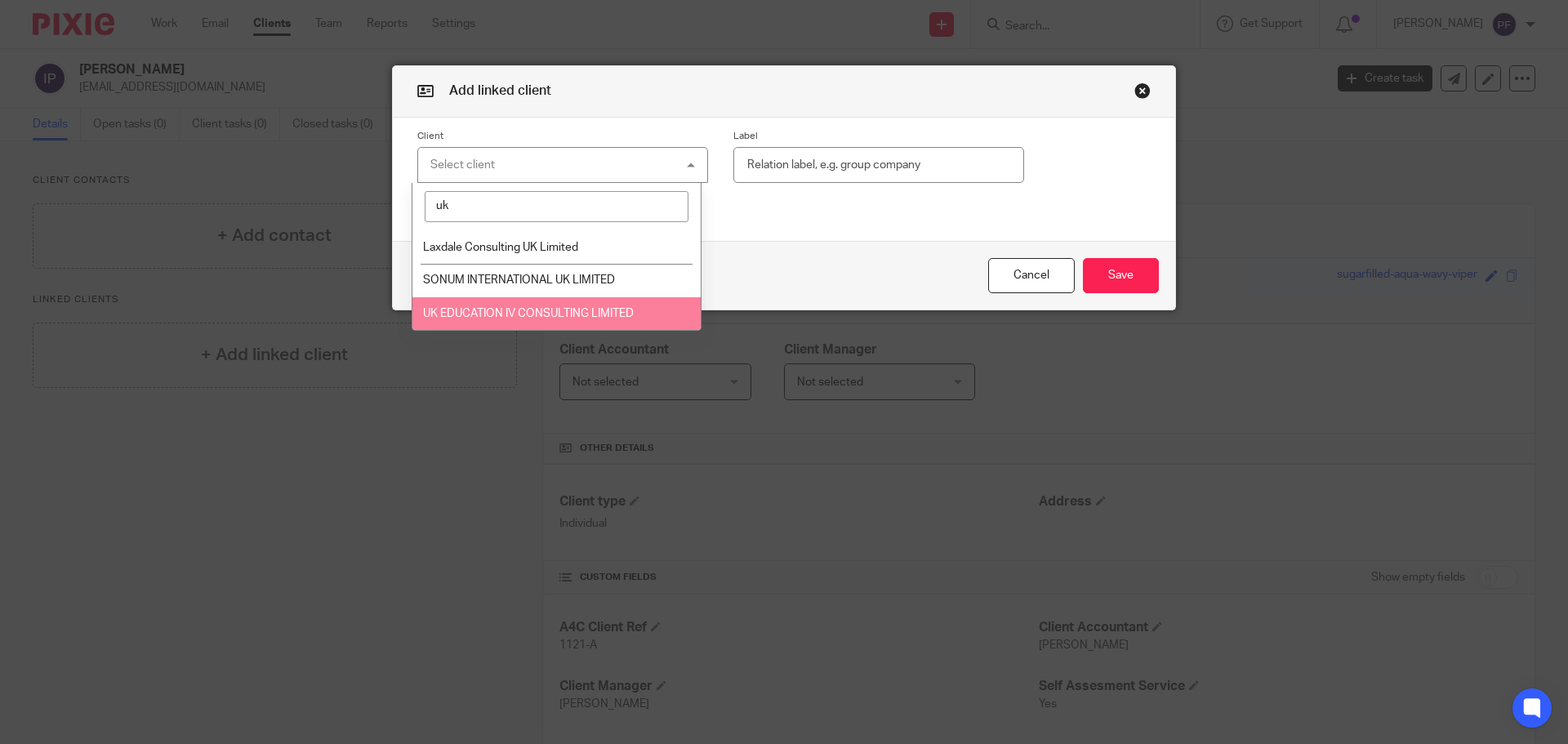
type input "uk"
click at [495, 312] on span "UK EDUCATION IV CONSULTING LIMITED" at bounding box center [529, 313] width 211 height 11
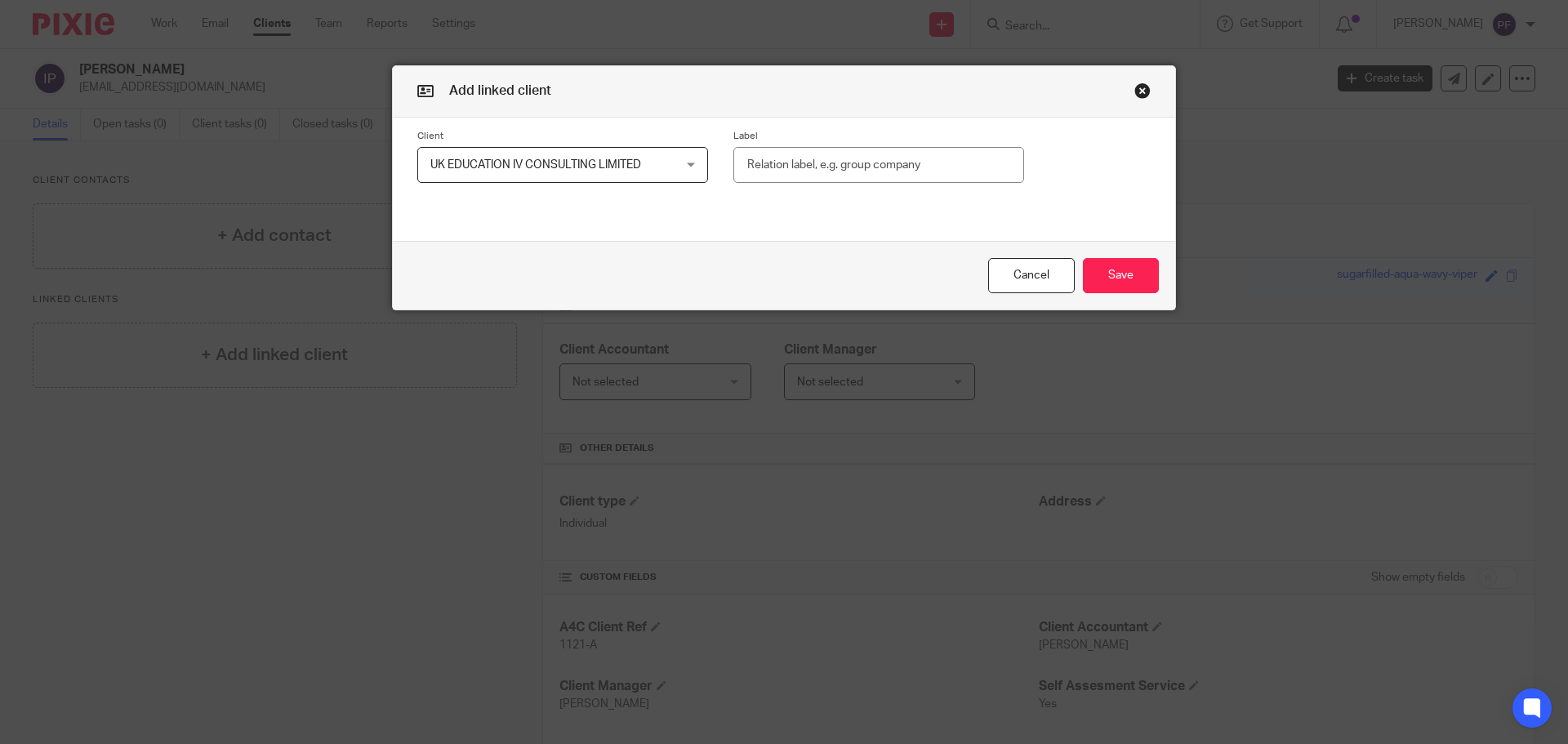
click at [752, 167] on input "text" at bounding box center [878, 165] width 291 height 37
type input "Director"
click at [1103, 260] on button "Save" at bounding box center [1121, 276] width 76 height 35
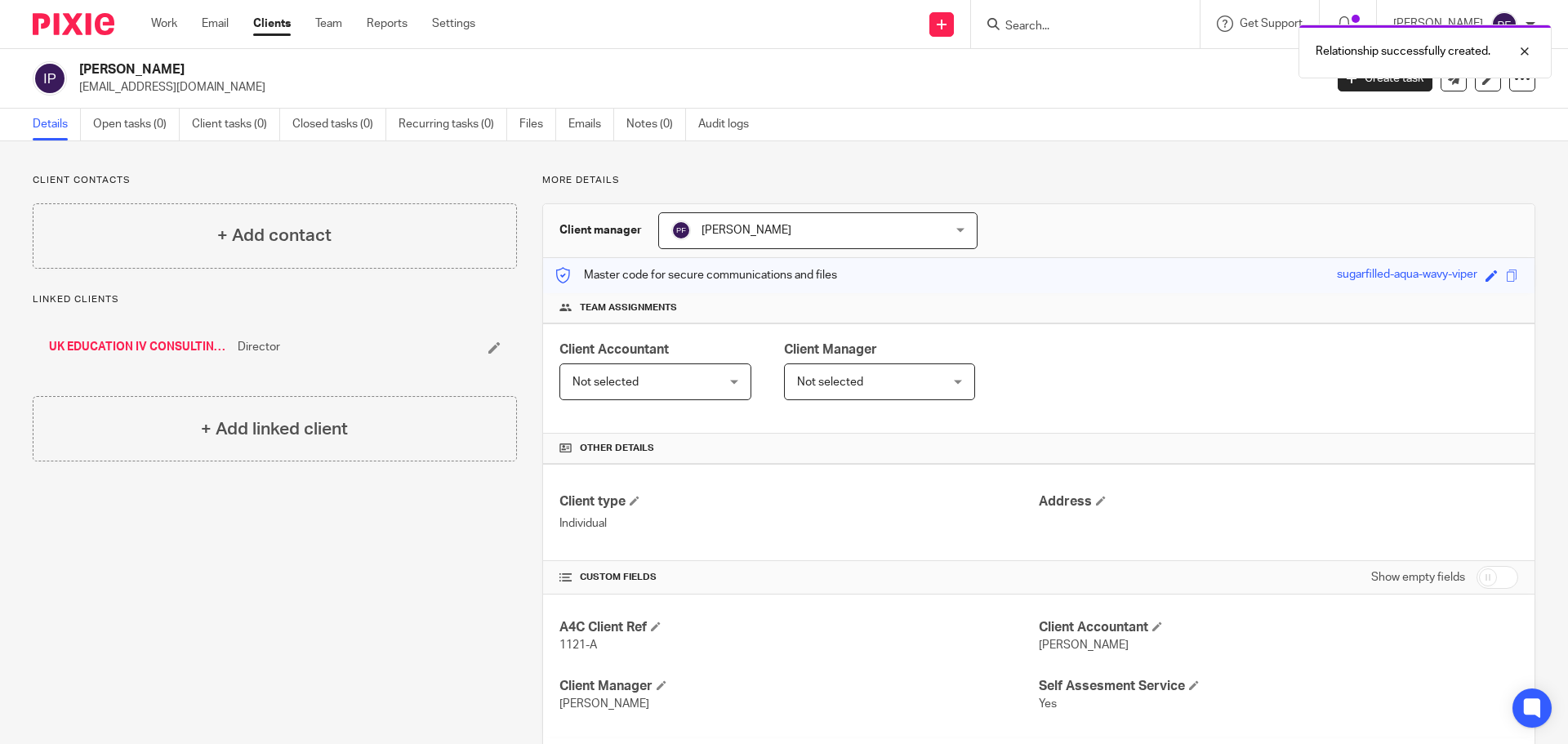
click at [129, 344] on link "UK EDUCATION IV CONSULTING LIMITED" at bounding box center [139, 347] width 180 height 17
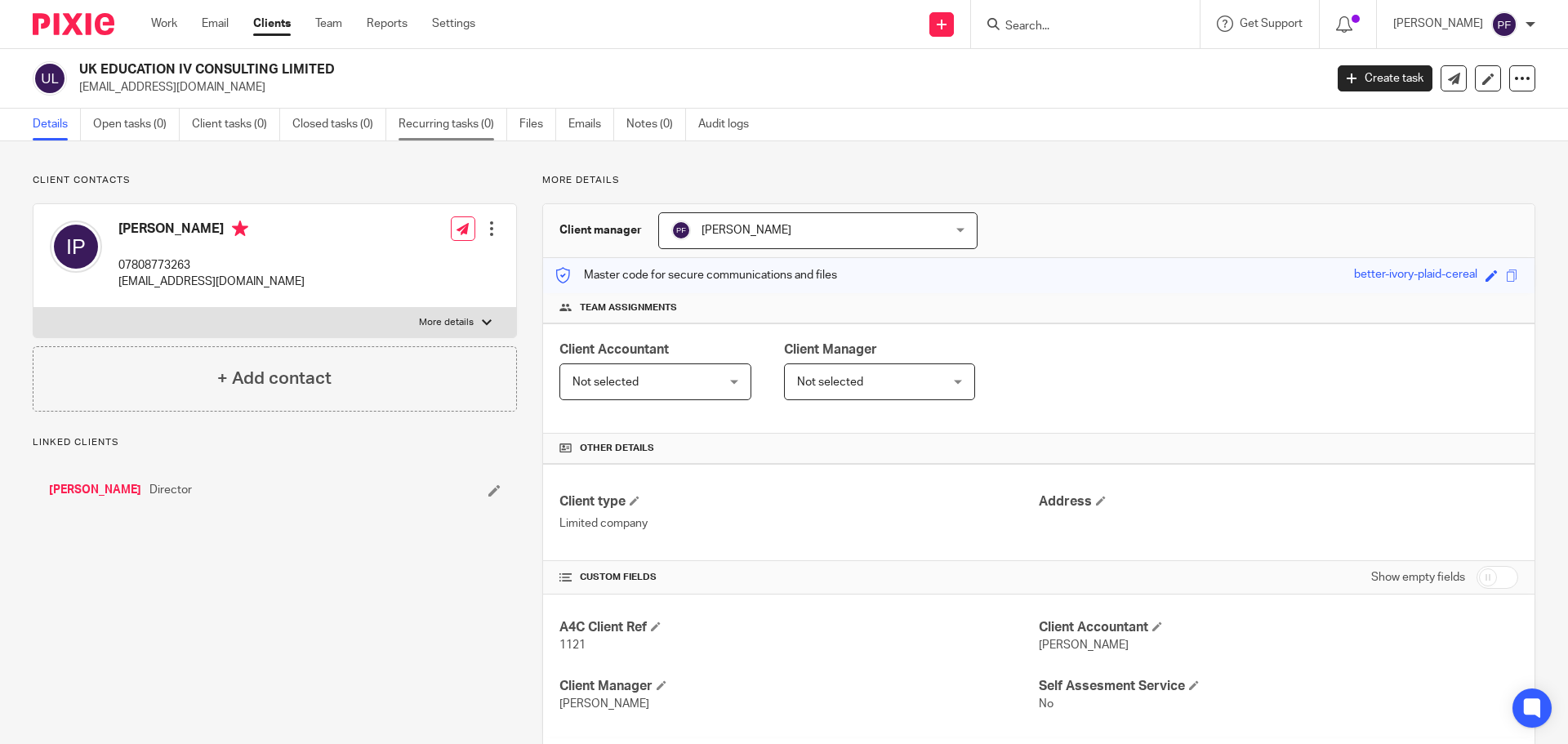
click at [479, 128] on link "Recurring tasks (0)" at bounding box center [453, 125] width 109 height 32
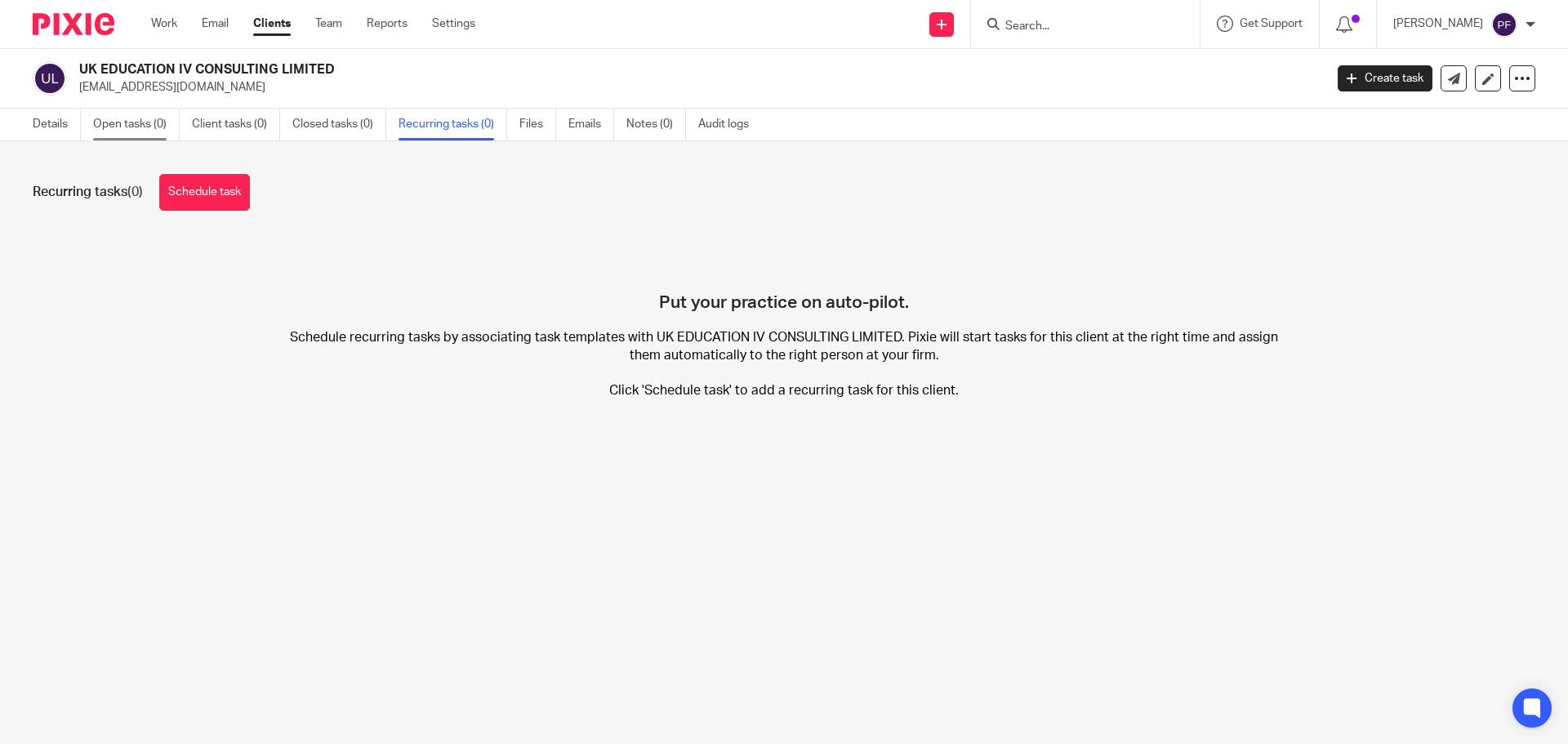
click at [154, 122] on link "Open tasks (0)" at bounding box center [136, 125] width 87 height 32
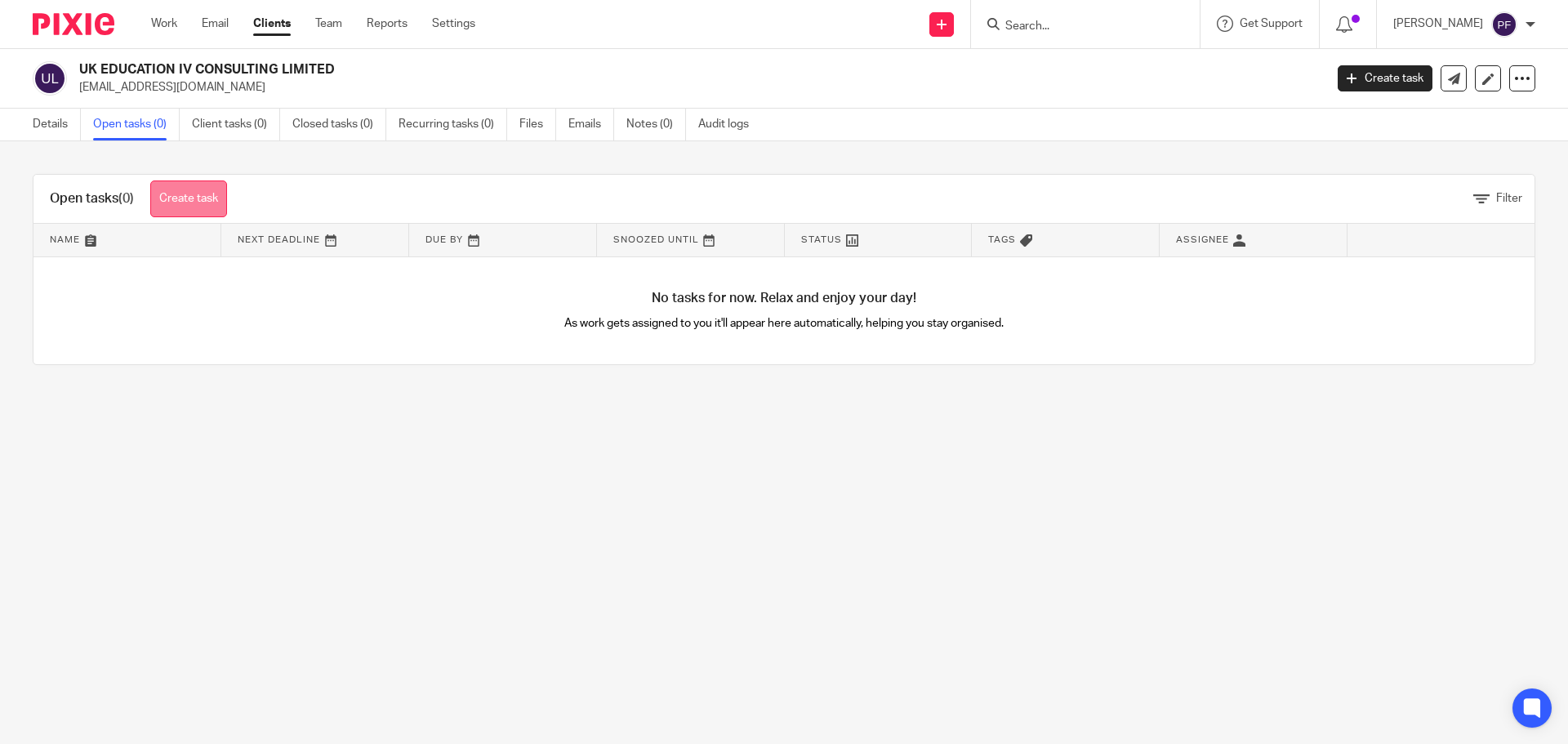
click at [199, 195] on link "Create task" at bounding box center [188, 199] width 76 height 37
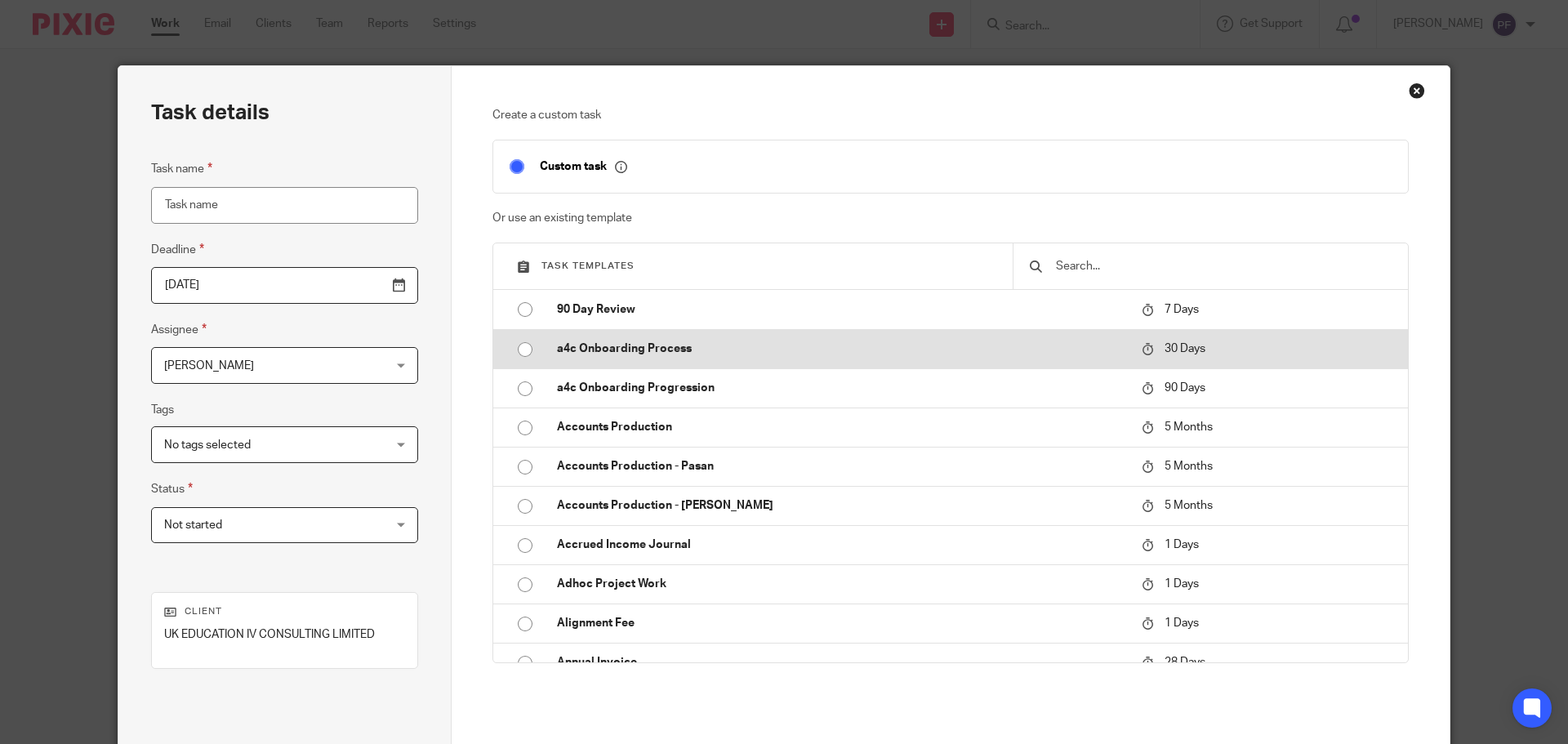
scroll to position [33, 0]
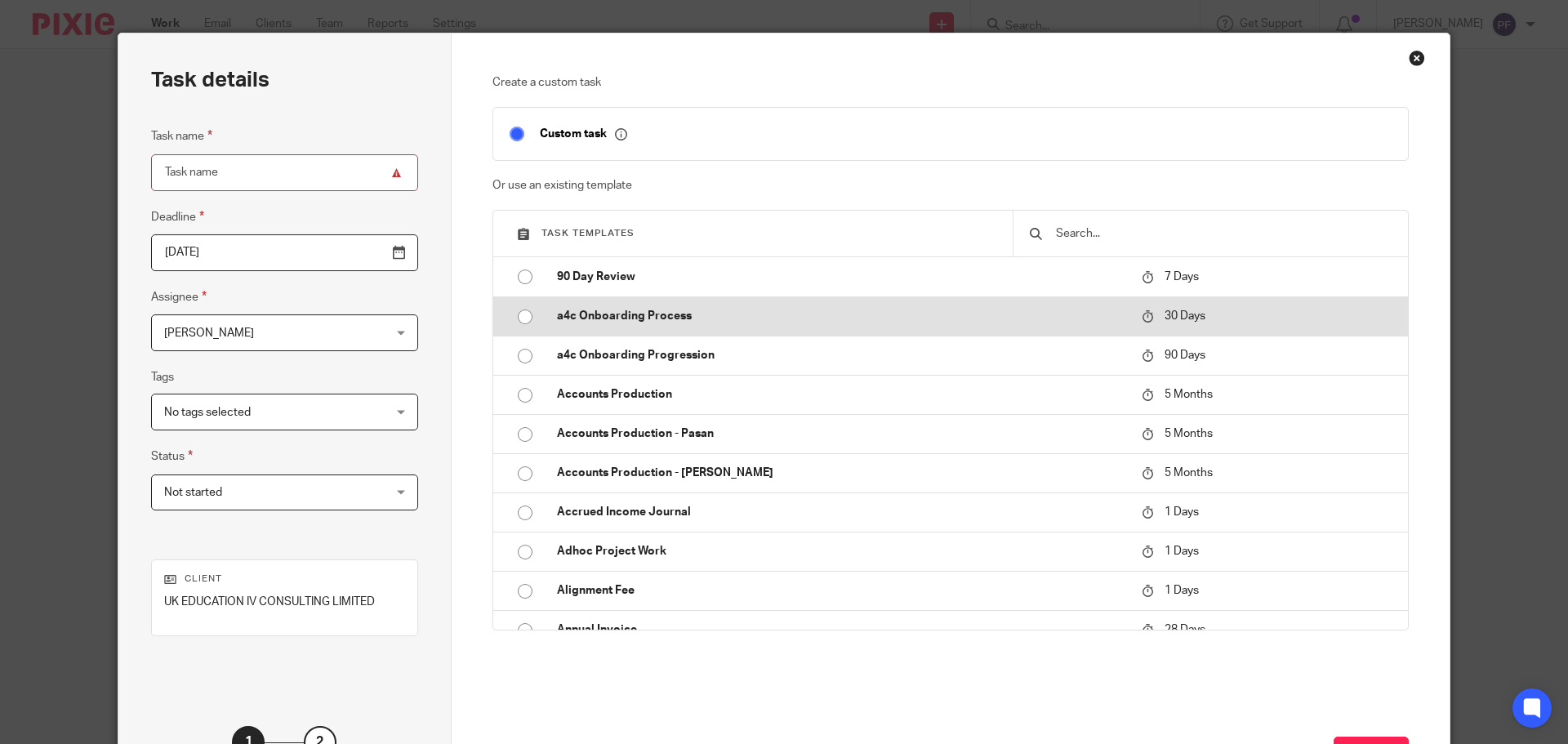
click at [516, 318] on input "radio" at bounding box center [524, 316] width 31 height 31
type input "[DATE]"
type input "a4c Onboarding Process"
checkbox input "false"
radio input "false"
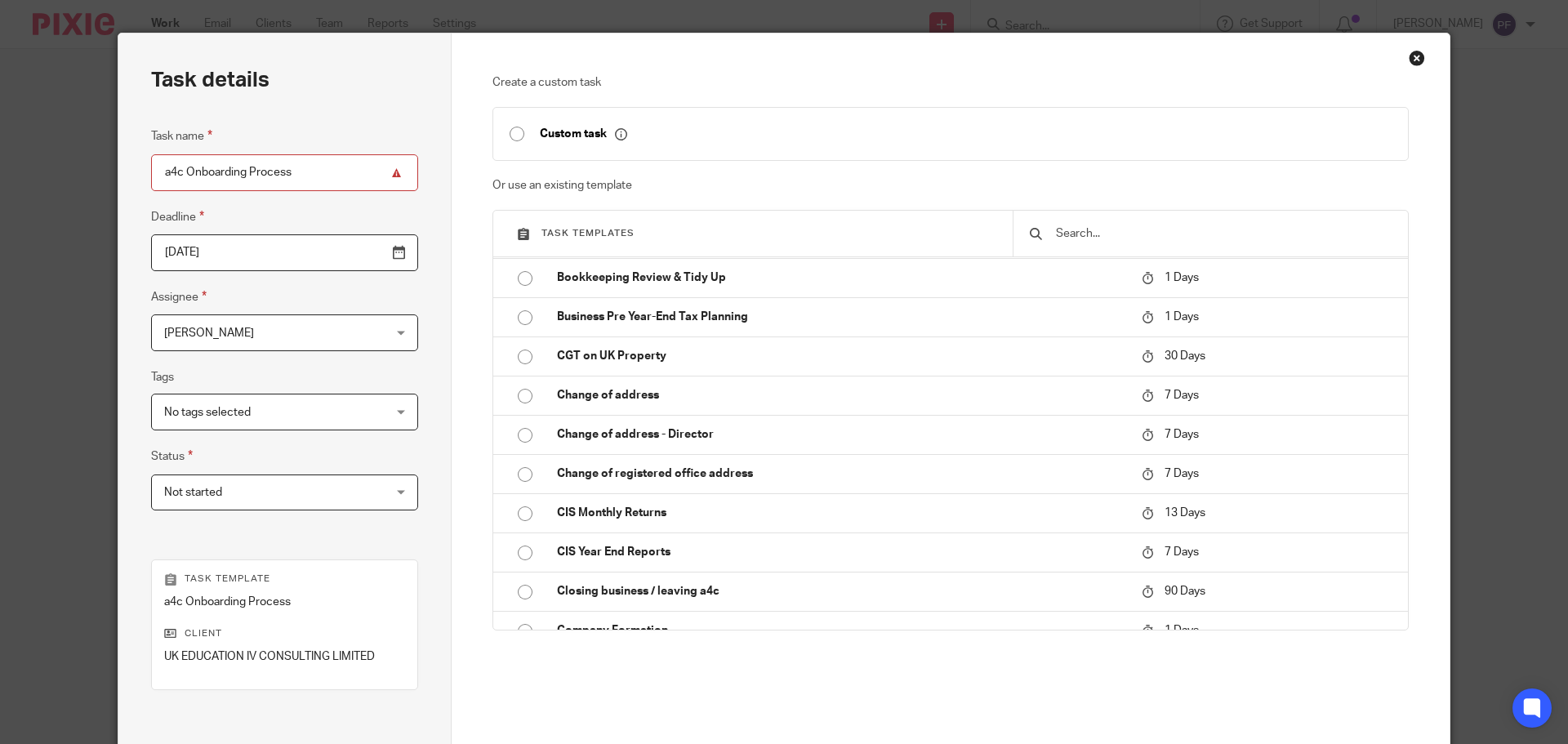
scroll to position [221, 0]
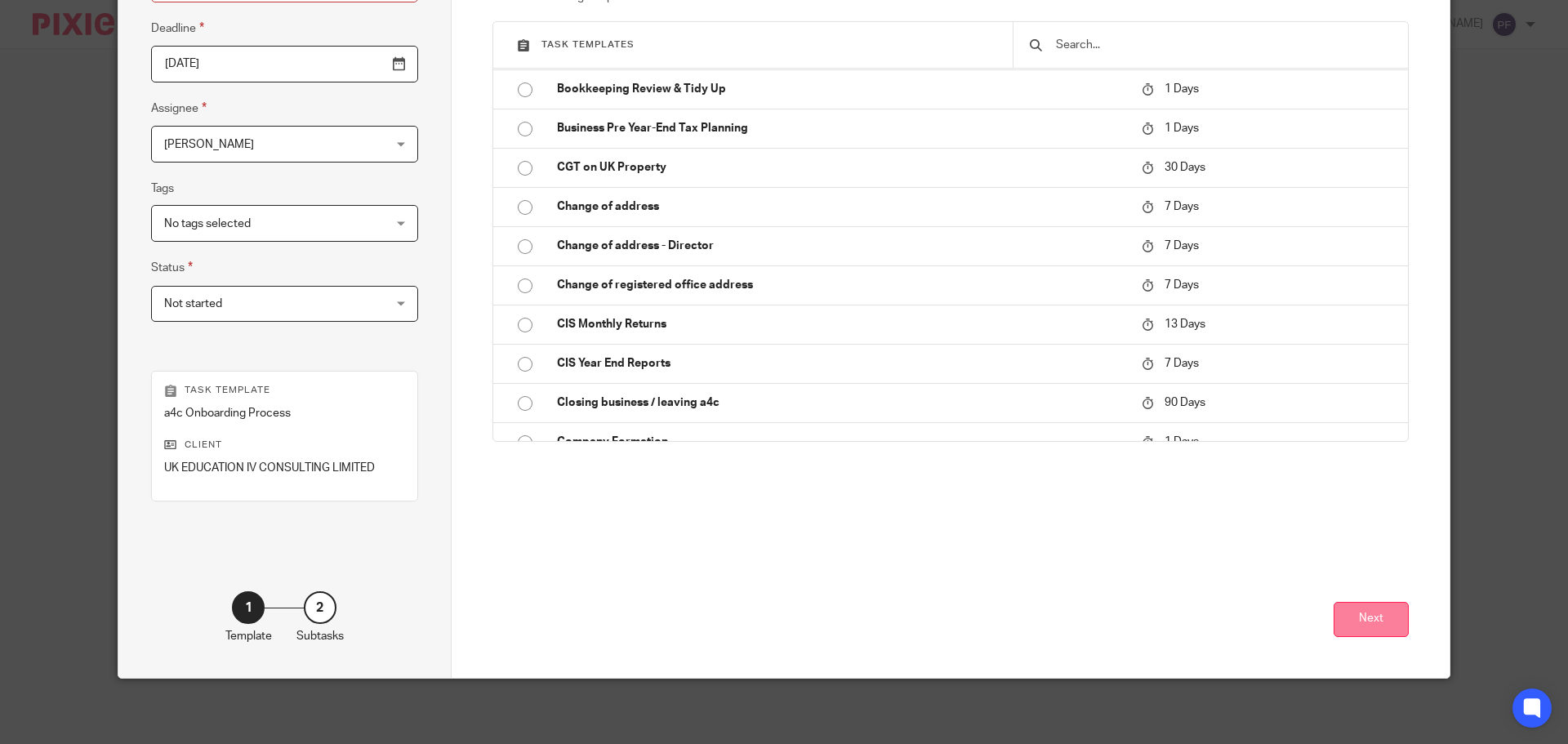
click at [1351, 628] on button "Next" at bounding box center [1371, 619] width 76 height 35
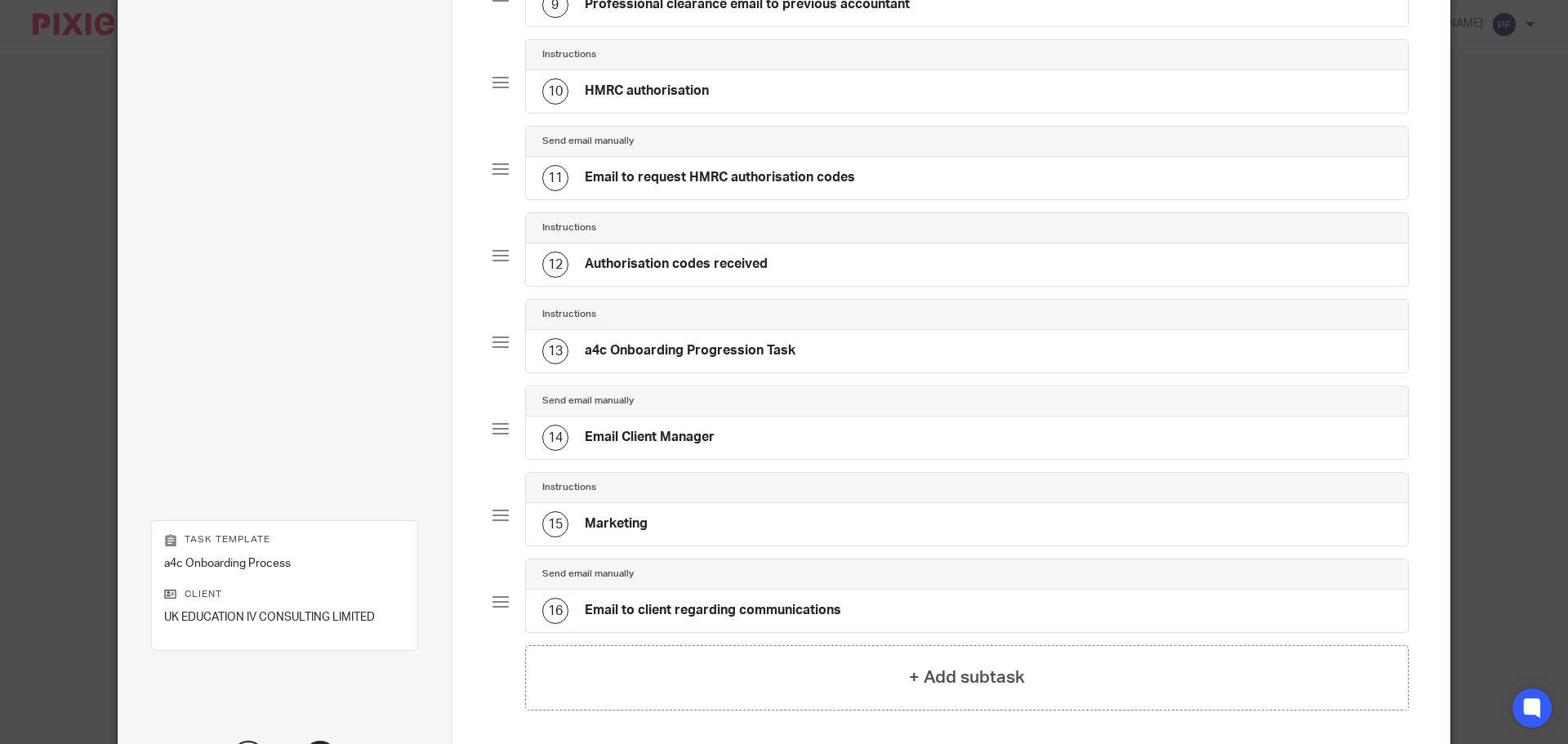
scroll to position [1039, 0]
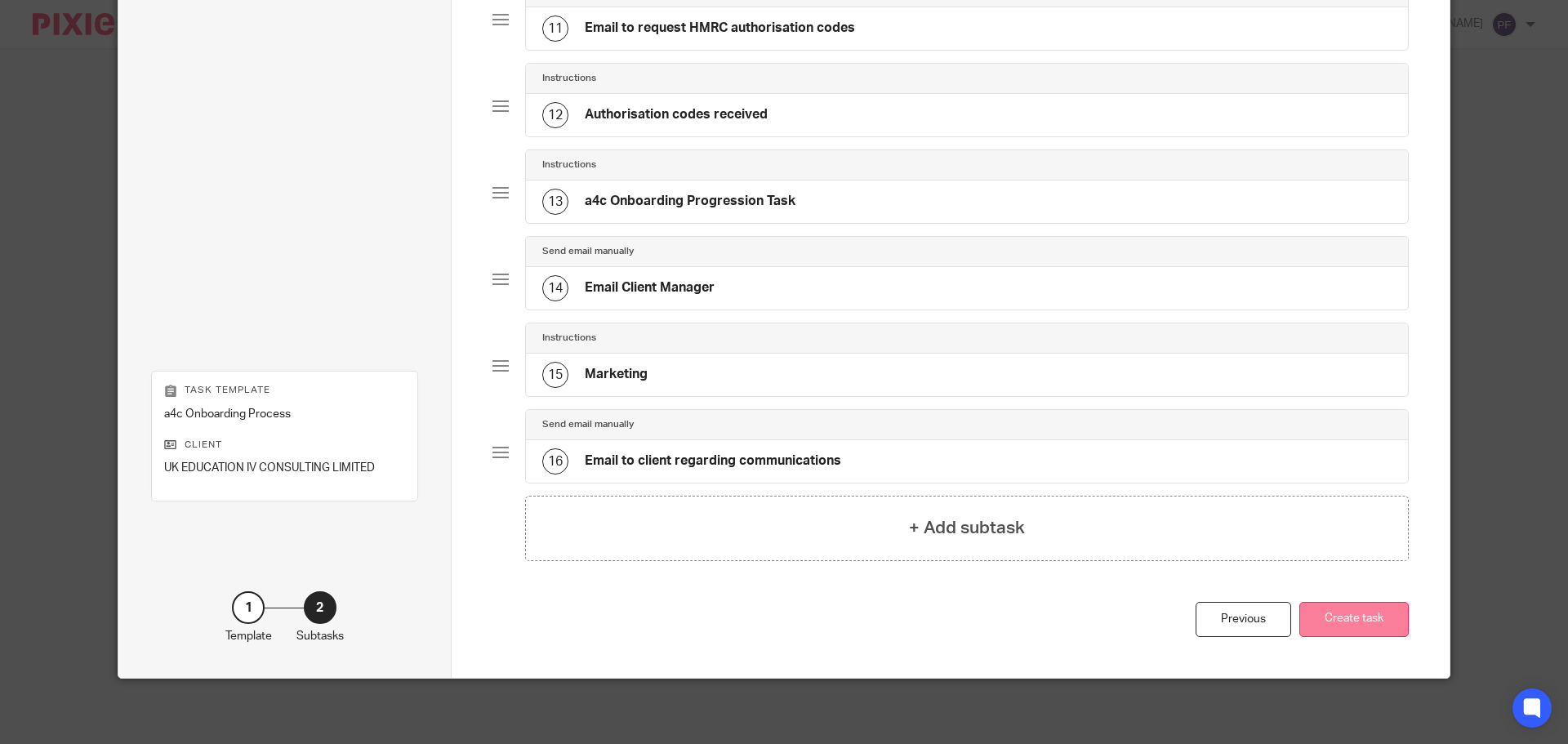
click at [1342, 628] on button "Create task" at bounding box center [1354, 619] width 110 height 35
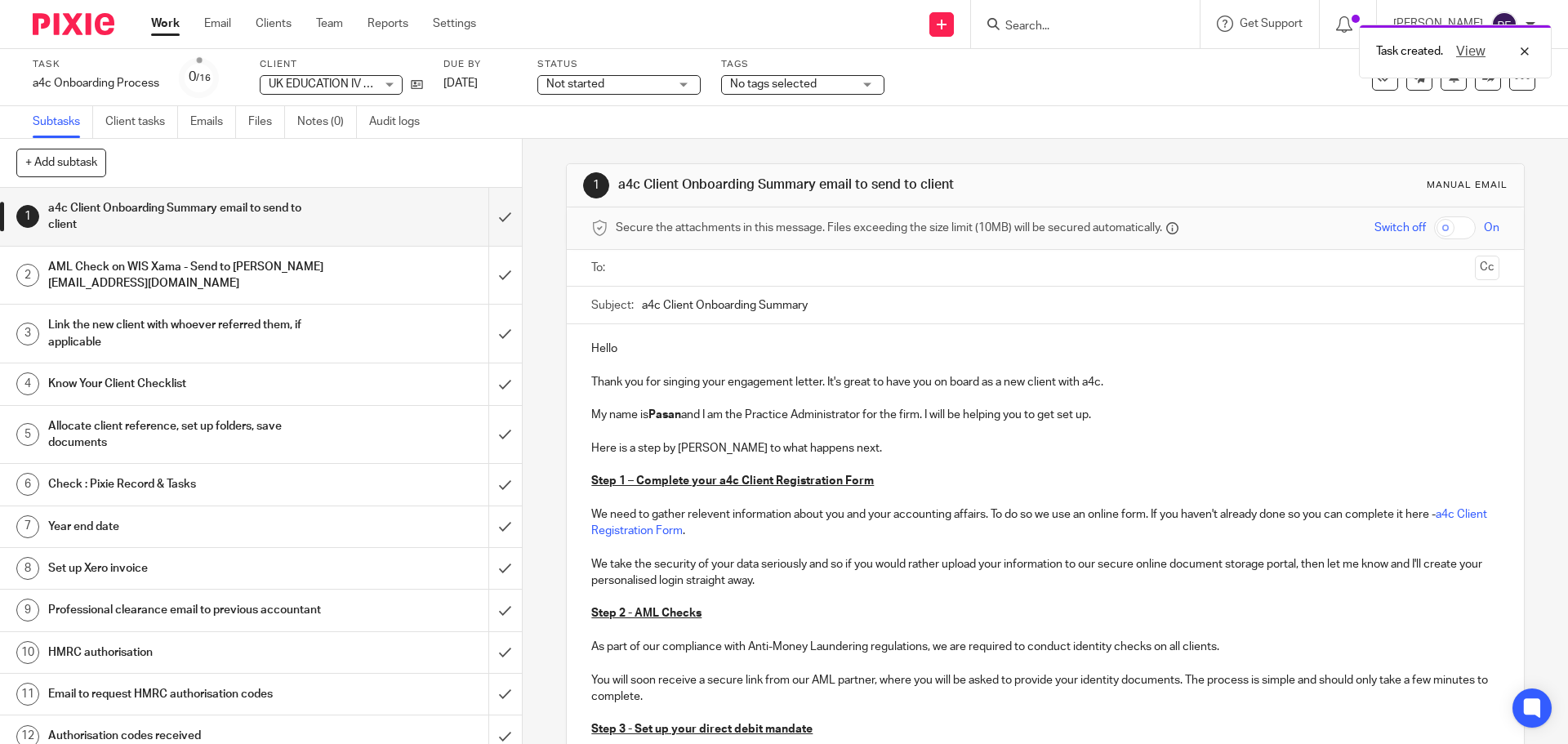
click at [646, 262] on input "text" at bounding box center [1044, 268] width 846 height 18
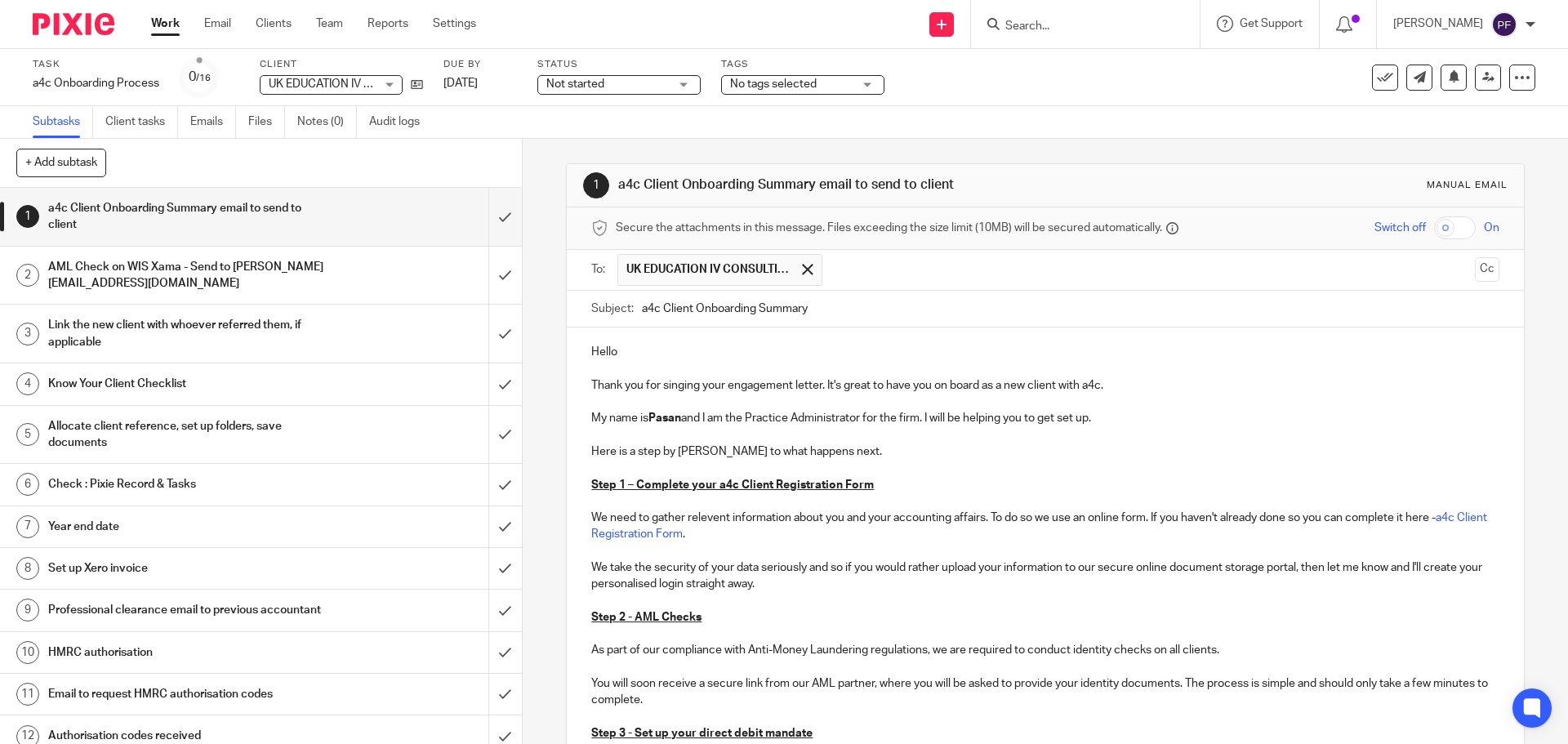
click at [662, 354] on p "Hello" at bounding box center [1044, 351] width 907 height 17
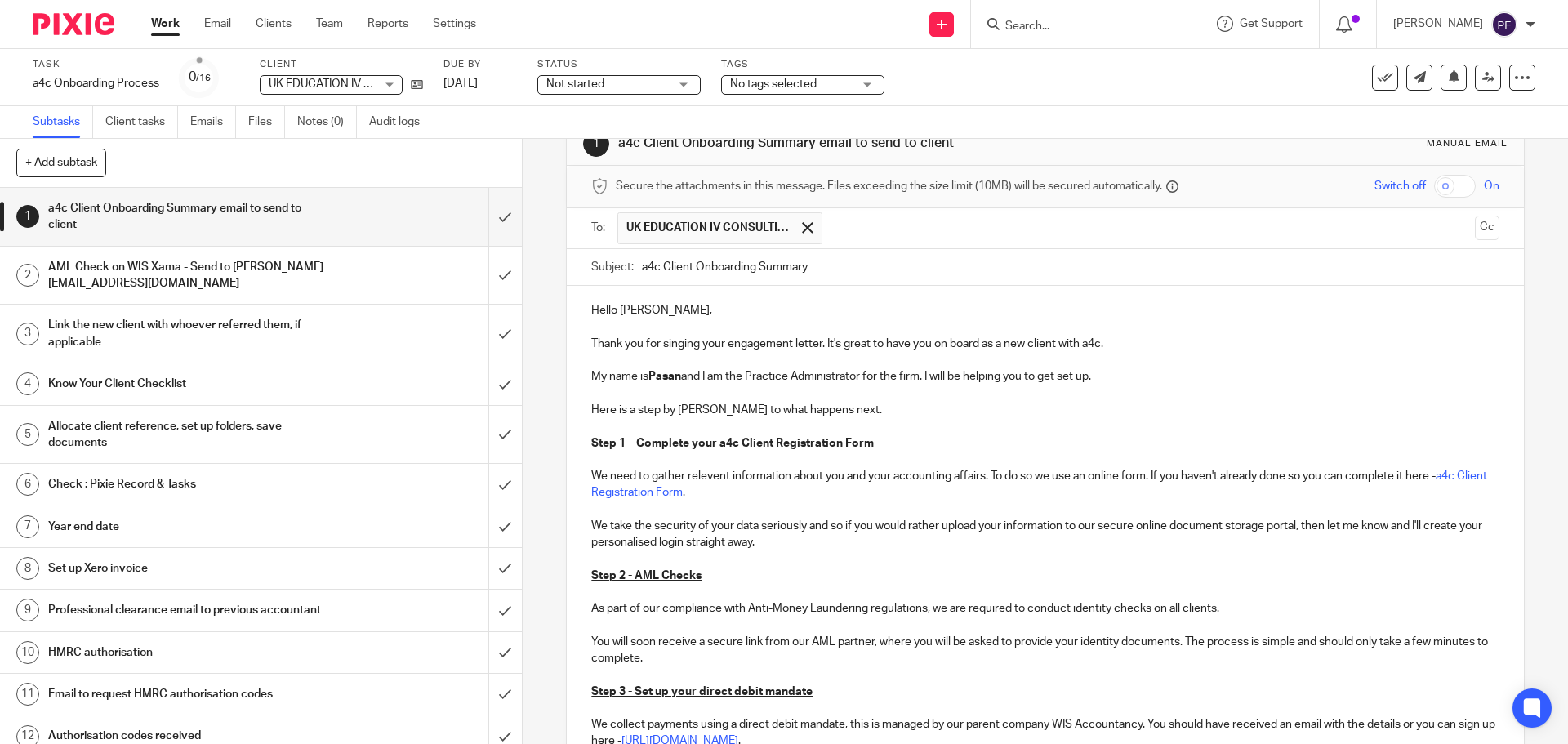
scroll to position [42, 0]
drag, startPoint x: 742, startPoint y: 377, endPoint x: 863, endPoint y: 377, distance: 121.0
click at [863, 377] on p "My name is Pasan and I am the Practice Administrator for the firm. I will be he…" at bounding box center [1044, 375] width 907 height 17
drag, startPoint x: 828, startPoint y: 375, endPoint x: 879, endPoint y: 377, distance: 51.0
click at [879, 377] on p "My name is Pasan and I am the Client Manager for the firm. I will be helping yo…" at bounding box center [1044, 375] width 907 height 17
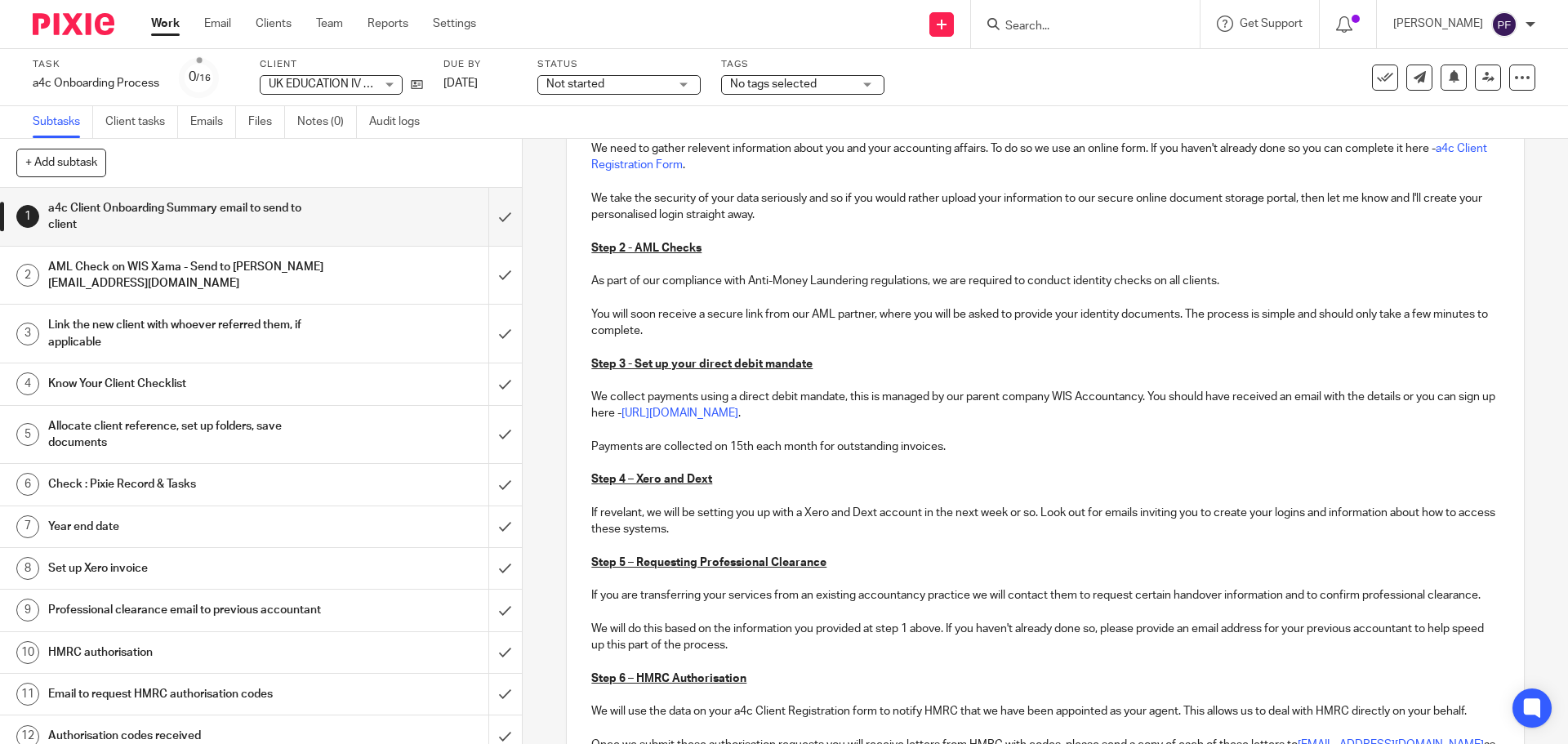
scroll to position [371, 0]
click at [1013, 410] on p "We collect payments using a direct debit mandate, this is managed by our parent…" at bounding box center [1044, 404] width 907 height 33
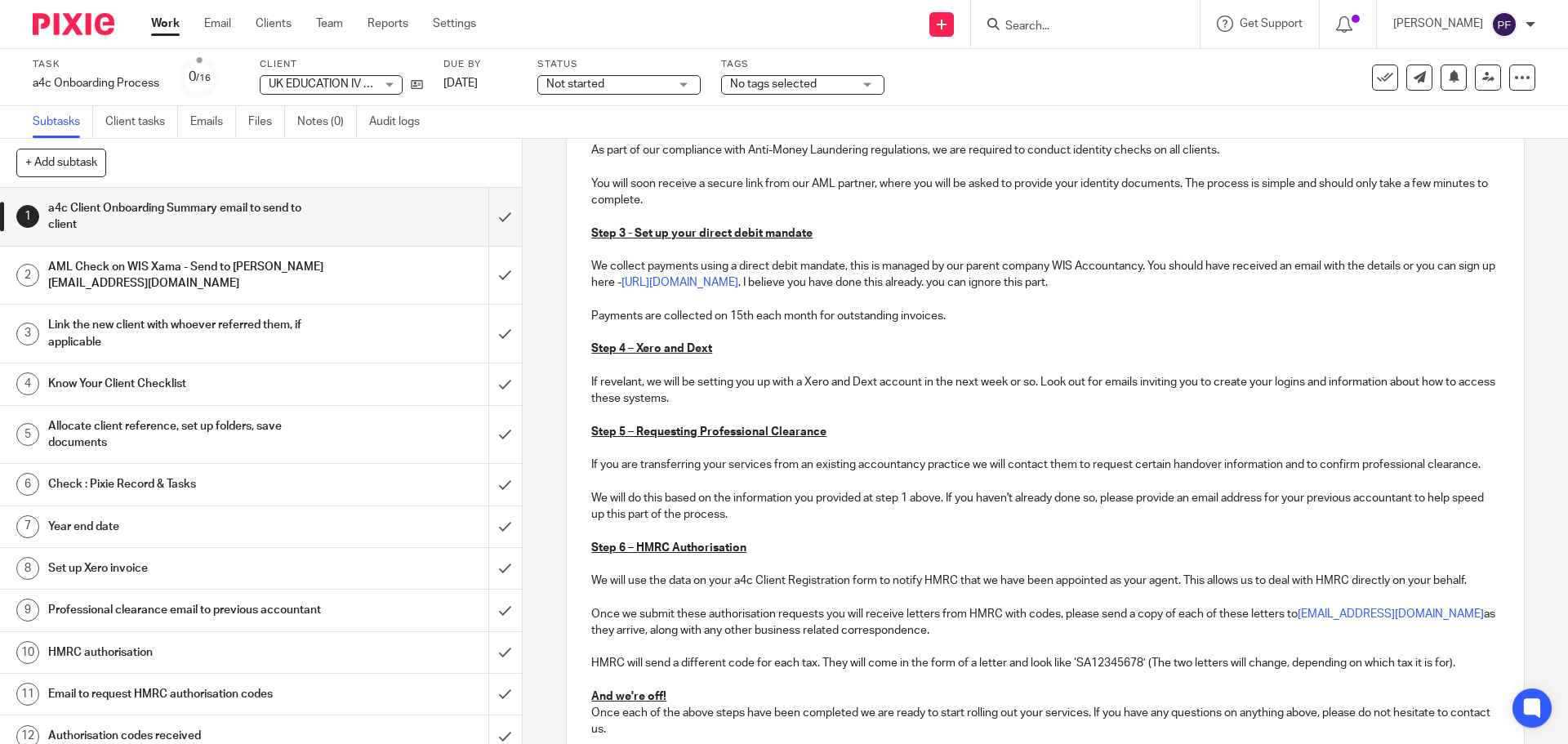
scroll to position [501, 0]
drag, startPoint x: 712, startPoint y: 396, endPoint x: 587, endPoint y: 379, distance: 126.2
click at [591, 379] on p "If revelant, we will be setting you up with a Xero and Dext account in the next…" at bounding box center [1044, 390] width 907 height 33
click at [721, 343] on p "Step 4 – Xero and Dext" at bounding box center [1044, 348] width 907 height 17
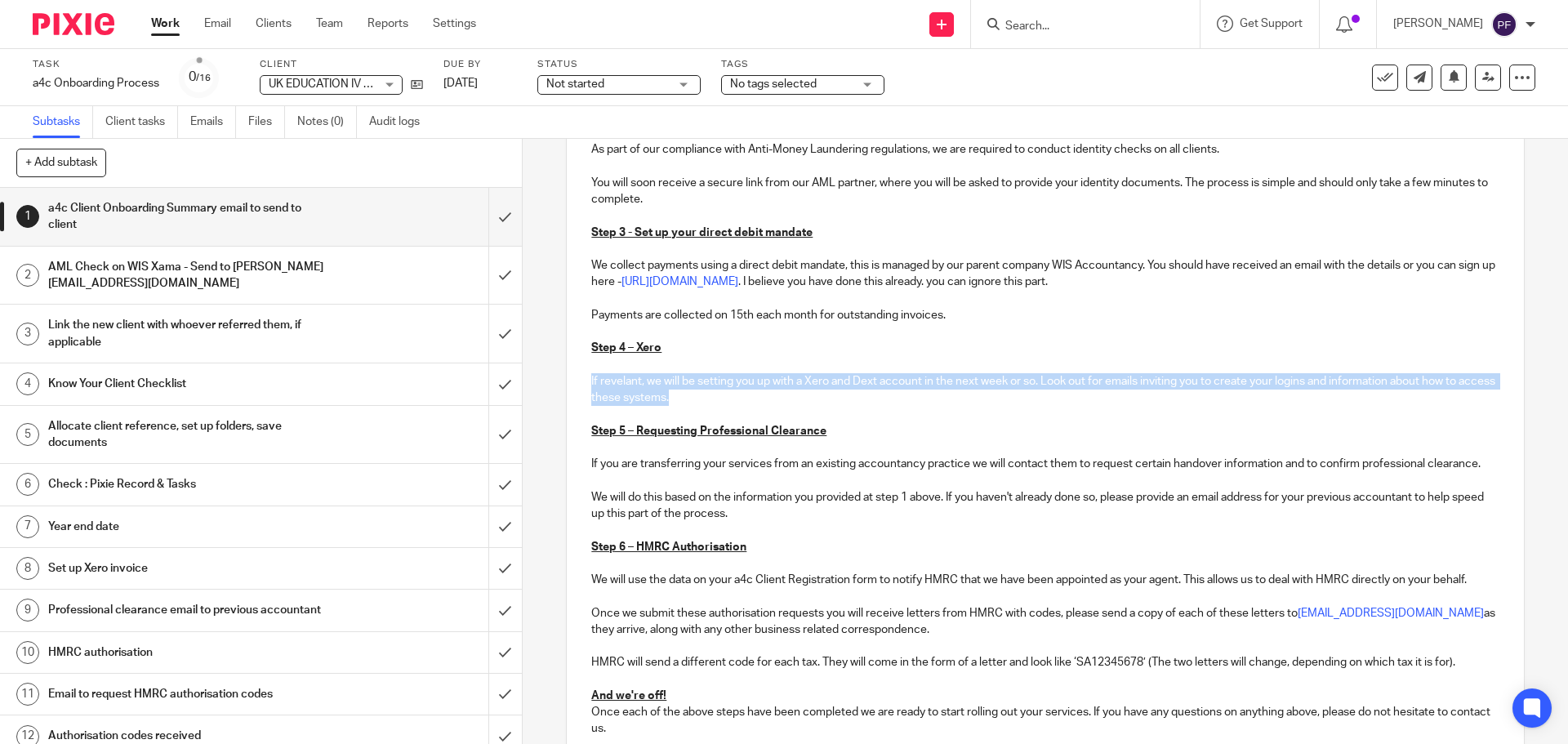
drag, startPoint x: 704, startPoint y: 394, endPoint x: 588, endPoint y: 381, distance: 116.7
click at [591, 381] on p "If revelant, we will be setting you up with a Xero and Dext account in the next…" at bounding box center [1044, 390] width 907 height 33
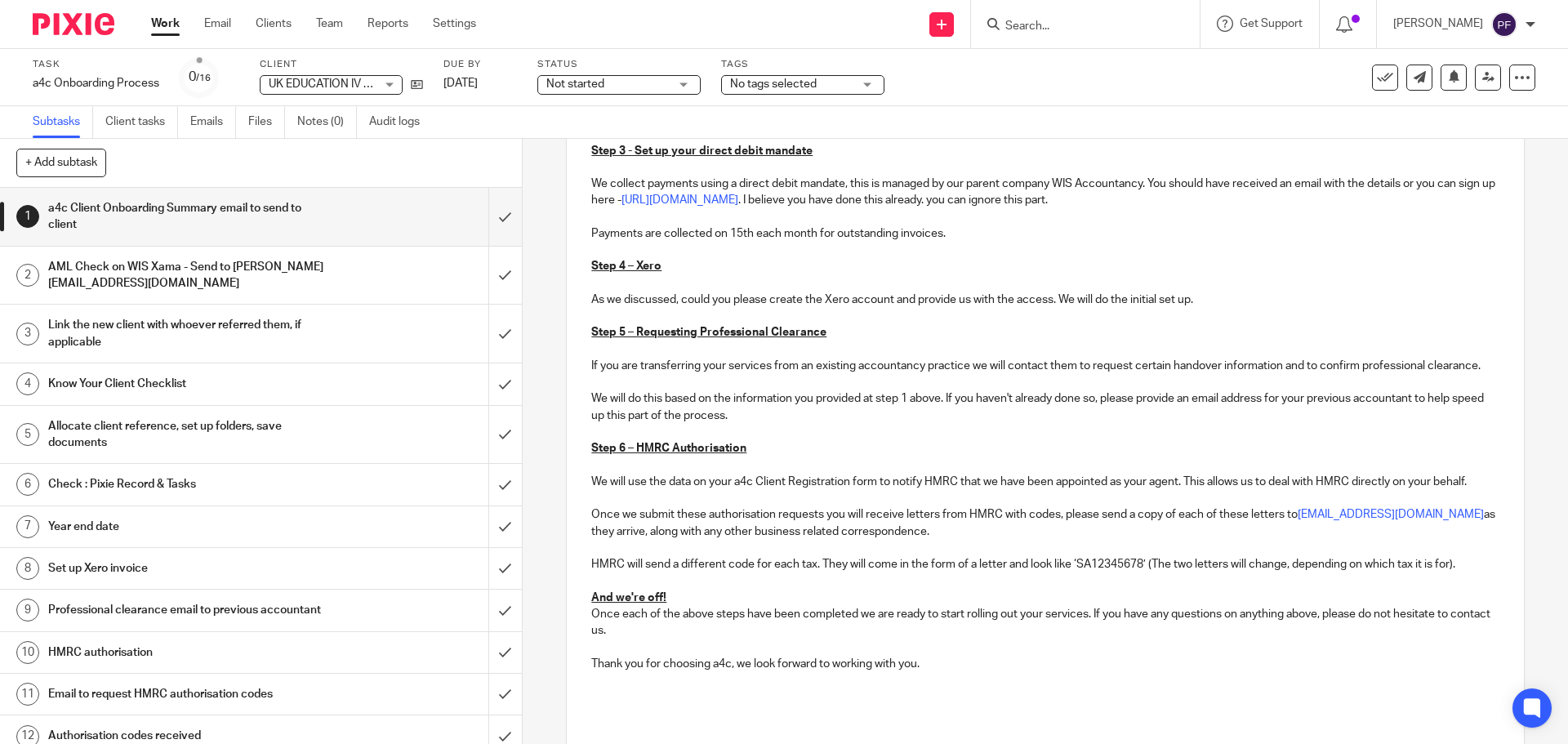
scroll to position [583, 0]
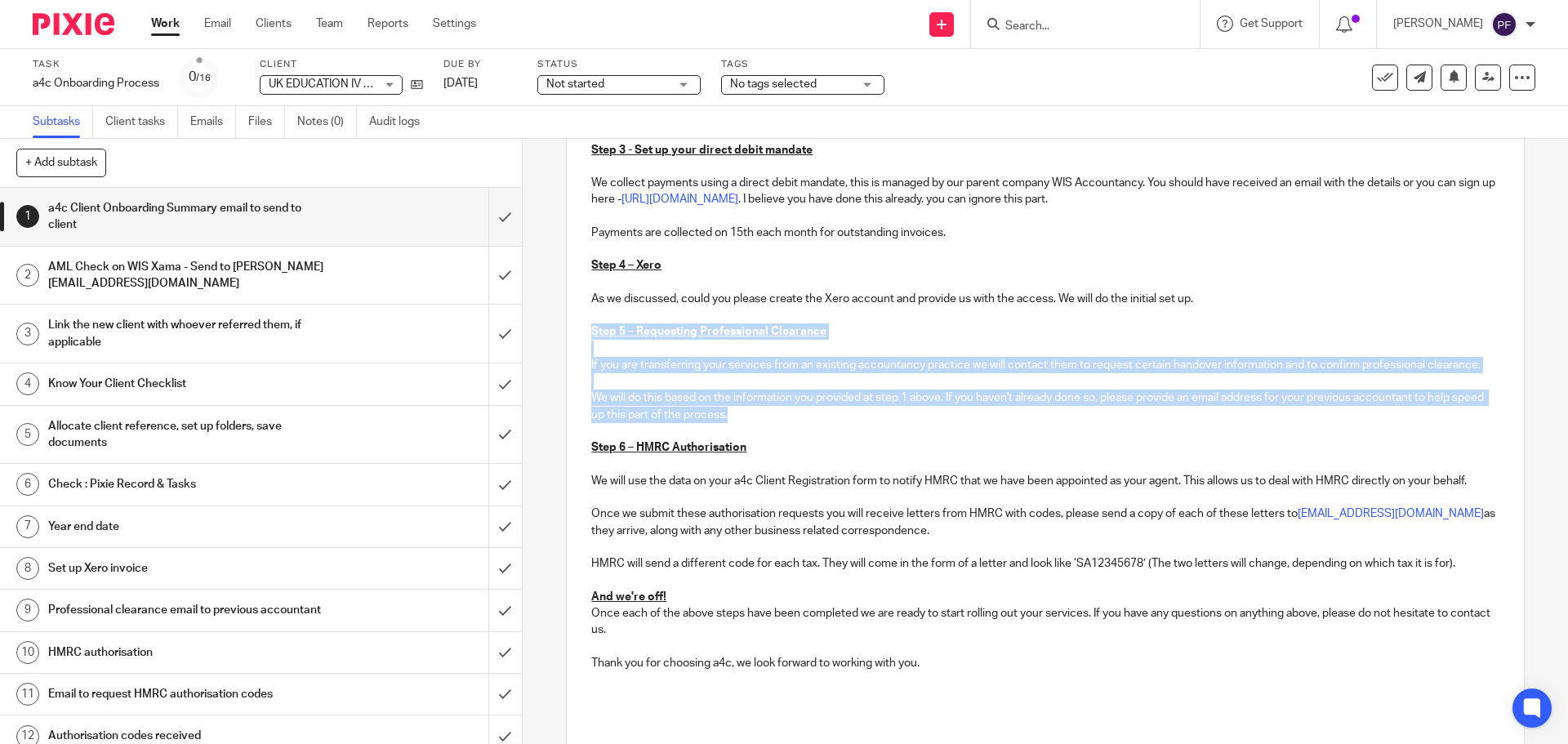
drag, startPoint x: 767, startPoint y: 437, endPoint x: 587, endPoint y: 334, distance: 207.4
click at [587, 334] on div "Hello Irina, Thank you for singing your engagement letter. It's great to have y…" at bounding box center [1044, 238] width 957 height 988
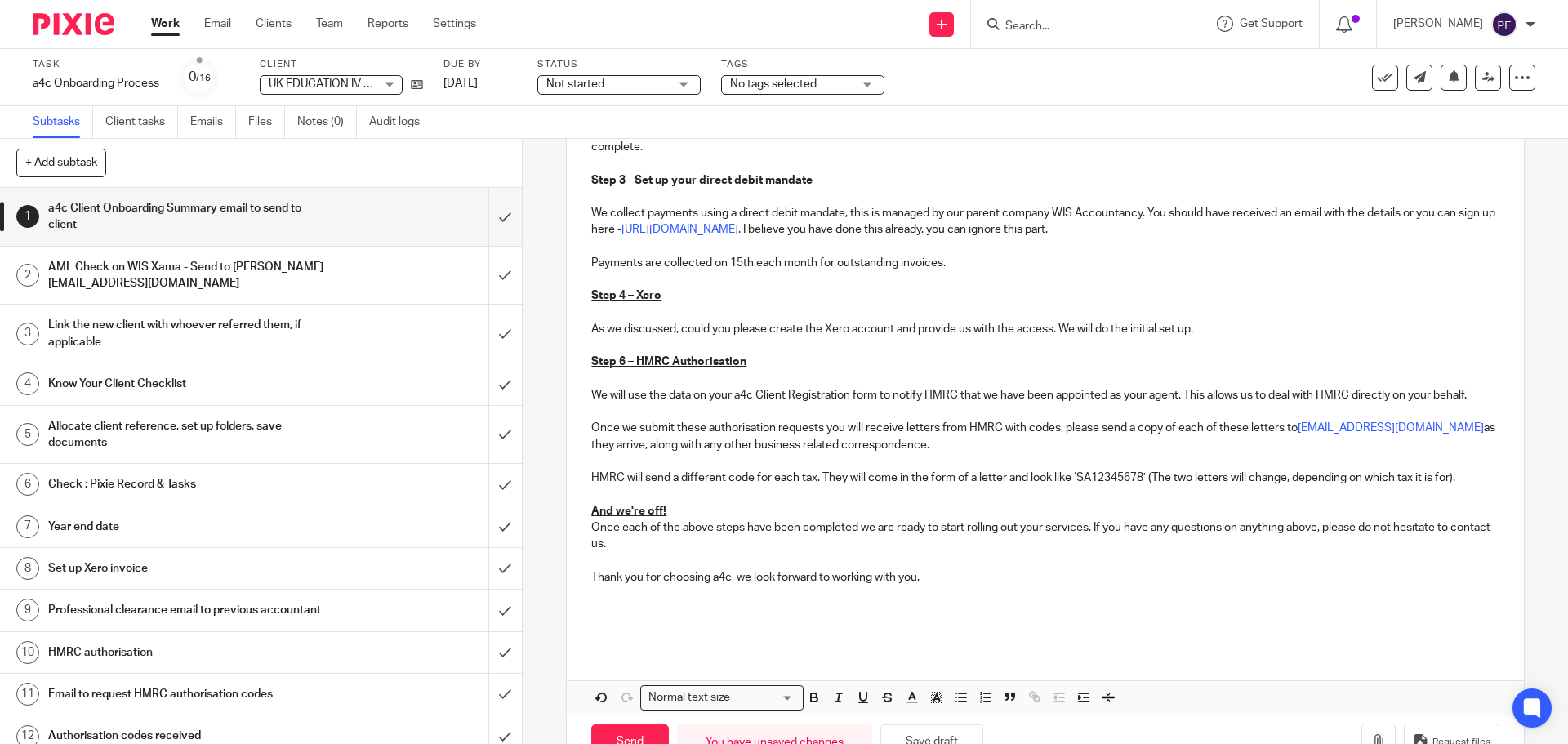
scroll to position [552, 0]
click at [1313, 430] on link "info@a4cgroup.co.uk" at bounding box center [1391, 429] width 186 height 11
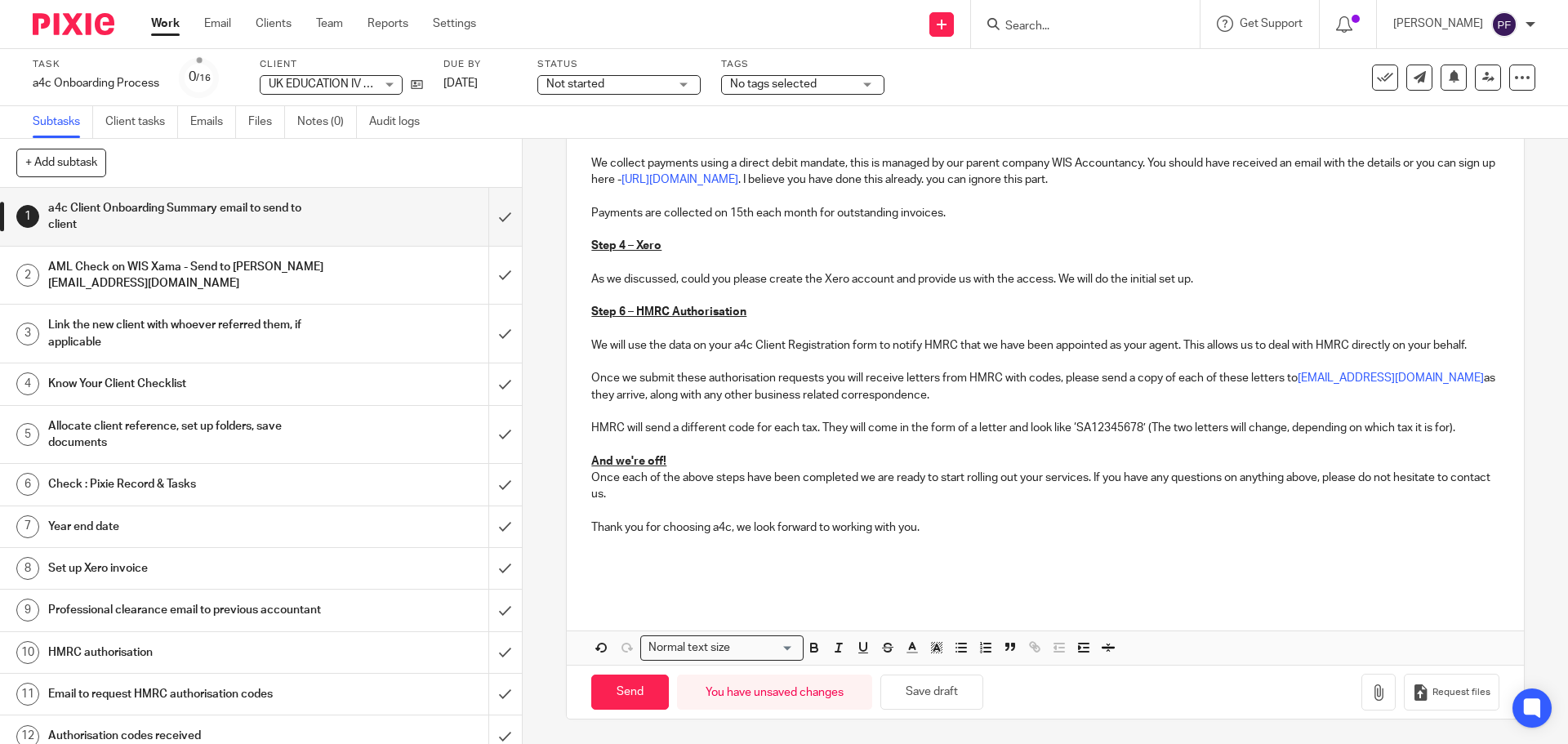
click at [955, 526] on p "Thank you for choosing a4c, we look forward to working with you." at bounding box center [1044, 527] width 907 height 17
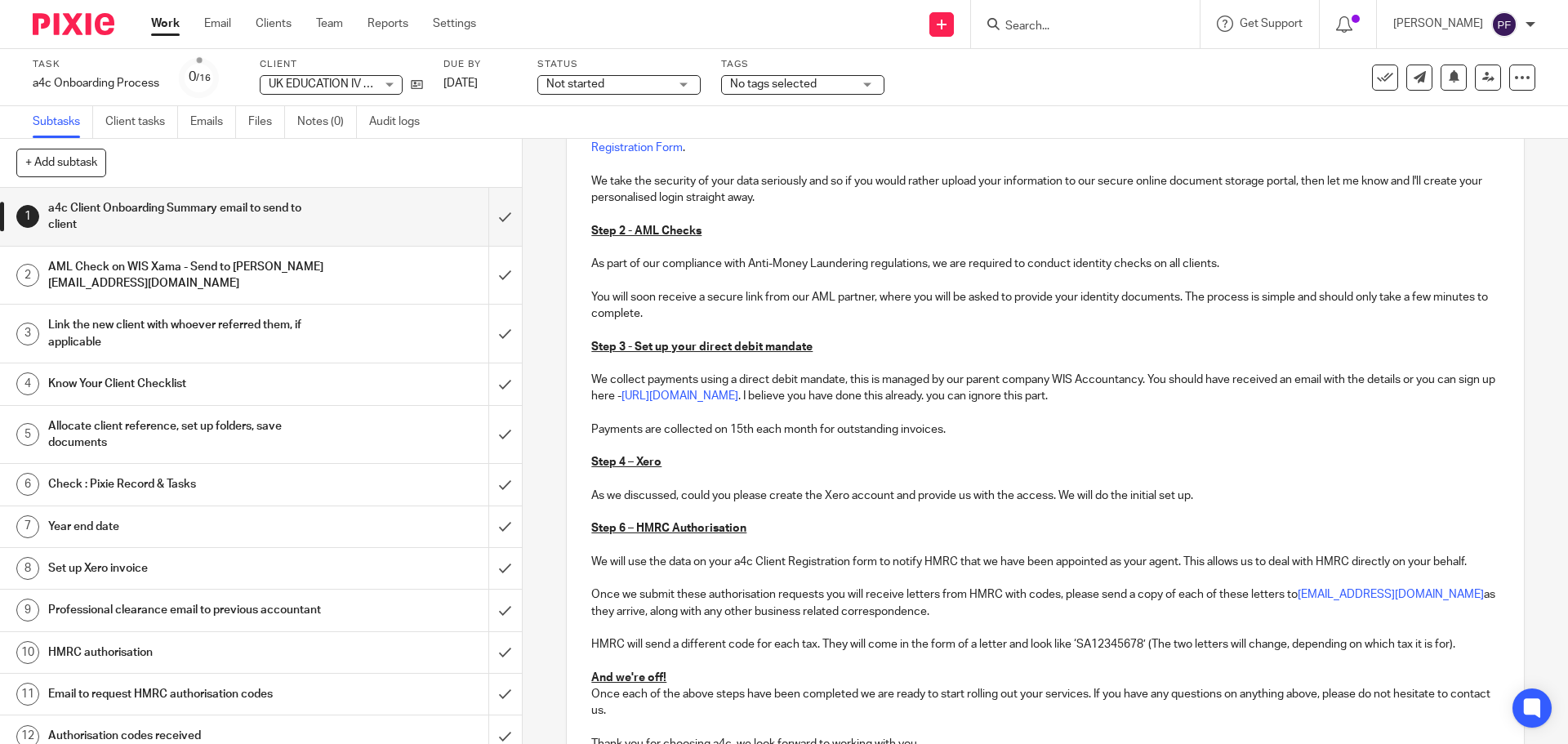
scroll to position [386, 0]
click at [1205, 490] on p "As we discussed, could you please create the Xero account and provide us with t…" at bounding box center [1044, 505] width 907 height 33
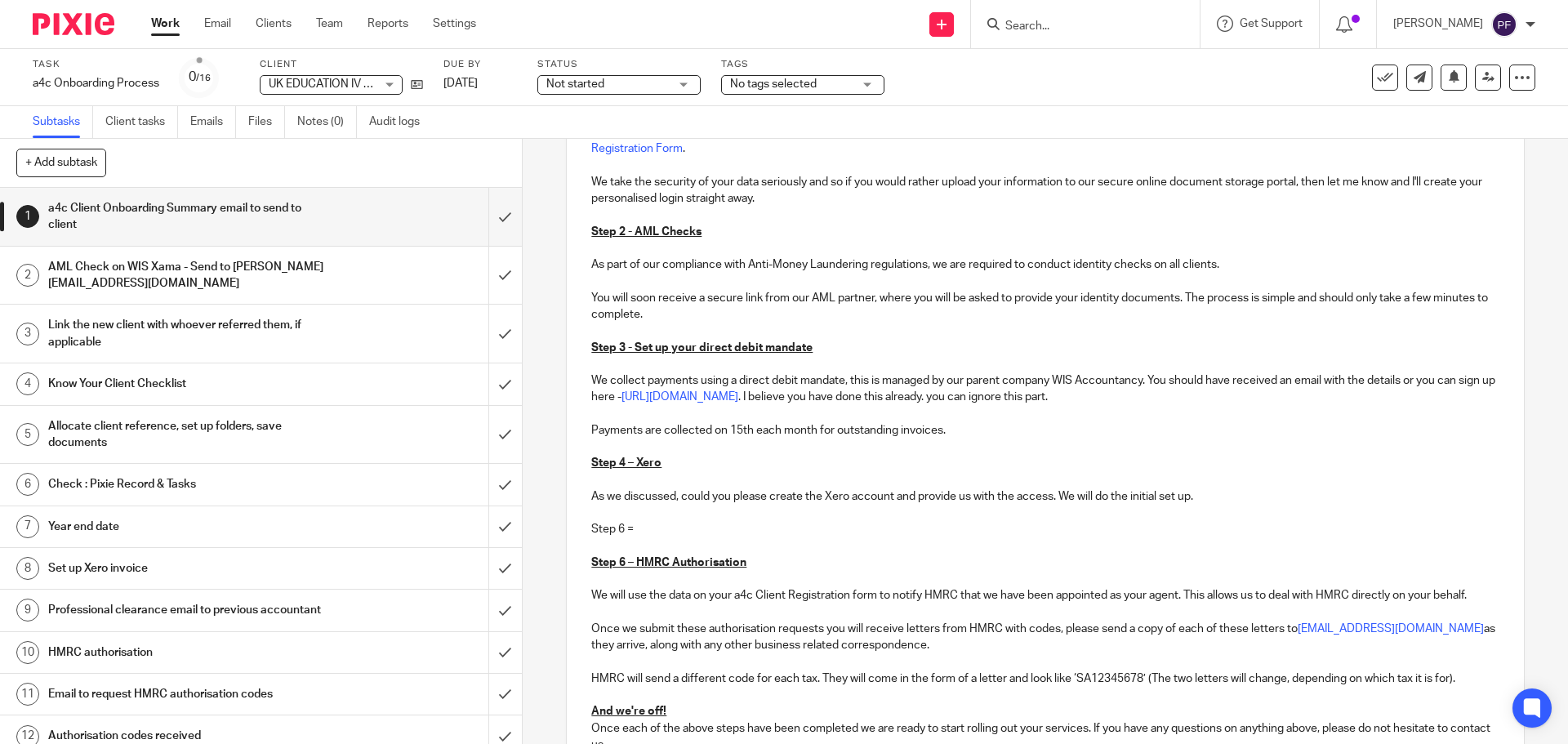
click at [646, 533] on p "Step 6 =" at bounding box center [1044, 538] width 907 height 33
click at [629, 561] on u "Step 6 – HMRC Authorisation" at bounding box center [668, 562] width 155 height 11
click at [637, 526] on p "Step 6 -" at bounding box center [1044, 538] width 907 height 33
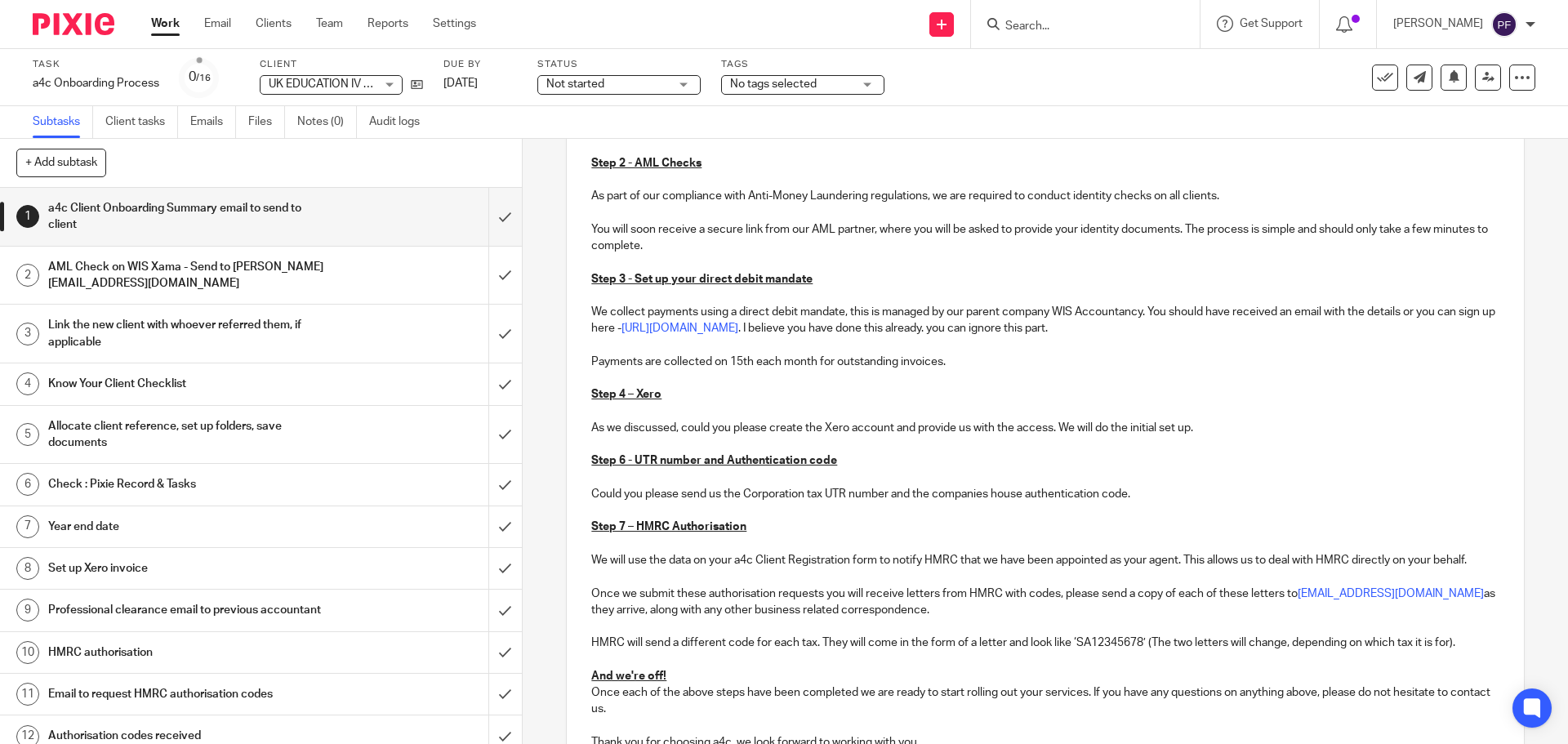
scroll to position [719, 0]
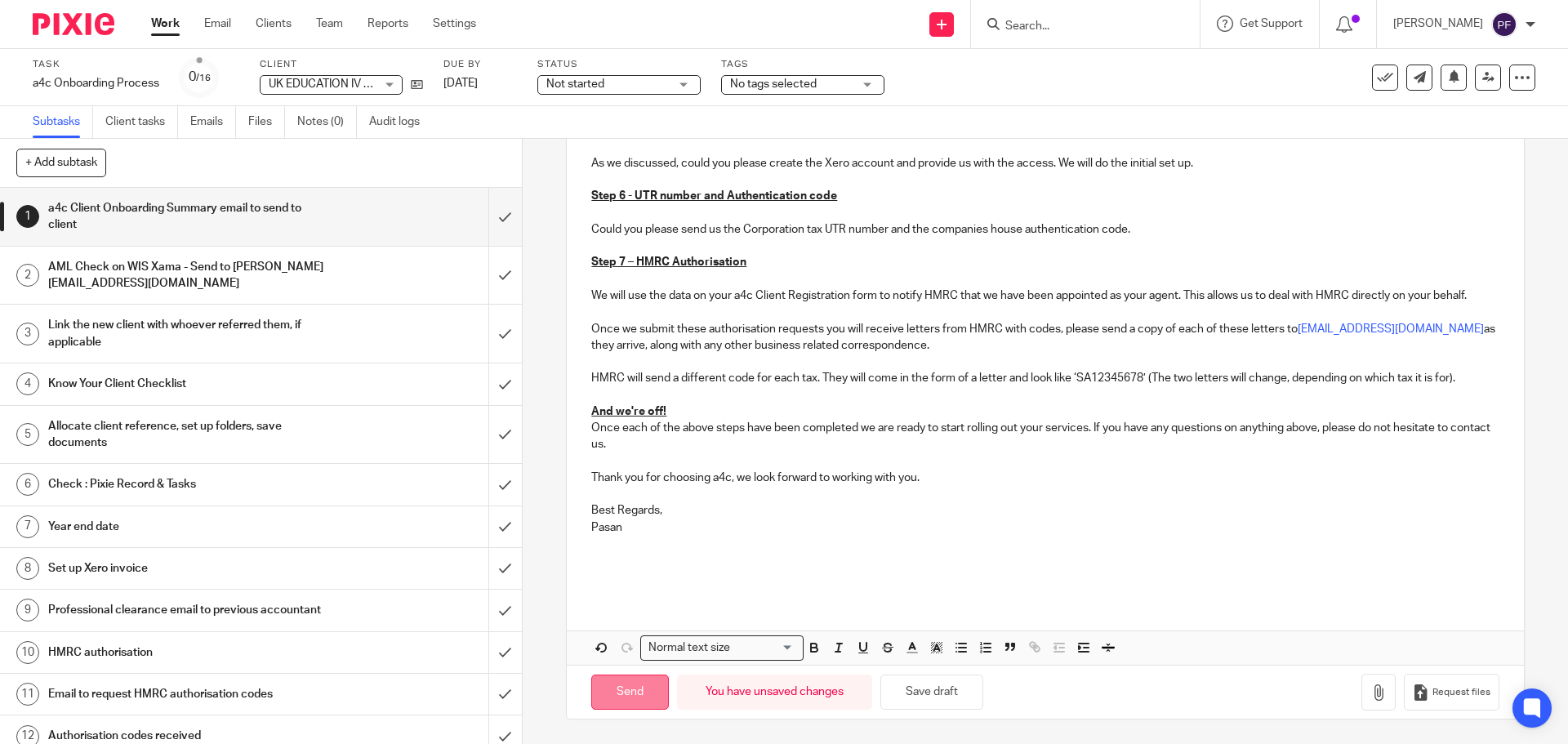
click at [635, 682] on input "Send" at bounding box center [630, 692] width 77 height 35
type input "Sent"
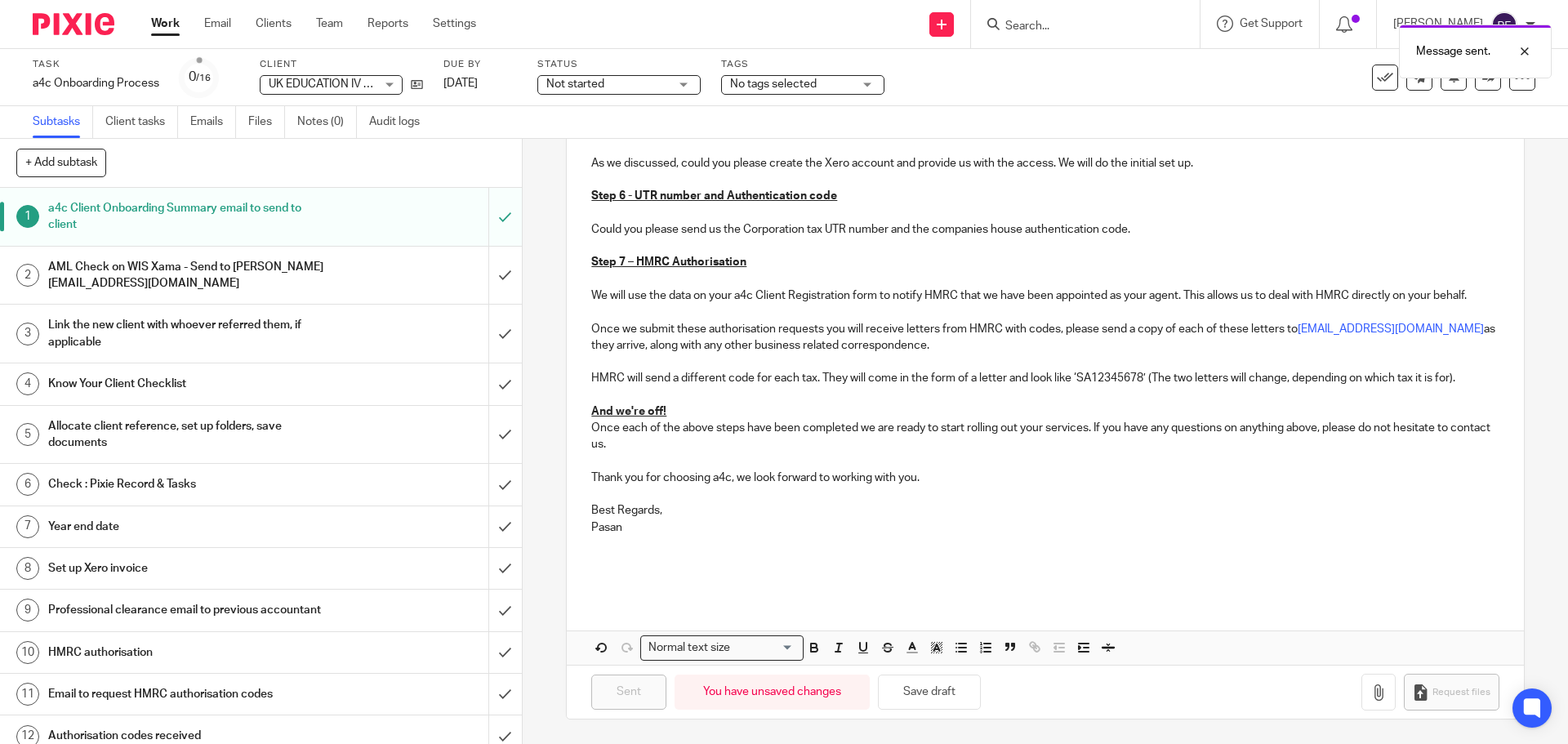
click at [586, 79] on span "Not started" at bounding box center [575, 83] width 58 height 11
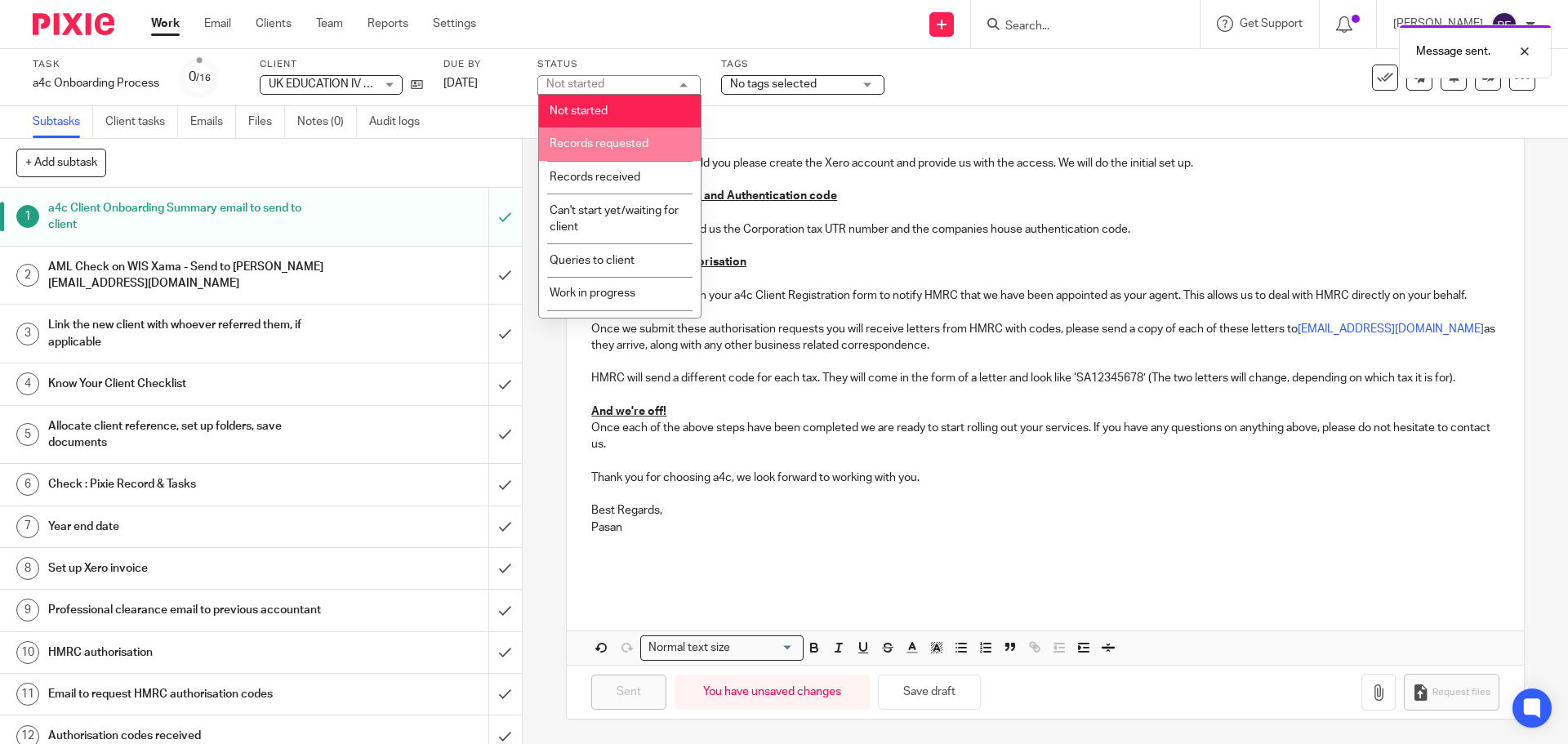
click at [589, 156] on li "Records requested" at bounding box center [620, 144] width 162 height 33
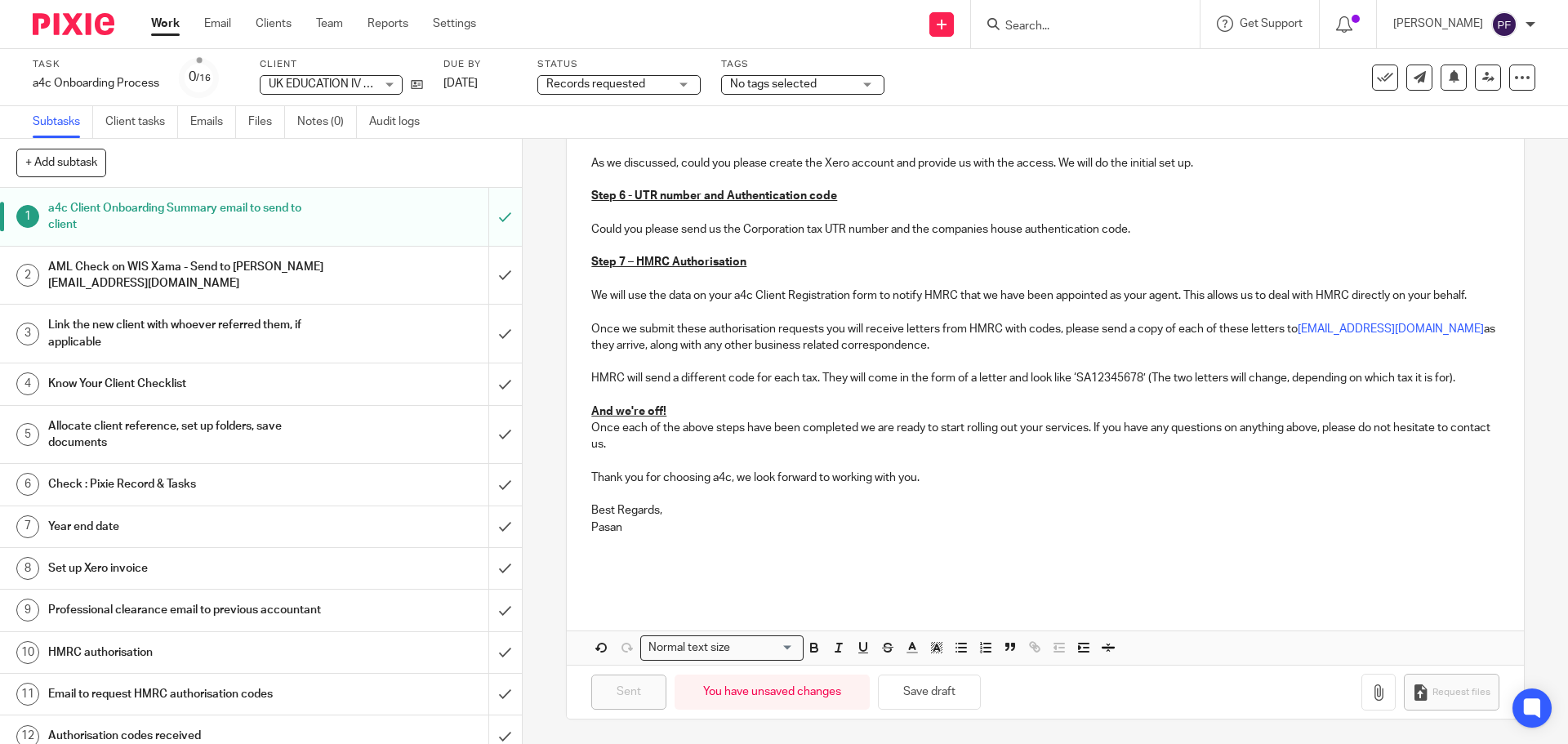
click at [235, 295] on h1 "AML Check on WIS Xama - Send to [PERSON_NAME][EMAIL_ADDRESS][DOMAIN_NAME]" at bounding box center [190, 275] width 283 height 41
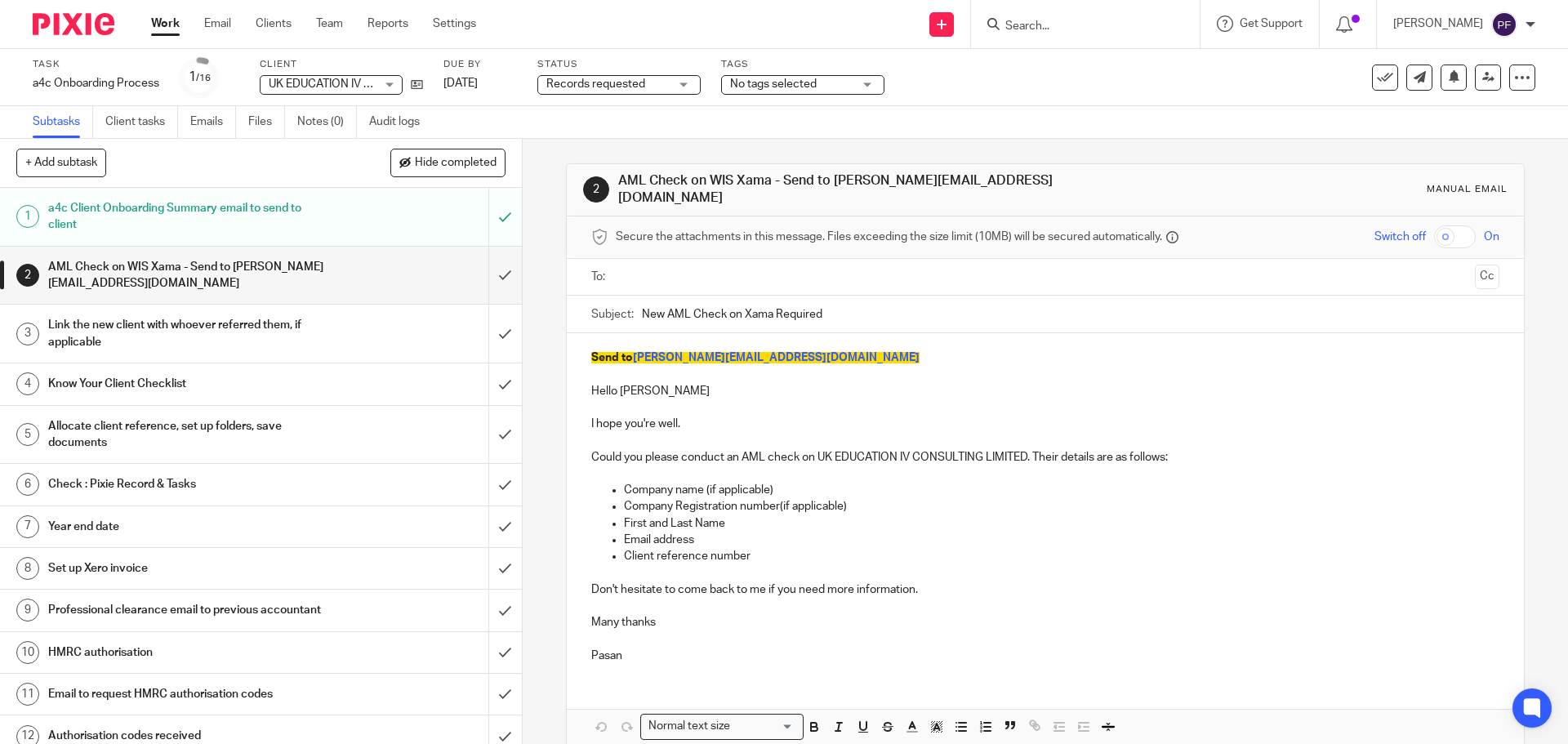
click at [621, 268] on input "text" at bounding box center [1044, 277] width 846 height 18
click at [783, 271] on input "[PERSON_NAME]@a4cgroup.co.i" at bounding box center [1044, 277] width 846 height 18
type input "[PERSON_NAME][EMAIL_ADDRESS][DOMAIN_NAME]"
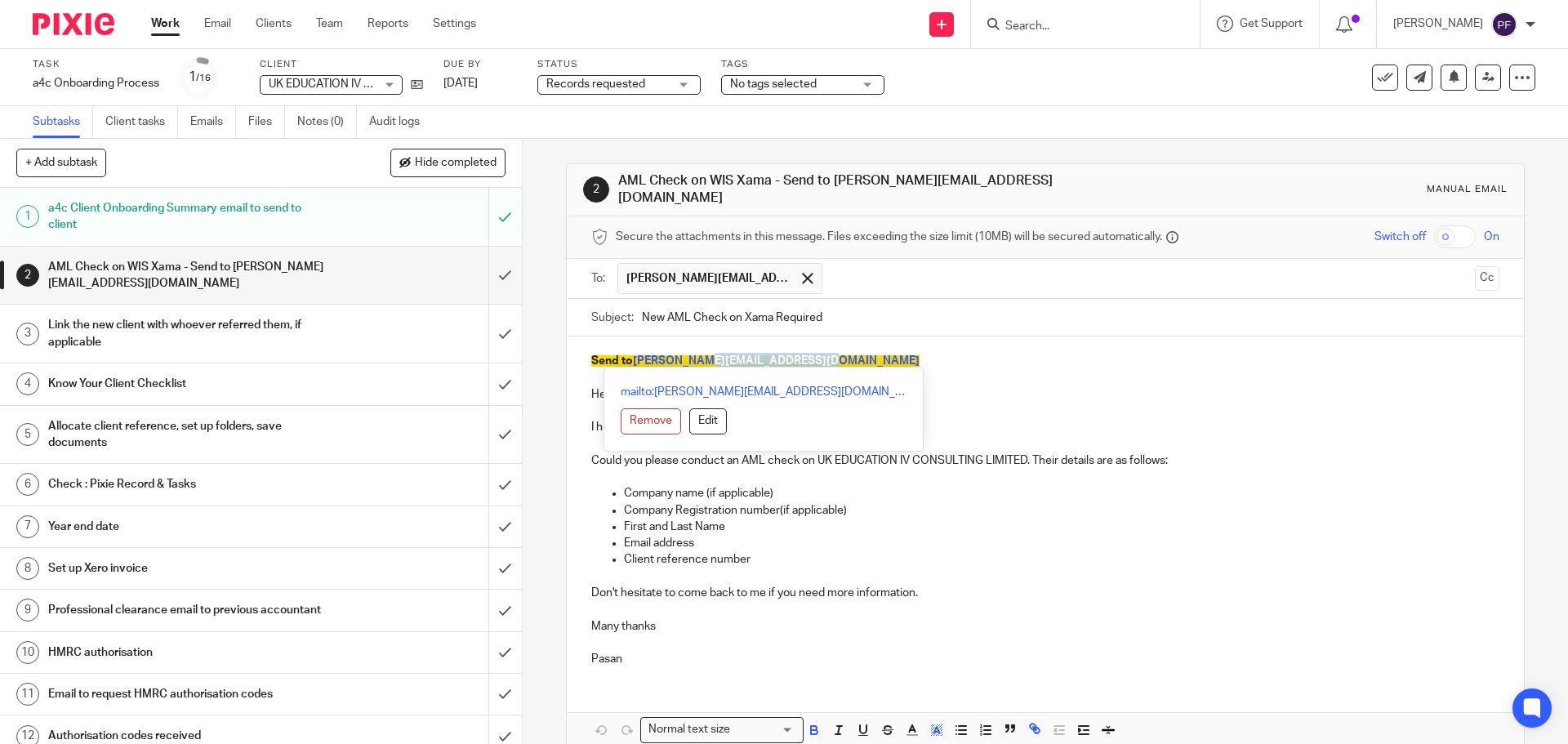
drag, startPoint x: 841, startPoint y: 354, endPoint x: 705, endPoint y: 343, distance: 136.4
click at [705, 353] on p "Send to [PERSON_NAME][EMAIL_ADDRESS][DOMAIN_NAME]" at bounding box center [1044, 361] width 907 height 17
click at [930, 386] on p "Hello [PERSON_NAME]" at bounding box center [1044, 394] width 907 height 17
click at [868, 353] on p "Send to [PERSON_NAME][EMAIL_ADDRESS][DOMAIN_NAME]" at bounding box center [1044, 361] width 907 height 17
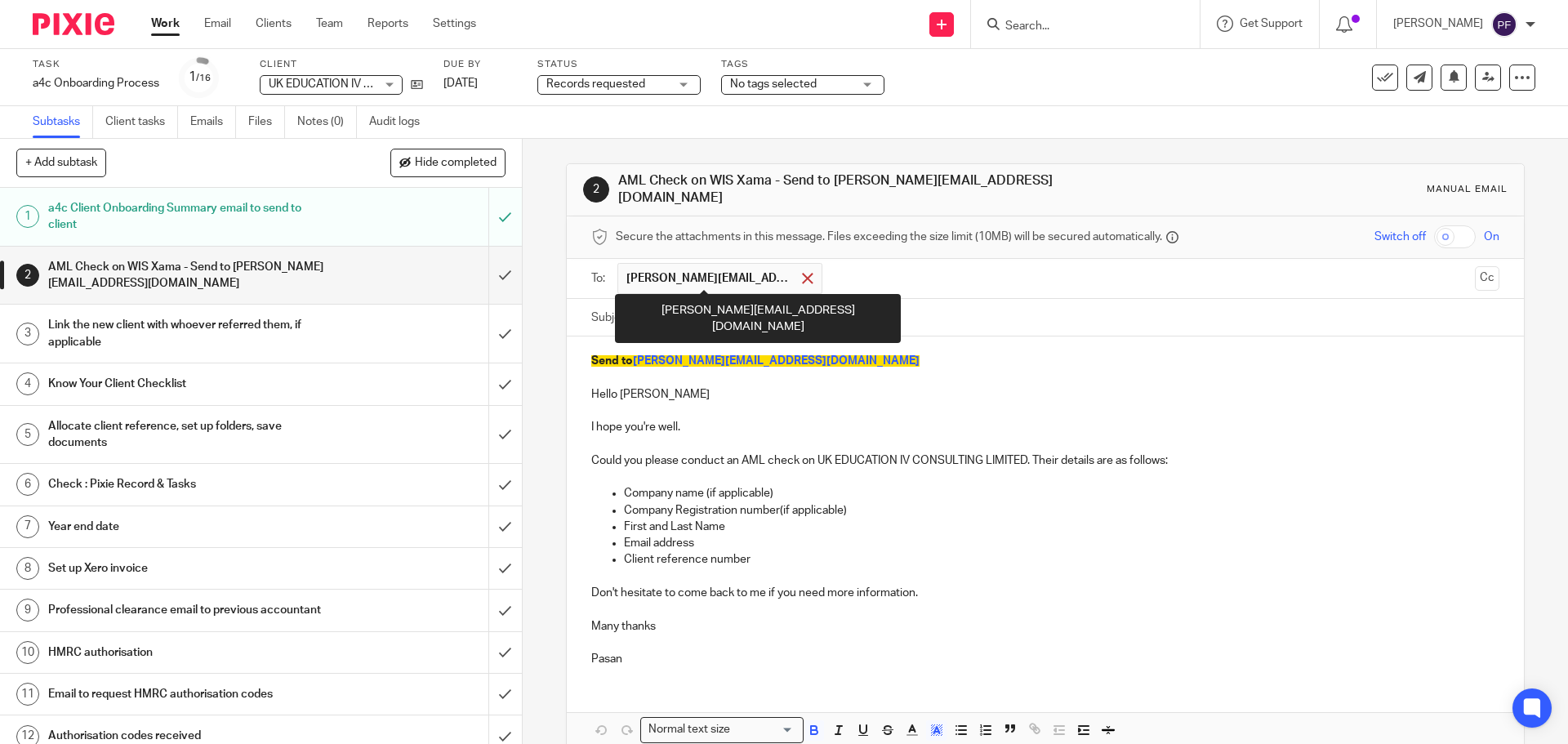
click at [798, 275] on div at bounding box center [806, 278] width 18 height 25
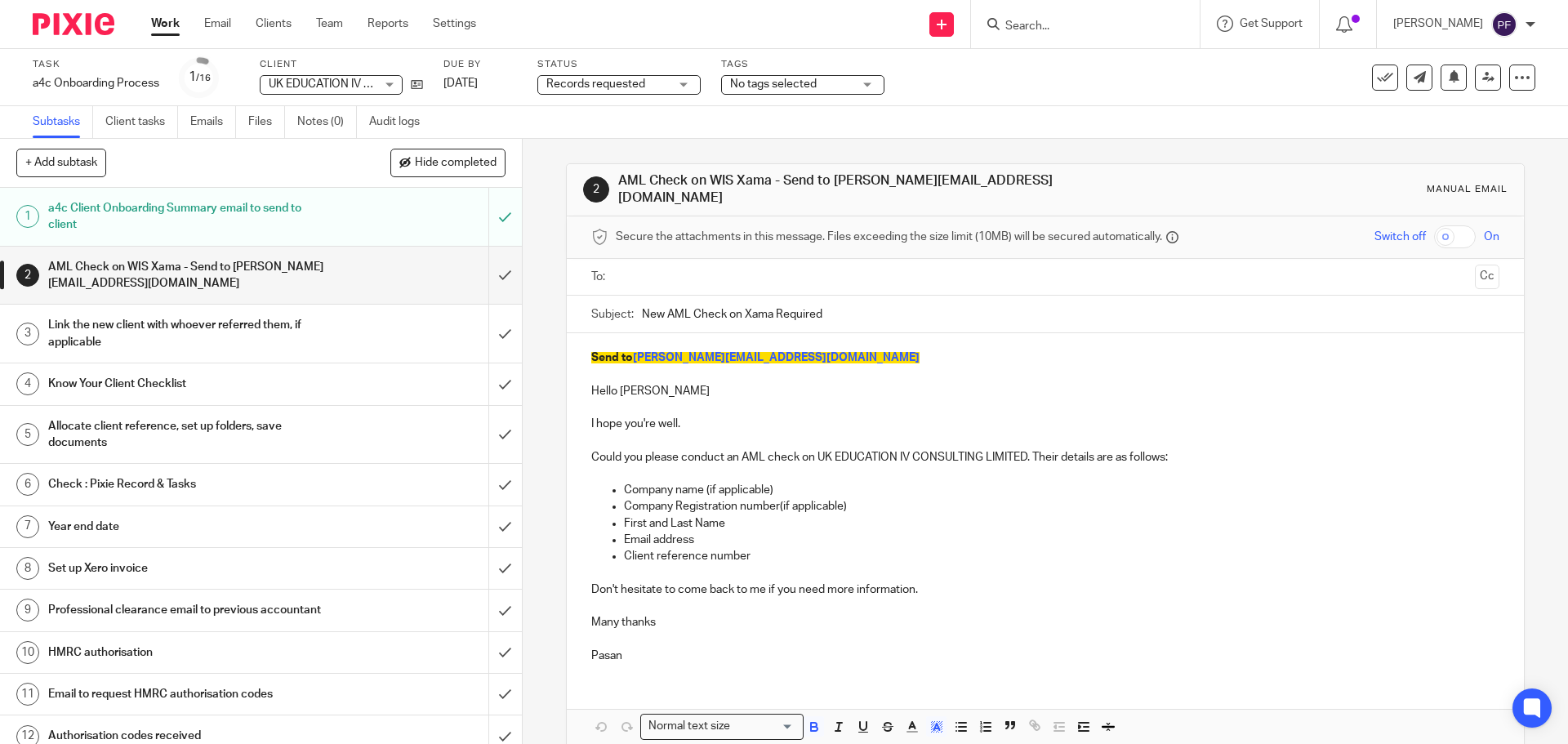
click at [633, 276] on input "text" at bounding box center [1044, 277] width 846 height 18
type input "pradeepa@wis-accountancy.co.uk"
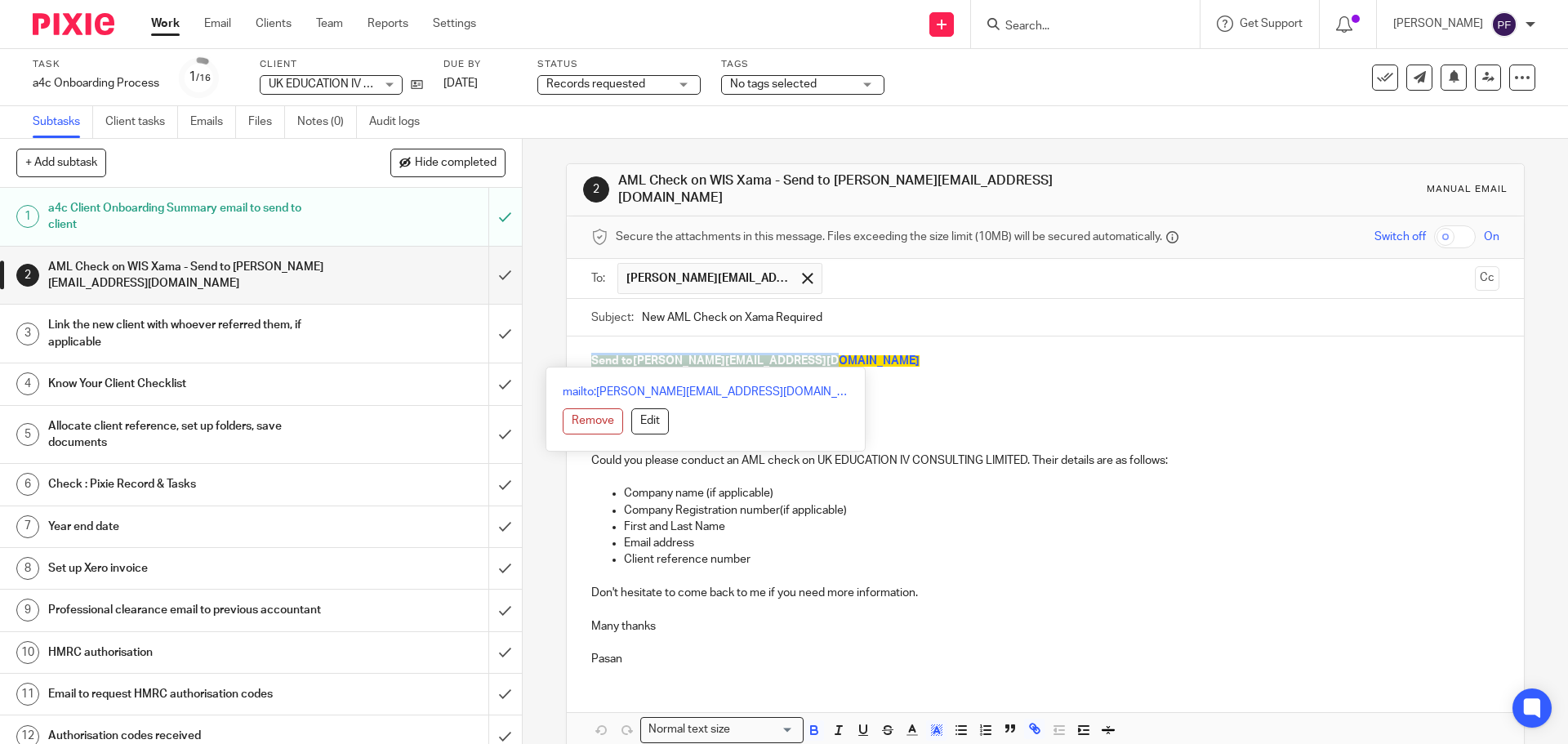
drag, startPoint x: 853, startPoint y: 349, endPoint x: 581, endPoint y: 348, distance: 272.0
click at [581, 348] on div "Send to pradeepa@wis-accountancy.co.uk Hello Pradeepa I hope you're well. Could…" at bounding box center [1044, 508] width 957 height 343
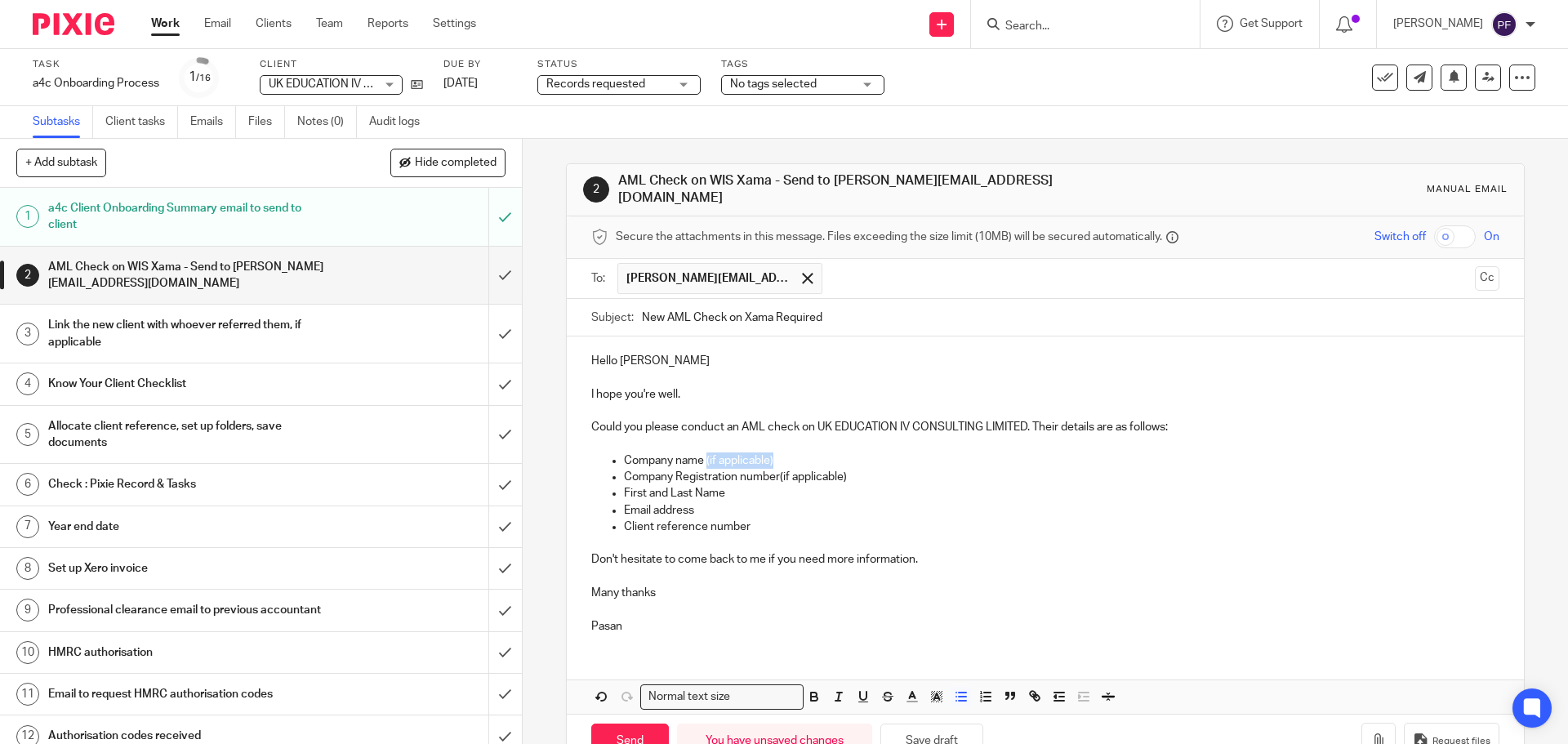
drag, startPoint x: 783, startPoint y: 448, endPoint x: 702, endPoint y: 453, distance: 81.2
click at [702, 453] on p "Company name (if applicable)" at bounding box center [1061, 460] width 875 height 17
click at [722, 452] on p "Company name -" at bounding box center [1061, 460] width 875 height 17
drag, startPoint x: 857, startPoint y: 469, endPoint x: 777, endPoint y: 468, distance: 80.0
click at [777, 469] on p "Company Registration number(if applicable)" at bounding box center [1061, 477] width 875 height 17
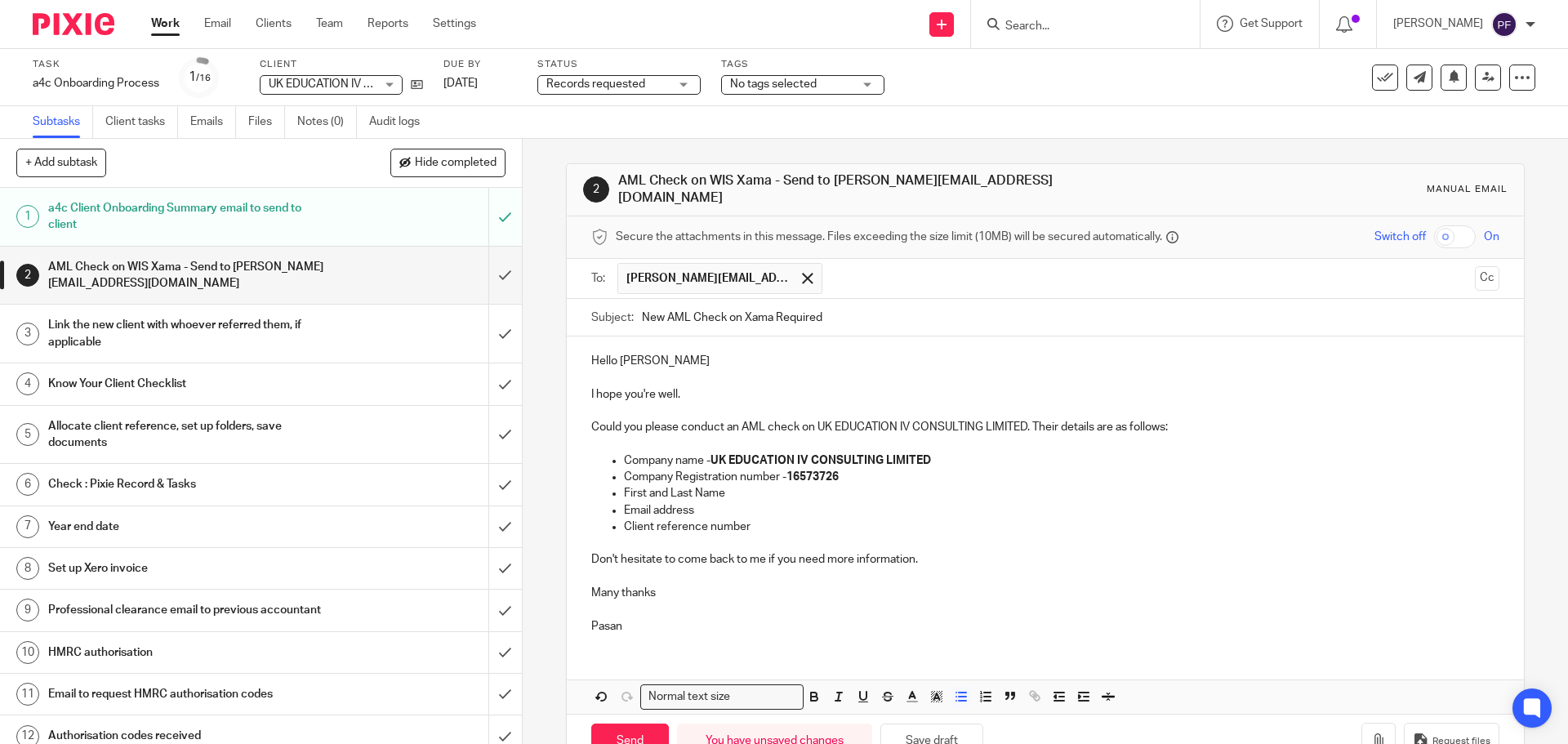
click at [747, 485] on p "First and Last Name" at bounding box center [1061, 493] width 875 height 17
click at [725, 488] on strong "Irina Viktorovna Phillips" at bounding box center [818, 493] width 187 height 11
click at [726, 503] on p "Email address" at bounding box center [1061, 510] width 875 height 17
click at [768, 518] on p "Client reference number" at bounding box center [1061, 526] width 875 height 17
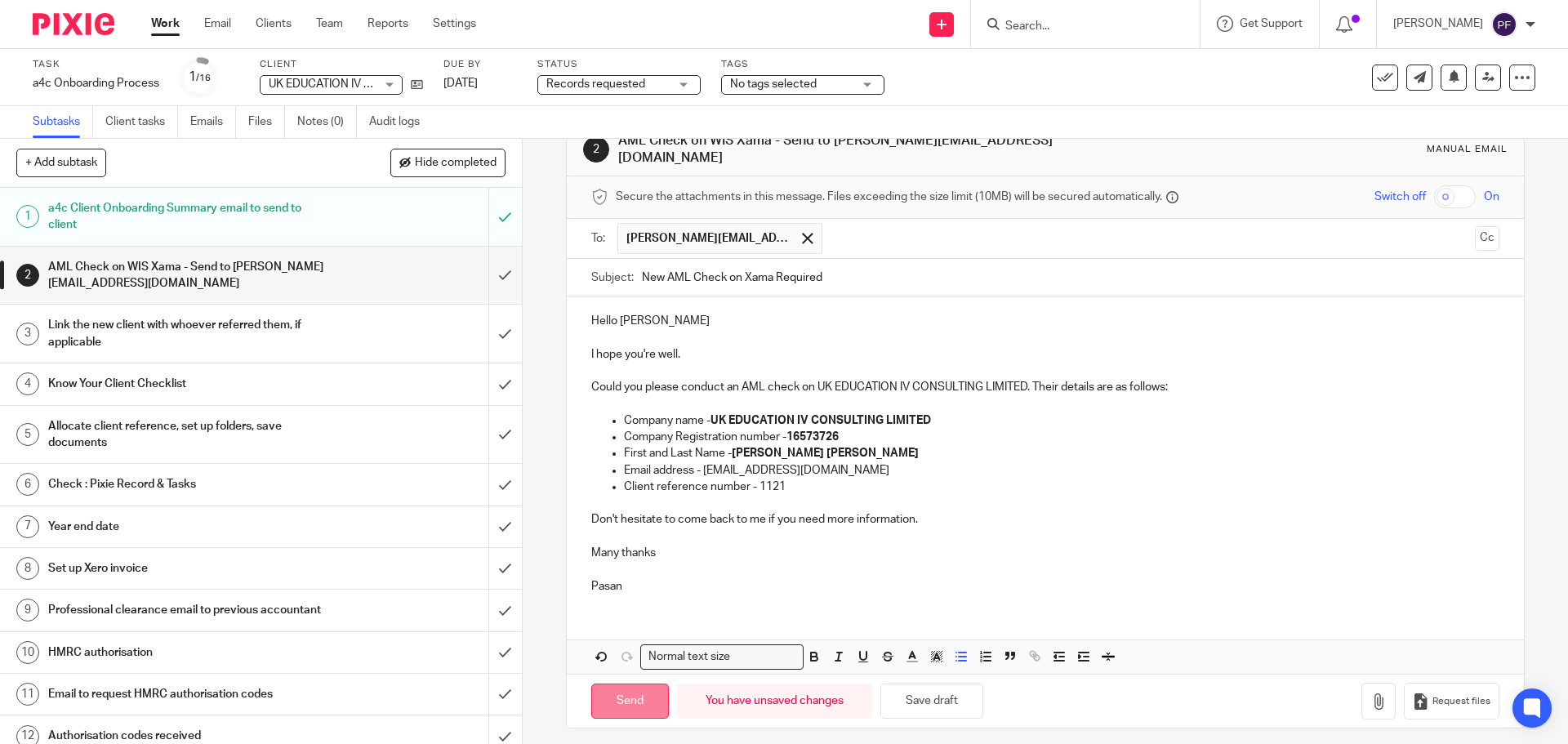
click at [637, 690] on input "Send" at bounding box center [630, 701] width 77 height 35
click at [842, 233] on input "text" at bounding box center [1149, 239] width 638 height 32
click at [849, 518] on p "Don't hesitate to come back to me if you need more information." at bounding box center [1044, 519] width 907 height 17
click at [942, 233] on span at bounding box center [944, 238] width 11 height 11
click at [802, 233] on span at bounding box center [807, 238] width 11 height 11
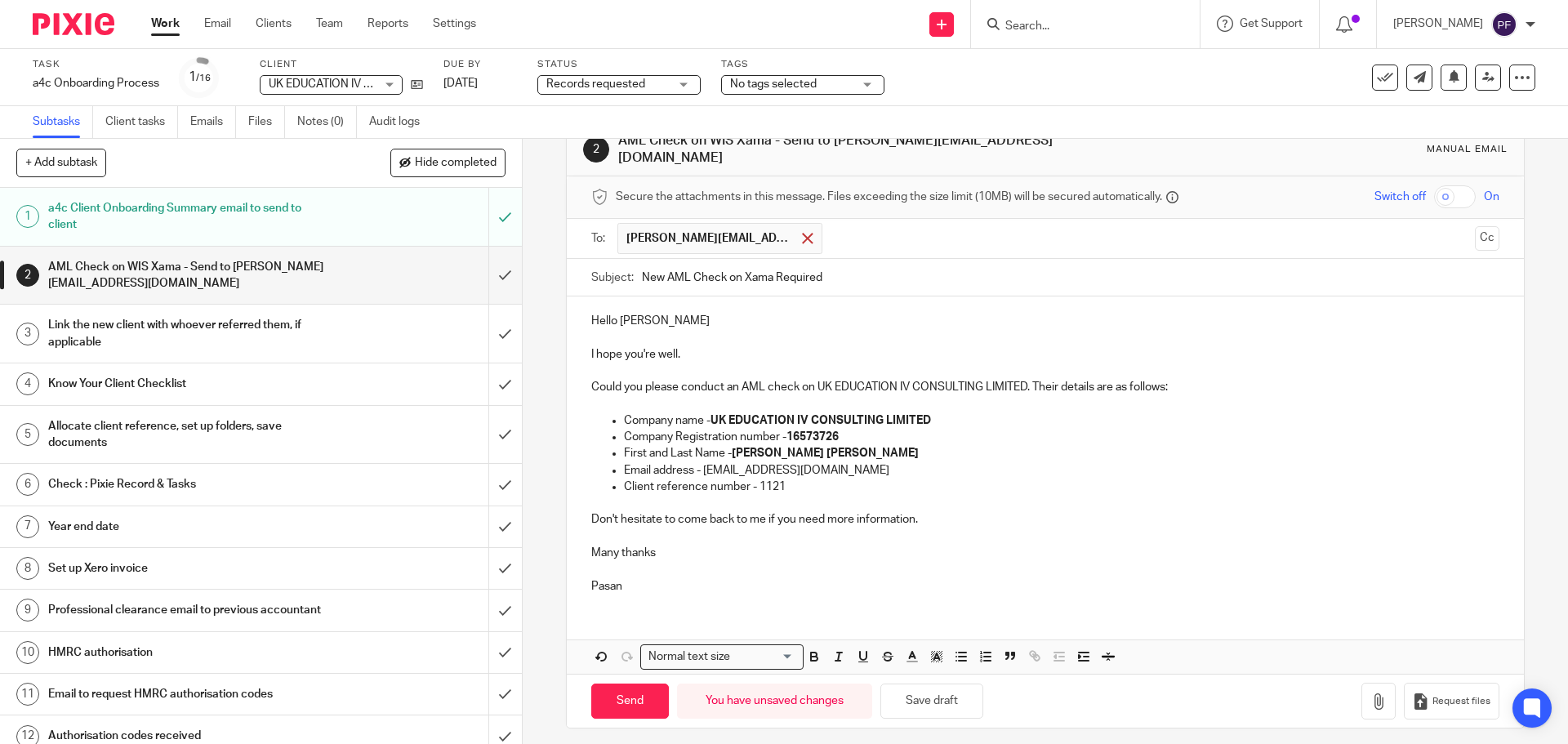
scroll to position [37, 0]
click at [705, 231] on input "text" at bounding box center [1044, 240] width 846 height 18
type input "pradeepa@wis-accountancy.co.uk"
click at [639, 697] on input "Send" at bounding box center [630, 704] width 77 height 35
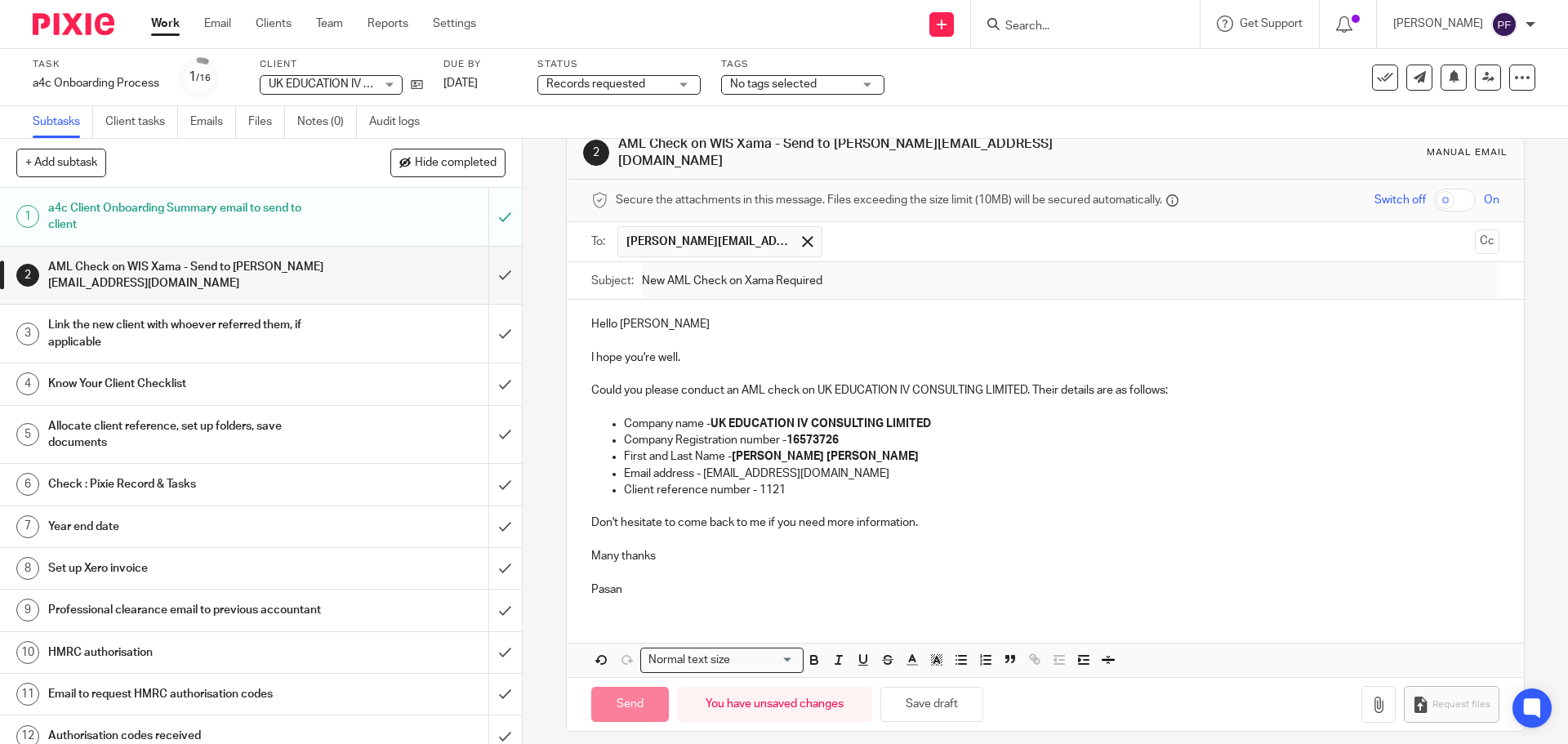
type input "Sent"
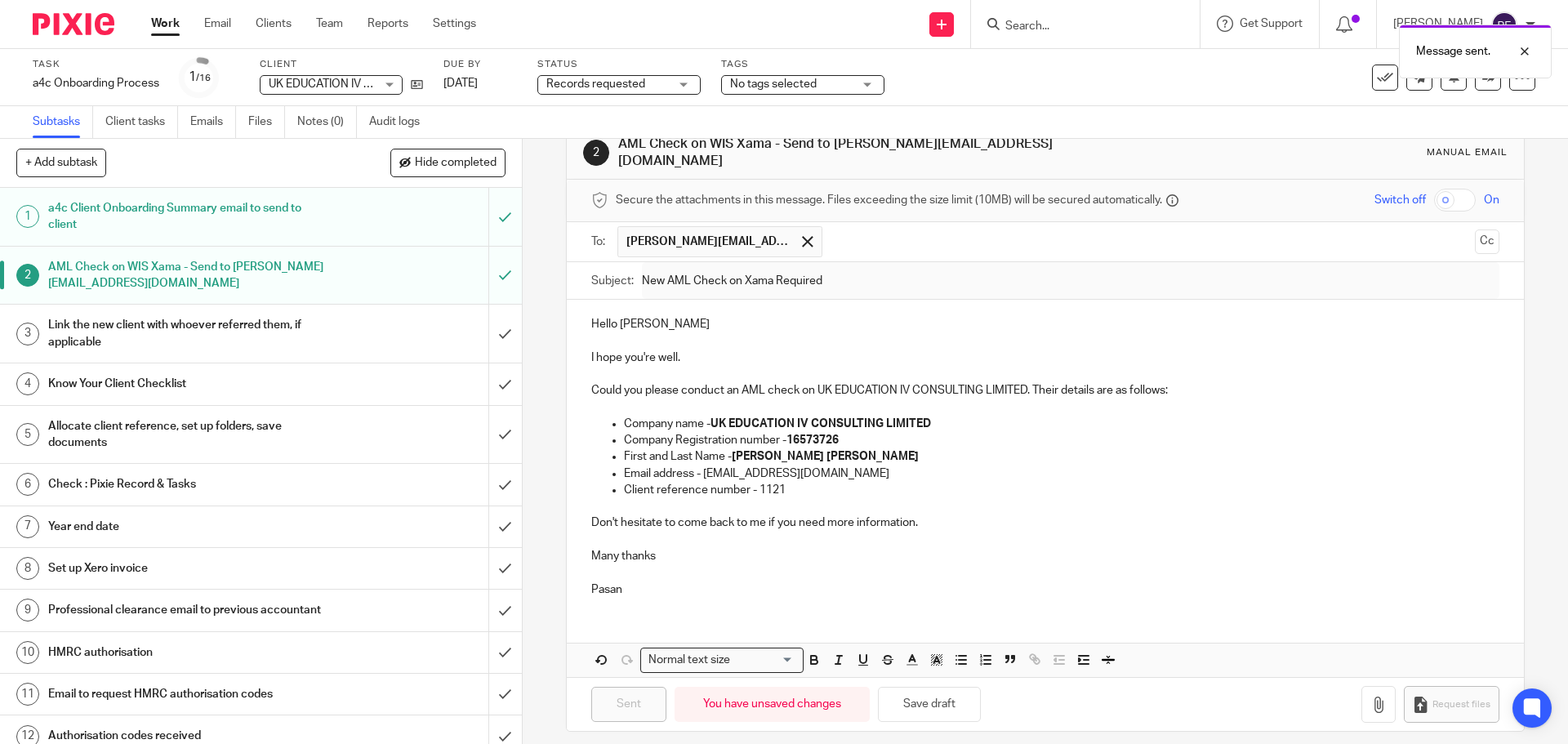
click at [285, 331] on h1 "Link the new client with whoever referred them, if applicable" at bounding box center [190, 333] width 283 height 41
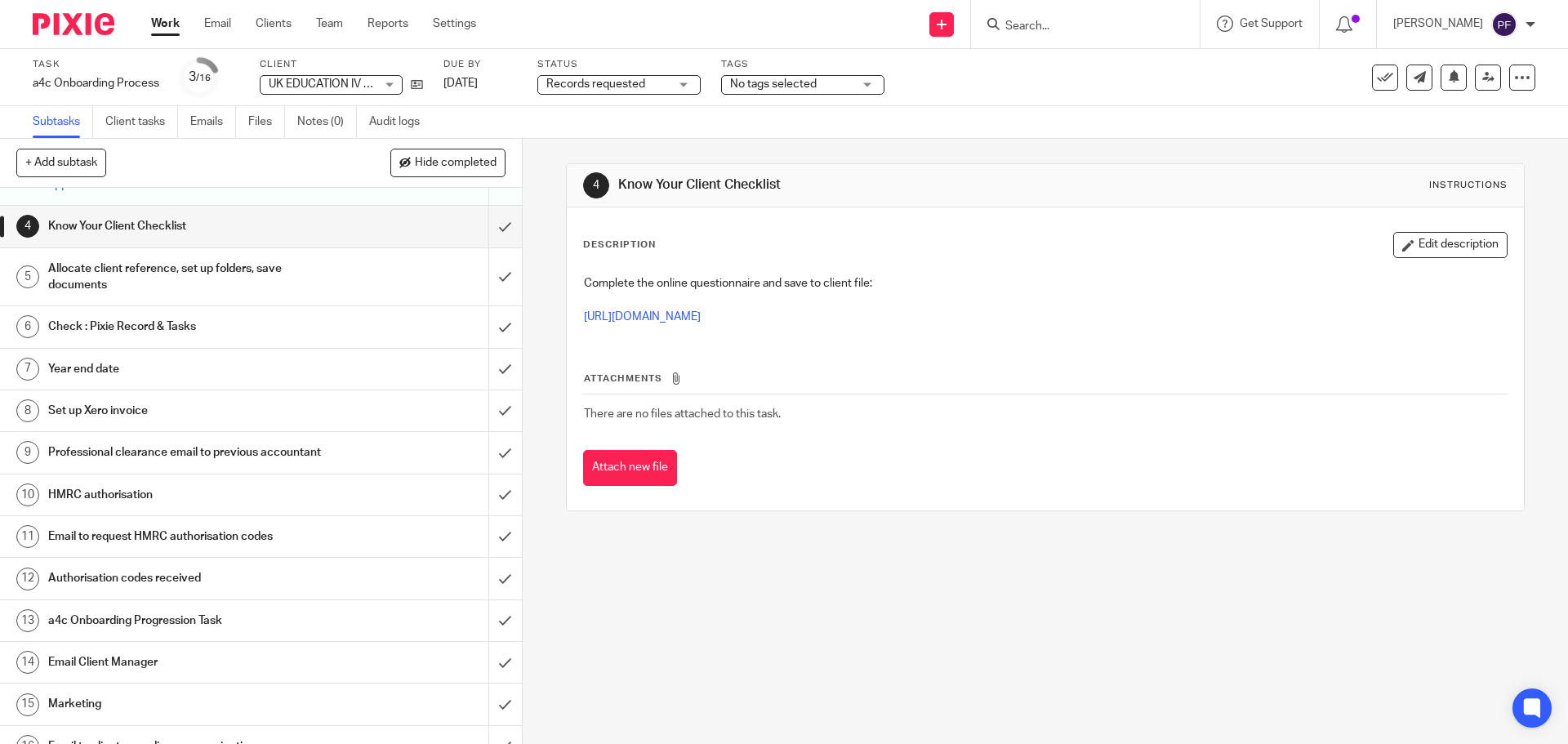
scroll to position [171, 0]
